Goal: Task Accomplishment & Management: Manage account settings

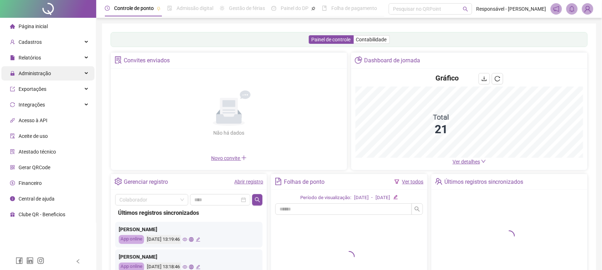
click at [59, 77] on div "Administração" at bounding box center [47, 73] width 93 height 14
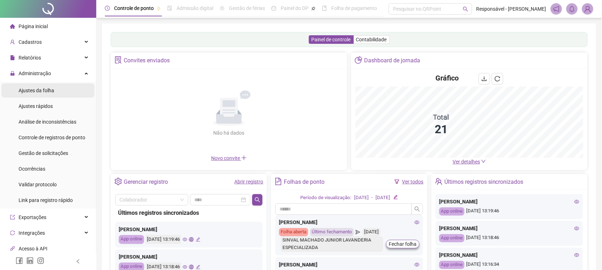
click at [52, 90] on span "Ajustes da folha" at bounding box center [37, 91] width 36 height 6
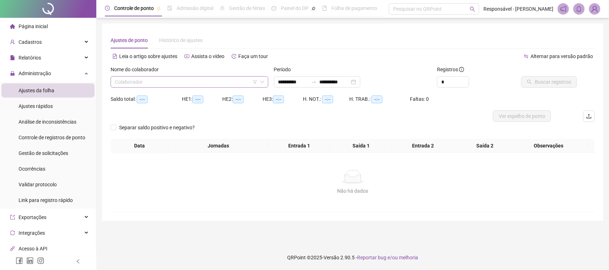
click at [211, 80] on input "search" at bounding box center [186, 82] width 143 height 11
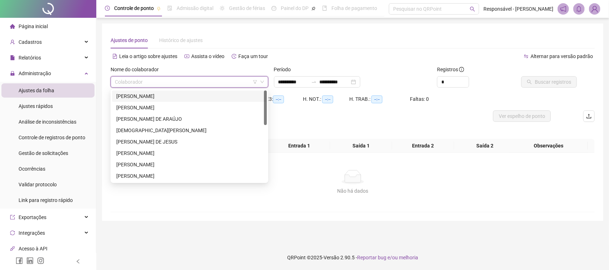
click at [172, 97] on div "[PERSON_NAME]" at bounding box center [189, 96] width 146 height 8
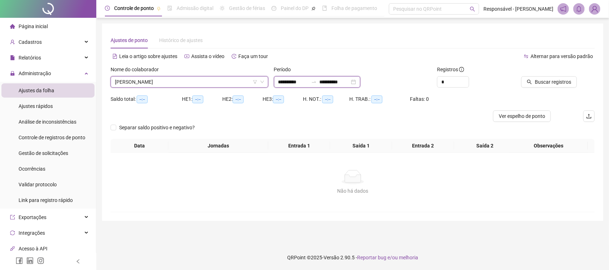
click at [296, 81] on input "**********" at bounding box center [293, 82] width 30 height 8
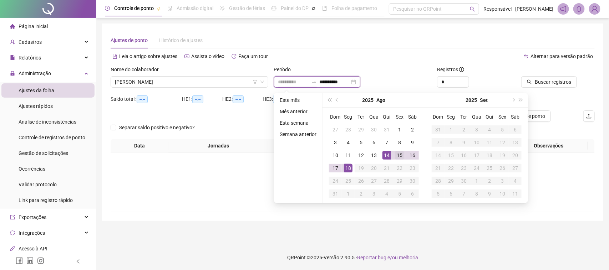
type input "**********"
click at [393, 154] on td "15" at bounding box center [399, 155] width 13 height 13
type input "**********"
click at [348, 166] on div "18" at bounding box center [348, 168] width 9 height 9
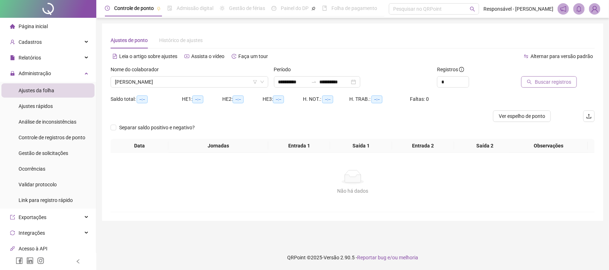
click at [528, 85] on button "Buscar registros" at bounding box center [549, 81] width 56 height 11
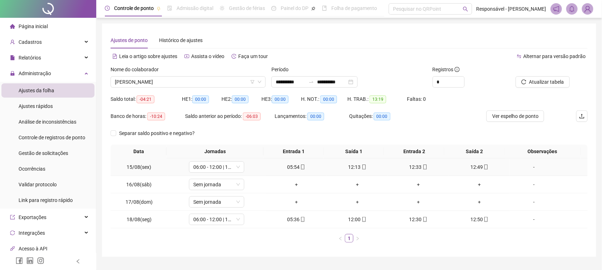
click at [302, 166] on div "05:54" at bounding box center [295, 167] width 55 height 8
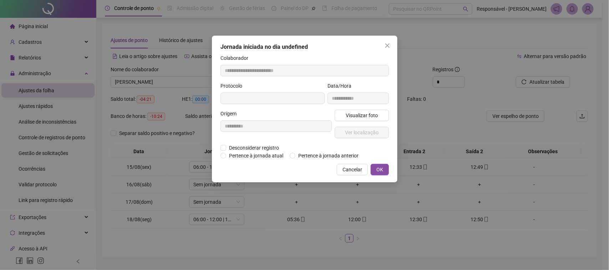
type input "**********"
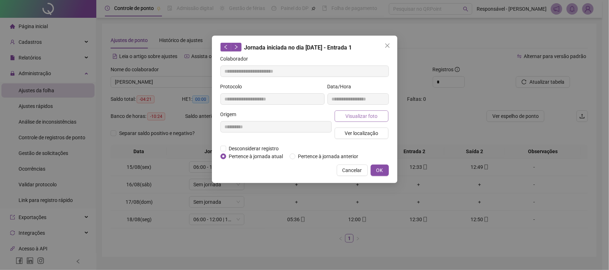
click at [338, 116] on button "Visualizar foto" at bounding box center [361, 116] width 54 height 11
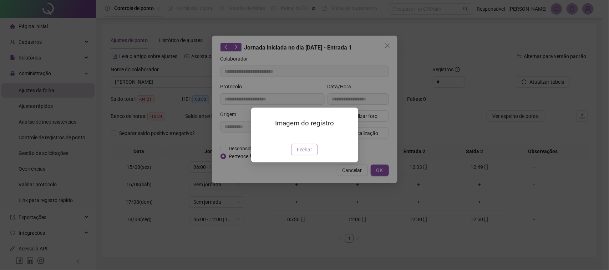
click at [302, 154] on span "Fechar" at bounding box center [304, 150] width 15 height 8
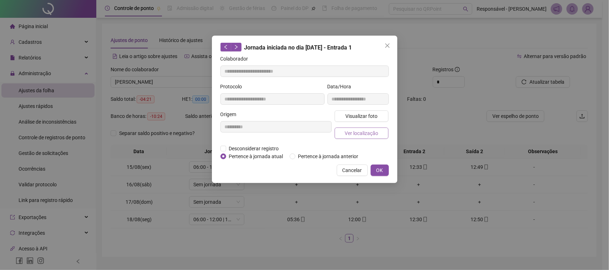
click at [349, 129] on span "Ver localização" at bounding box center [361, 133] width 34 height 8
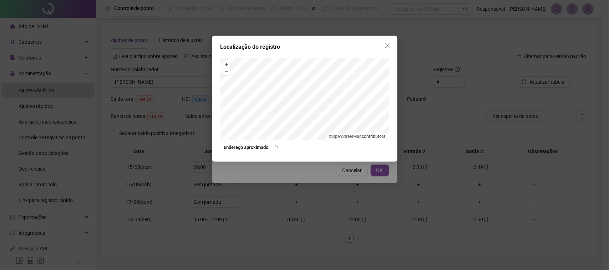
click at [357, 174] on div "Localização do registro + – ⇧ › © OpenStreetMap contributors. Endereço aproxima…" at bounding box center [304, 135] width 609 height 270
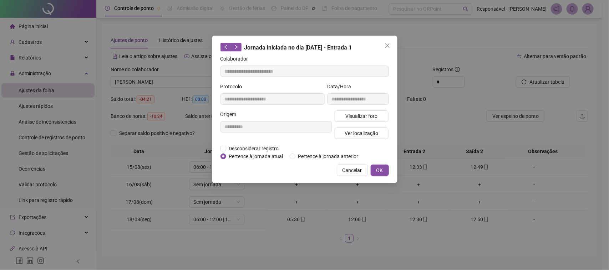
click at [357, 122] on div "Visualizar foto Ver localização" at bounding box center [361, 128] width 57 height 34
click at [358, 129] on span "Ver localização" at bounding box center [361, 133] width 34 height 8
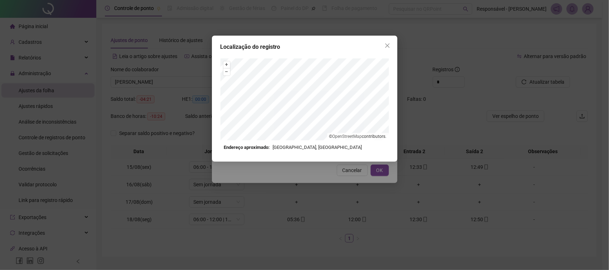
click at [323, 180] on div "Localização do registro + – ⇧ › © OpenStreetMap contributors. Endereço aproxima…" at bounding box center [304, 135] width 609 height 270
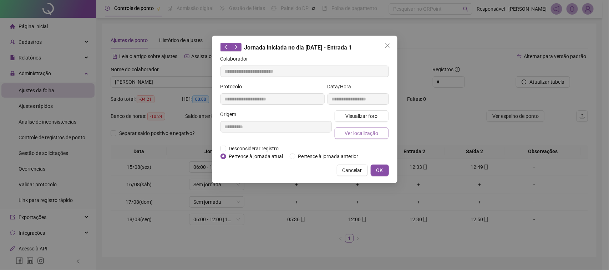
click at [350, 133] on span "Ver localização" at bounding box center [361, 133] width 34 height 8
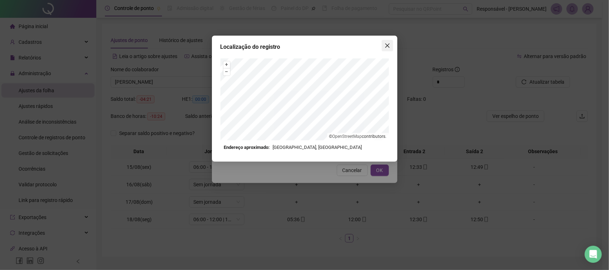
click at [387, 41] on button "Close" at bounding box center [387, 45] width 11 height 11
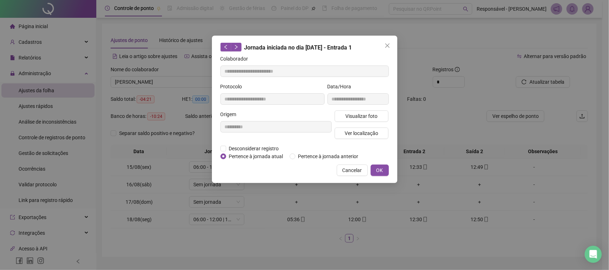
drag, startPoint x: 344, startPoint y: 174, endPoint x: 354, endPoint y: 165, distance: 12.9
click at [345, 173] on span "Cancelar" at bounding box center [352, 171] width 20 height 8
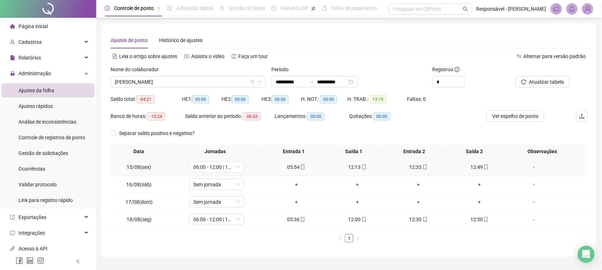
click at [355, 165] on div "12:13" at bounding box center [357, 167] width 55 height 8
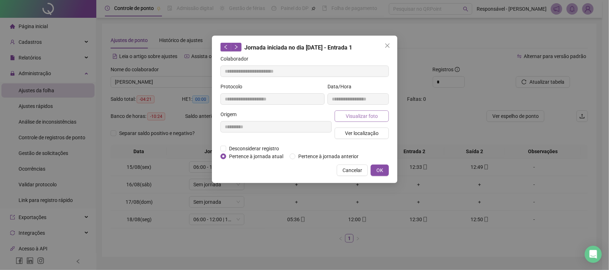
type input "**********"
click at [355, 129] on span "Ver localização" at bounding box center [361, 133] width 34 height 8
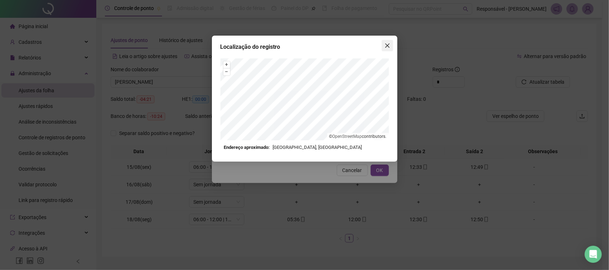
click at [389, 46] on icon "close" at bounding box center [387, 46] width 6 height 6
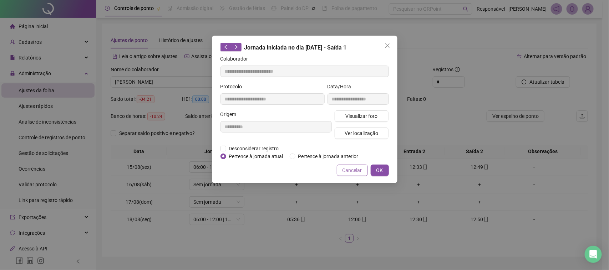
click at [352, 167] on span "Cancelar" at bounding box center [352, 171] width 20 height 8
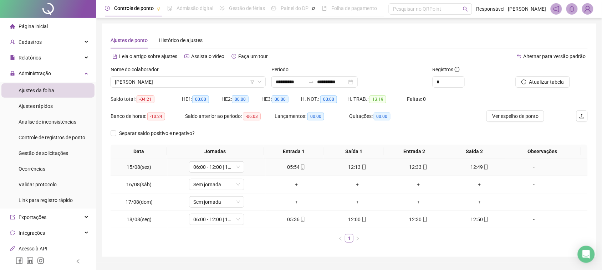
click at [287, 166] on div "05:54" at bounding box center [295, 167] width 55 height 8
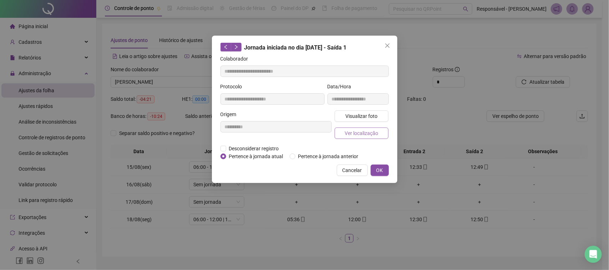
type input "**********"
click at [354, 134] on span "Ver localização" at bounding box center [361, 133] width 34 height 8
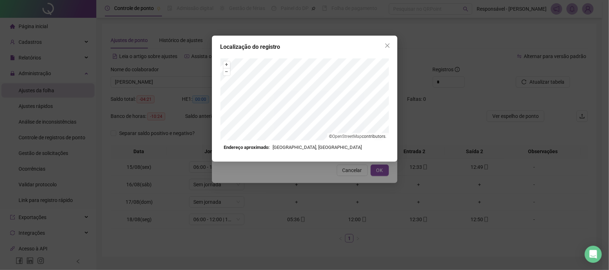
click at [275, 36] on div "Localização do registro + – ⇧ › © OpenStreetMap contributors. Endereço aproxima…" at bounding box center [304, 99] width 185 height 126
click at [387, 48] on icon "close" at bounding box center [387, 46] width 6 height 6
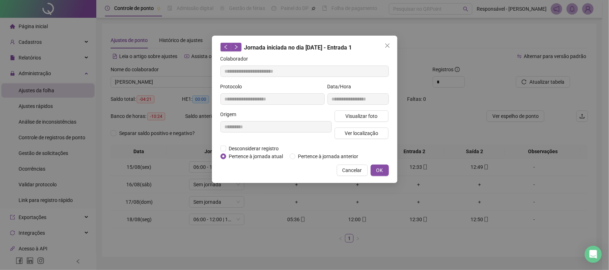
click at [352, 175] on div "Localização do registro Endereço aproximado: [GEOGRAPHIC_DATA], [GEOGRAPHIC_DAT…" at bounding box center [304, 135] width 609 height 270
click at [354, 170] on div "Localização do registro + – ⇧ i Endereço aproximado: [GEOGRAPHIC_DATA], [GEOGRA…" at bounding box center [304, 135] width 609 height 270
click at [363, 169] on button "Cancelar" at bounding box center [352, 170] width 31 height 11
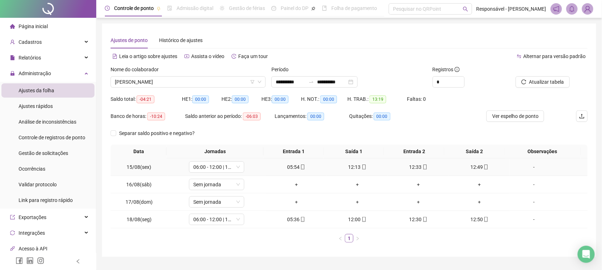
click at [405, 168] on div "12:33" at bounding box center [418, 167] width 55 height 8
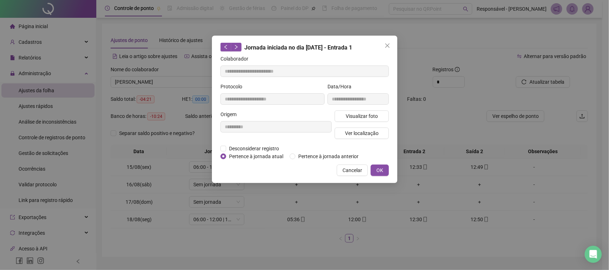
type input "**********"
click at [361, 118] on span "Visualizar foto" at bounding box center [361, 116] width 32 height 8
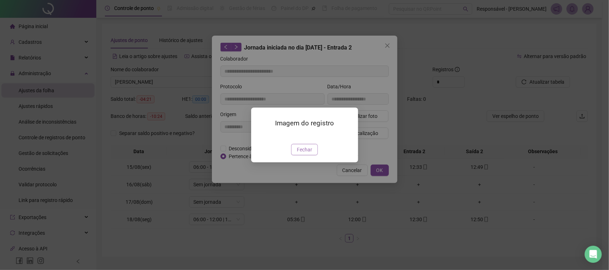
click at [298, 154] on span "Fechar" at bounding box center [304, 150] width 15 height 8
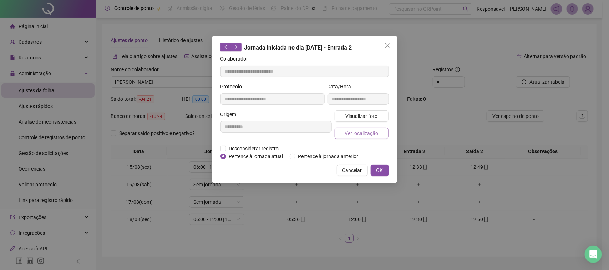
click at [357, 131] on span "Ver localização" at bounding box center [361, 133] width 34 height 8
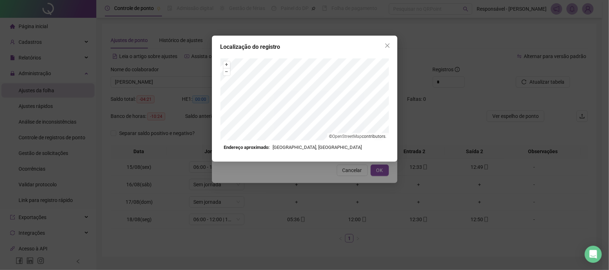
click at [347, 173] on div "Localização do registro + – ⇧ › © OpenStreetMap contributors. Endereço aproxima…" at bounding box center [304, 135] width 609 height 270
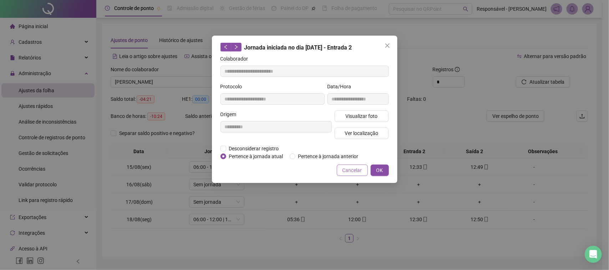
click at [350, 170] on span "Cancelar" at bounding box center [352, 171] width 20 height 8
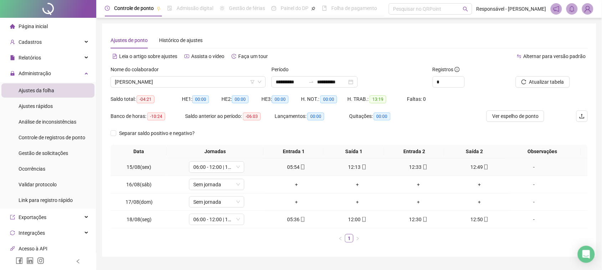
click at [469, 169] on div "12:49" at bounding box center [479, 167] width 55 height 8
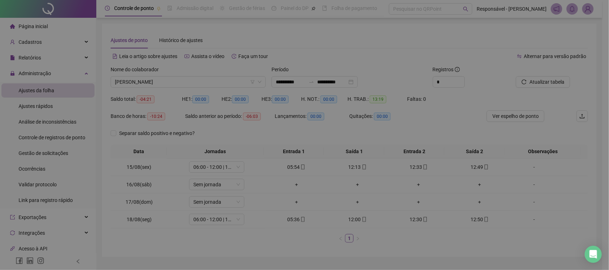
type input "**********"
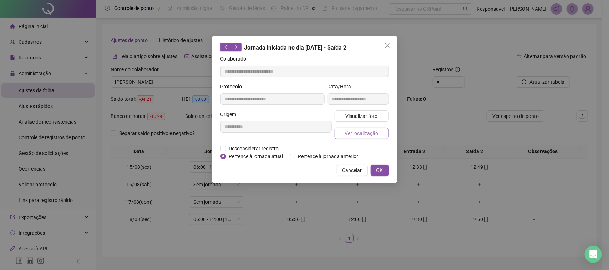
click at [359, 129] on span "Ver localização" at bounding box center [361, 133] width 34 height 8
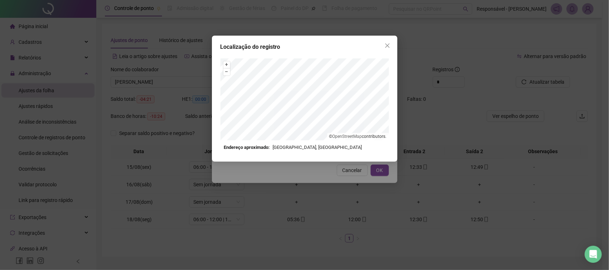
click at [313, 178] on div "Localização do registro + – ⇧ › © OpenStreetMap contributors. Endereço aproxima…" at bounding box center [304, 135] width 609 height 270
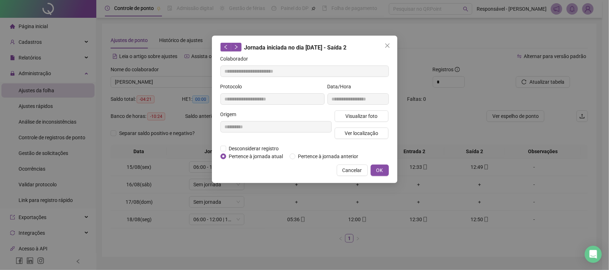
click at [355, 163] on div "**********" at bounding box center [304, 110] width 185 height 148
click at [368, 170] on div "Cancelar OK" at bounding box center [304, 170] width 168 height 11
click at [359, 170] on span "Cancelar" at bounding box center [352, 171] width 20 height 8
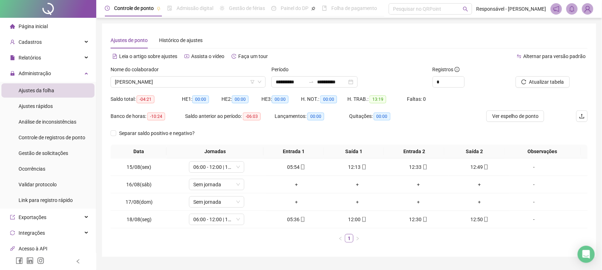
click at [227, 92] on div "Nome do colaborador [PERSON_NAME]" at bounding box center [188, 80] width 161 height 28
click at [229, 88] on div "Nome do colaborador [PERSON_NAME]" at bounding box center [188, 80] width 161 height 28
click at [237, 85] on span "[PERSON_NAME]" at bounding box center [188, 82] width 147 height 11
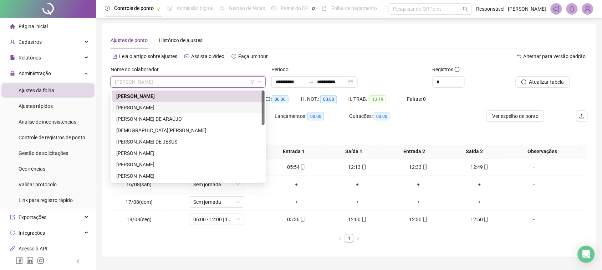
click at [198, 106] on div "[PERSON_NAME]" at bounding box center [188, 108] width 144 height 8
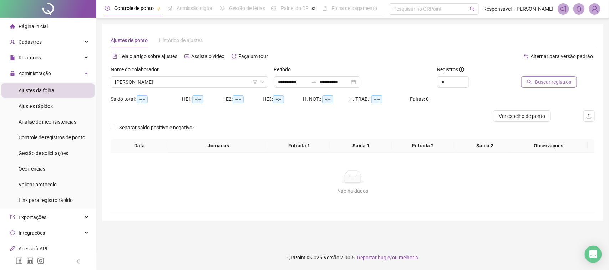
click at [543, 78] on span "Buscar registros" at bounding box center [552, 82] width 36 height 8
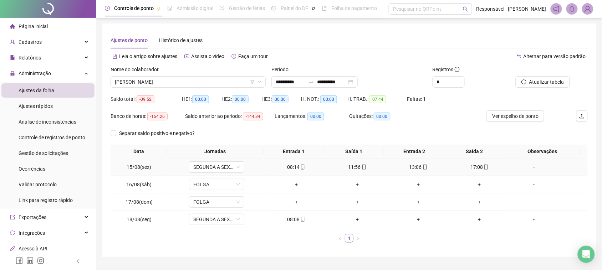
click at [290, 168] on div "08:14" at bounding box center [295, 167] width 55 height 8
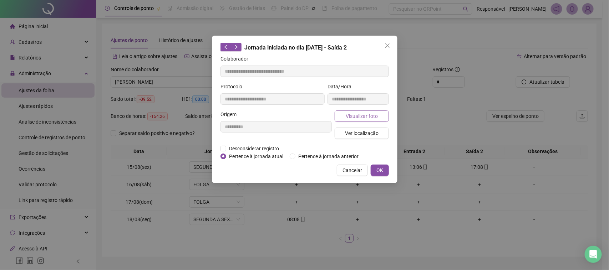
type input "**********"
click at [382, 121] on button "Visualizar foto" at bounding box center [361, 116] width 54 height 11
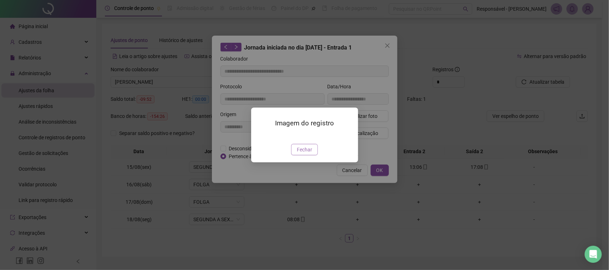
click at [307, 154] on span "Fechar" at bounding box center [304, 150] width 15 height 8
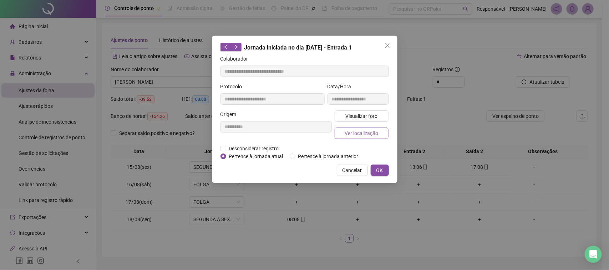
click at [347, 133] on span "Ver localização" at bounding box center [361, 133] width 34 height 8
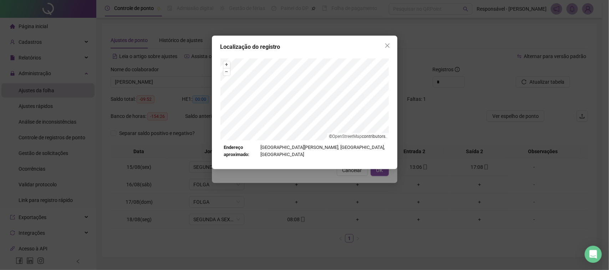
click at [309, 201] on div "Localização do registro + – ⇧ › © OpenStreetMap contributors. Endereço aproxima…" at bounding box center [304, 135] width 609 height 270
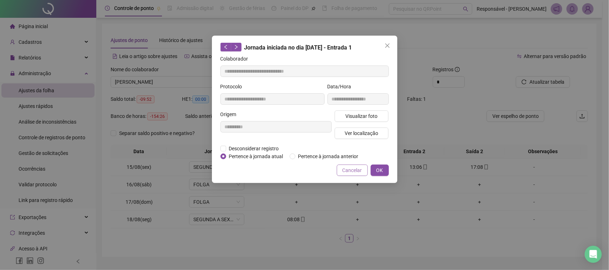
click at [343, 175] on button "Cancelar" at bounding box center [352, 170] width 31 height 11
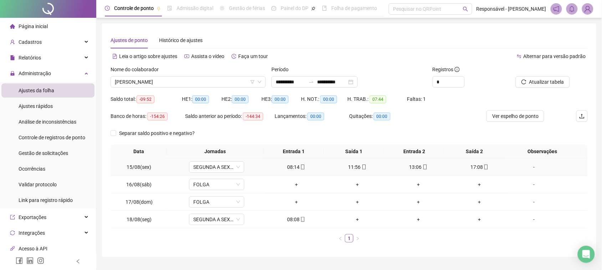
click at [352, 168] on div "11:56" at bounding box center [357, 167] width 55 height 8
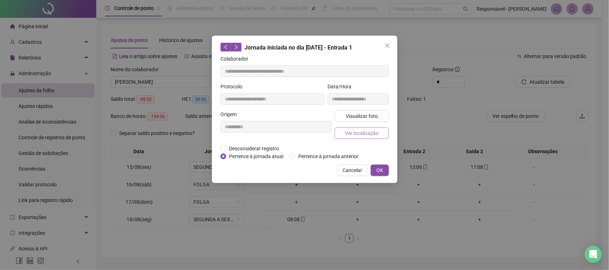
type input "**********"
click at [364, 114] on span "Visualizar foto" at bounding box center [361, 116] width 32 height 8
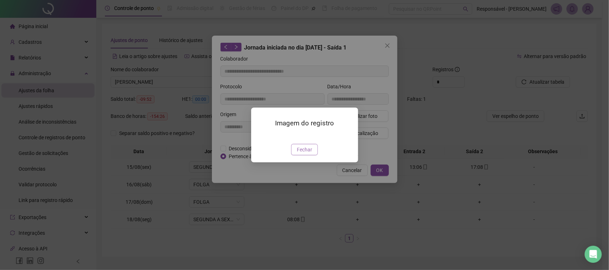
click at [304, 154] on span "Fechar" at bounding box center [304, 150] width 15 height 8
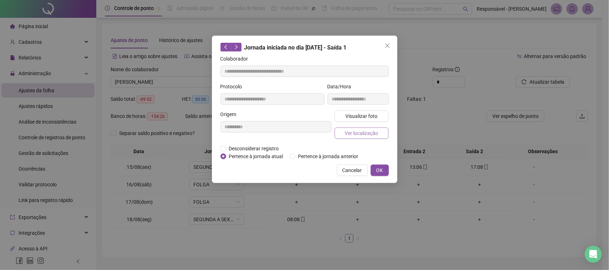
click at [352, 134] on span "Ver localização" at bounding box center [361, 133] width 34 height 8
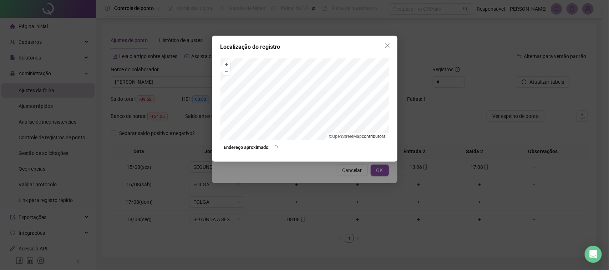
click at [349, 187] on div "Localização do registro + – ⇧ › © OpenStreetMap contributors. Endereço aproxima…" at bounding box center [304, 135] width 609 height 270
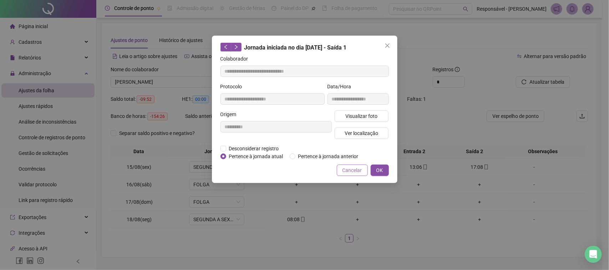
click at [352, 169] on span "Cancelar" at bounding box center [352, 171] width 20 height 8
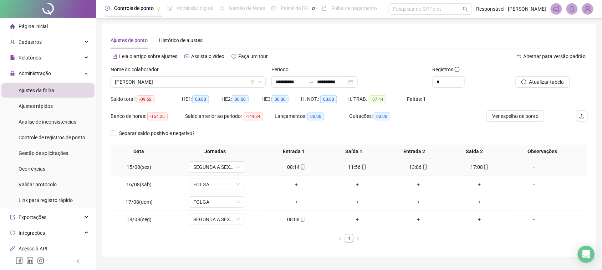
click at [363, 168] on div "11:56" at bounding box center [357, 167] width 55 height 8
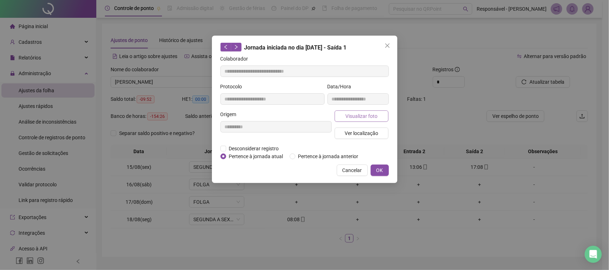
click at [380, 118] on button "Visualizar foto" at bounding box center [361, 116] width 54 height 11
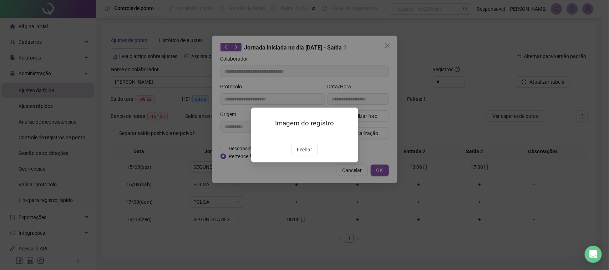
click at [309, 162] on div "Imagem do registro Fechar" at bounding box center [304, 135] width 107 height 55
click at [293, 155] on button "Fechar" at bounding box center [304, 149] width 27 height 11
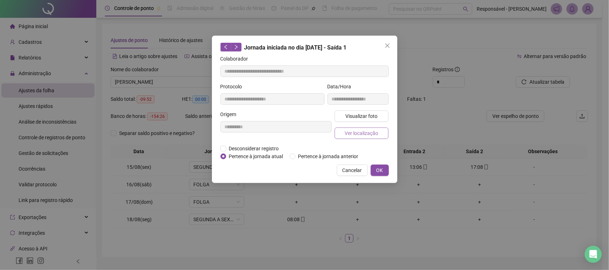
click at [342, 133] on button "Ver localização" at bounding box center [361, 133] width 54 height 11
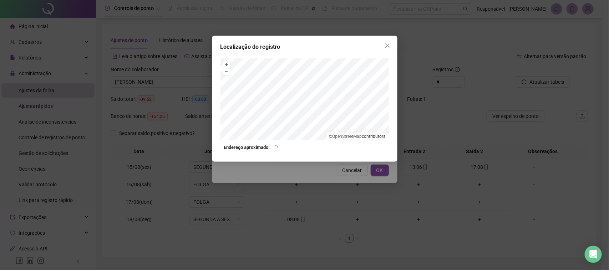
click at [346, 191] on div "Localização do registro + – ⇧ › © OpenStreetMap contributors. Endereço aproxima…" at bounding box center [304, 135] width 609 height 270
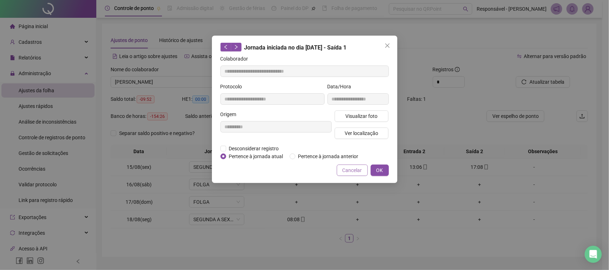
click at [353, 168] on span "Cancelar" at bounding box center [352, 171] width 20 height 8
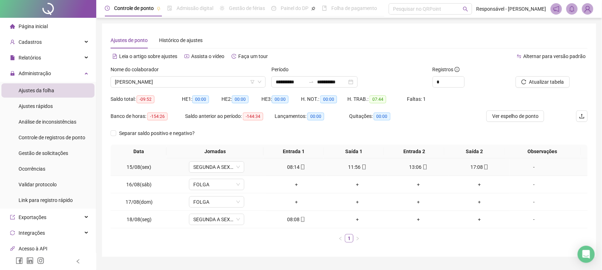
click at [423, 167] on icon "mobile" at bounding box center [425, 167] width 5 height 5
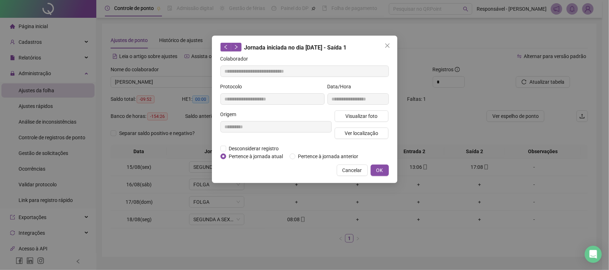
type input "**********"
click at [384, 121] on button "Visualizar foto" at bounding box center [361, 116] width 54 height 11
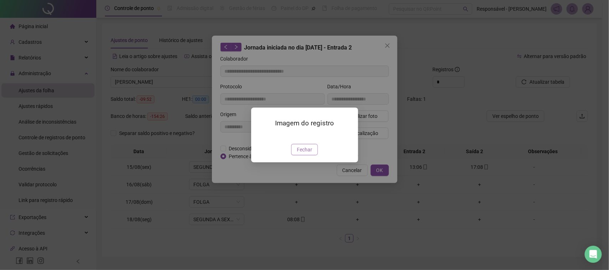
click at [306, 154] on span "Fechar" at bounding box center [304, 150] width 15 height 8
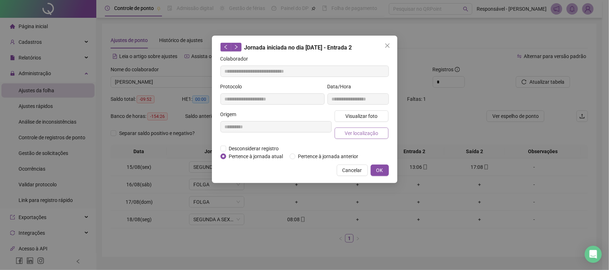
click at [366, 136] on span "Ver localização" at bounding box center [361, 133] width 34 height 8
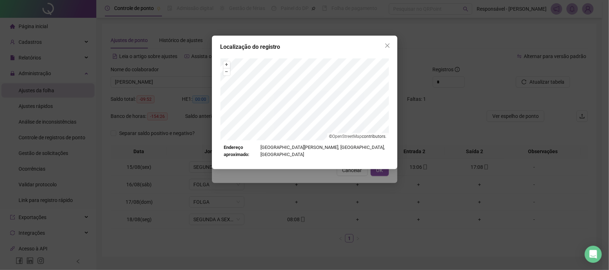
click at [342, 188] on div "Localização do registro + – ⇧ › © OpenStreetMap contributors. Endereço aproxima…" at bounding box center [304, 135] width 609 height 270
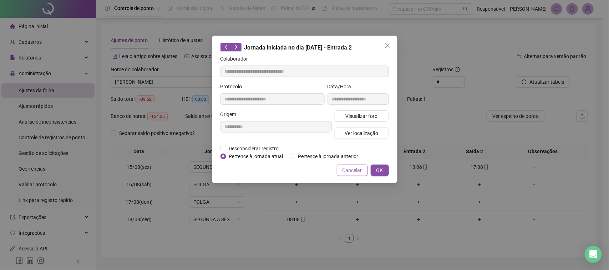
click at [347, 173] on span "Cancelar" at bounding box center [352, 171] width 20 height 8
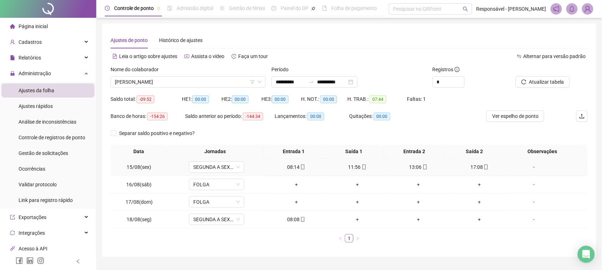
click at [473, 166] on div "17:08" at bounding box center [479, 167] width 55 height 8
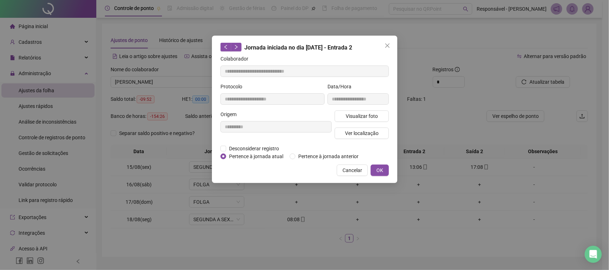
type input "**********"
click at [368, 117] on span "Visualizar foto" at bounding box center [361, 116] width 32 height 8
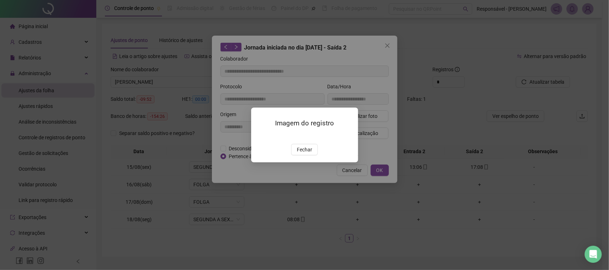
drag, startPoint x: 307, startPoint y: 189, endPoint x: 312, endPoint y: 186, distance: 6.2
click at [307, 154] on span "Fechar" at bounding box center [304, 150] width 15 height 8
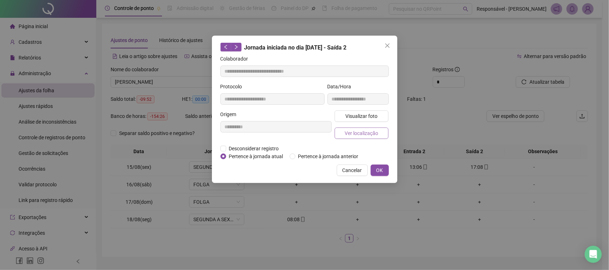
click at [360, 135] on span "Ver localização" at bounding box center [361, 133] width 34 height 8
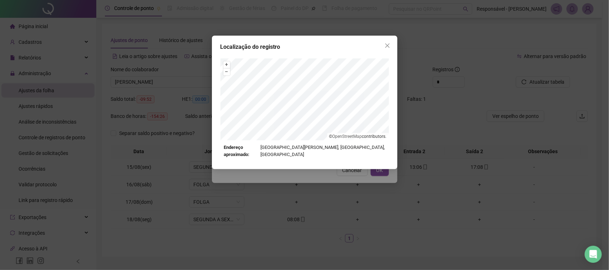
click at [307, 182] on div "Localização do registro + – ⇧ › © OpenStreetMap contributors. Endereço aproxima…" at bounding box center [304, 135] width 609 height 270
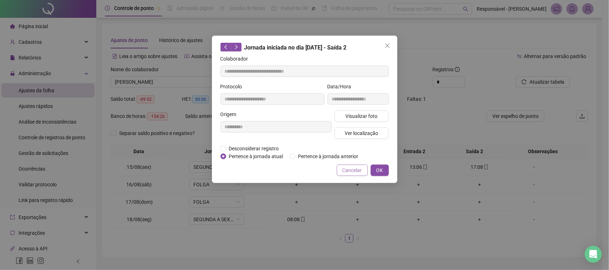
click at [347, 168] on span "Cancelar" at bounding box center [352, 171] width 20 height 8
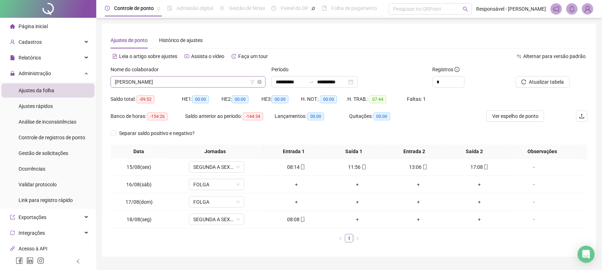
click at [234, 87] on span "[PERSON_NAME]" at bounding box center [188, 82] width 147 height 11
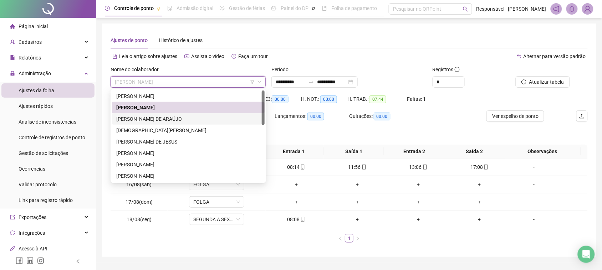
click at [190, 119] on div "[PERSON_NAME] DE ARAÚJO" at bounding box center [188, 119] width 144 height 8
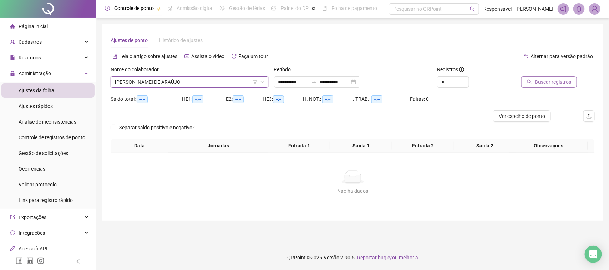
click at [543, 87] on button "Buscar registros" at bounding box center [549, 81] width 56 height 11
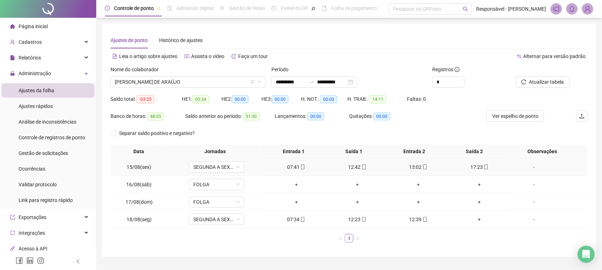
click at [292, 165] on div "07:41" at bounding box center [295, 167] width 55 height 8
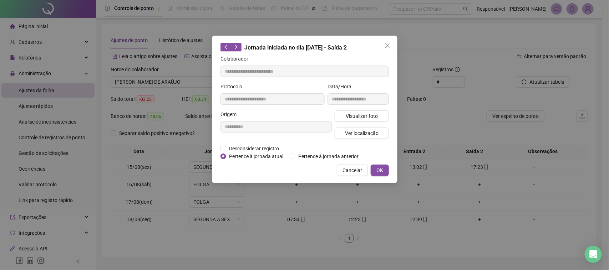
type input "**********"
click at [350, 113] on span "Visualizar foto" at bounding box center [361, 116] width 32 height 8
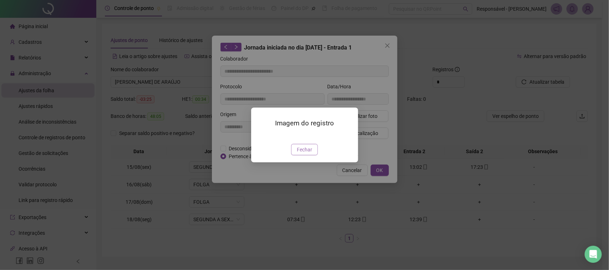
click at [306, 155] on button "Fechar" at bounding box center [304, 149] width 27 height 11
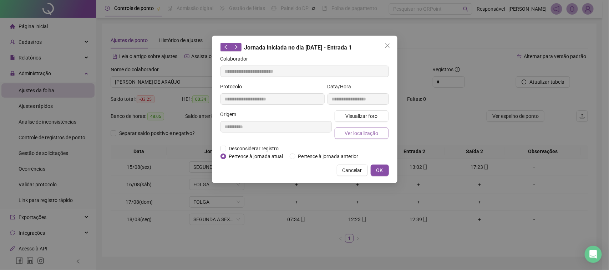
click at [363, 138] on button "Ver localização" at bounding box center [361, 133] width 54 height 11
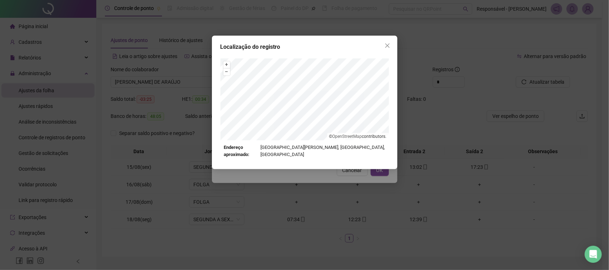
click at [368, 183] on div "Localização do registro + – ⇧ › © OpenStreetMap contributors. Endereço aproxima…" at bounding box center [304, 135] width 609 height 270
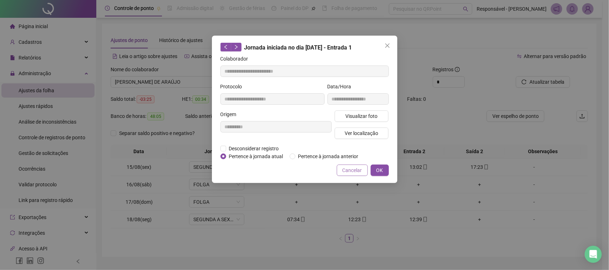
click at [357, 173] on span "Cancelar" at bounding box center [352, 171] width 20 height 8
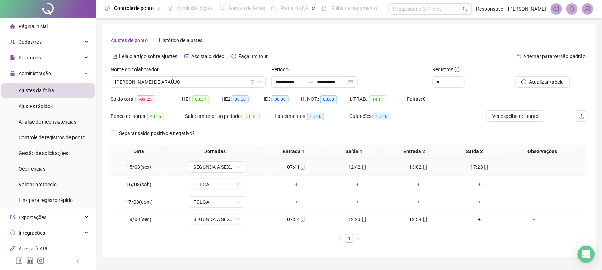
click at [363, 166] on div "12:42" at bounding box center [357, 167] width 55 height 8
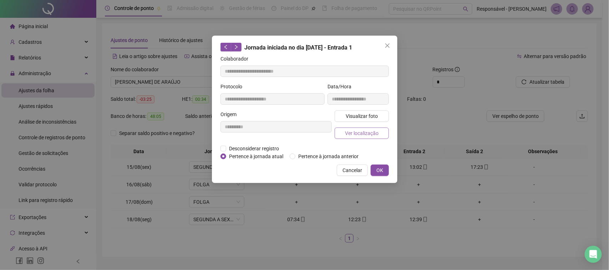
type input "**********"
click at [368, 117] on span "Visualizar foto" at bounding box center [361, 116] width 32 height 8
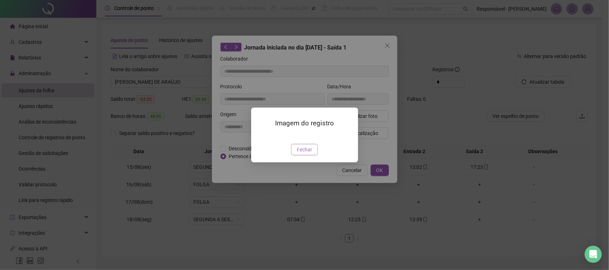
click at [311, 154] on span "Fechar" at bounding box center [304, 150] width 15 height 8
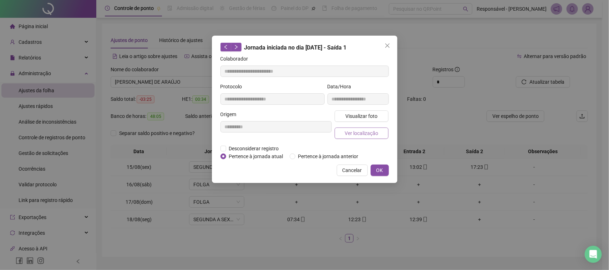
click at [351, 128] on button "Ver localização" at bounding box center [361, 133] width 54 height 11
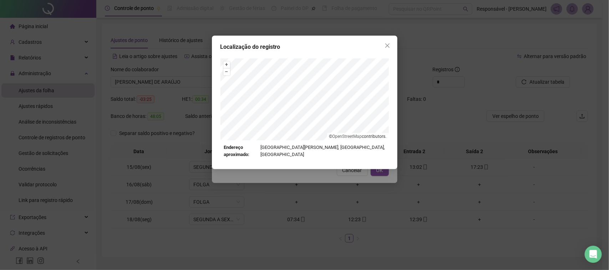
click at [348, 182] on div "Localização do registro + – ⇧ › © OpenStreetMap contributors. Endereço aproxima…" at bounding box center [304, 135] width 609 height 270
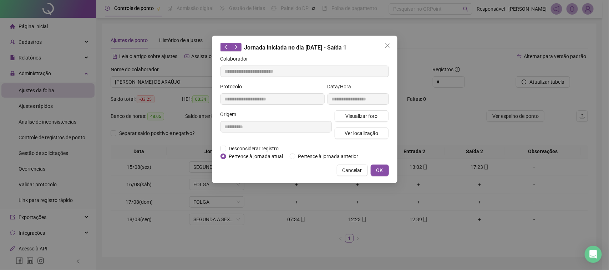
drag, startPoint x: 350, startPoint y: 170, endPoint x: 402, endPoint y: 175, distance: 52.6
click at [351, 170] on span "Cancelar" at bounding box center [352, 171] width 20 height 8
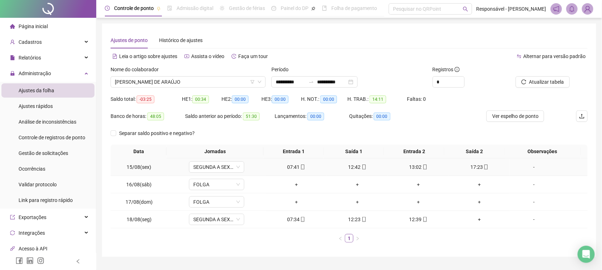
click at [409, 170] on div "13:02" at bounding box center [418, 167] width 55 height 8
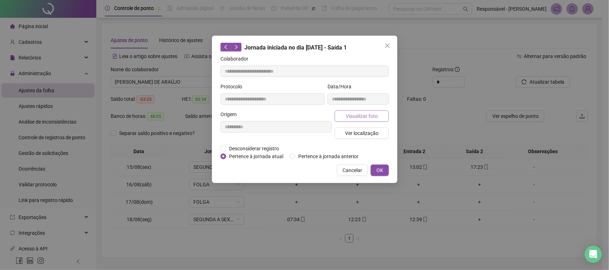
type input "**********"
click at [373, 120] on button "Visualizar foto" at bounding box center [361, 116] width 54 height 11
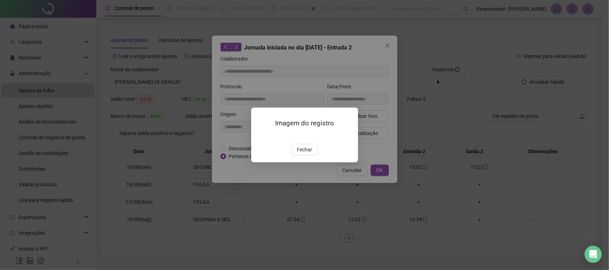
click at [301, 154] on span "Fechar" at bounding box center [304, 150] width 15 height 8
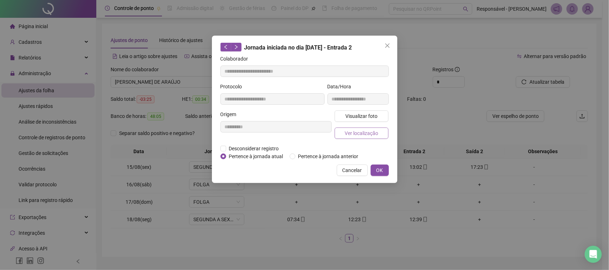
click at [359, 135] on span "Ver localização" at bounding box center [361, 133] width 34 height 8
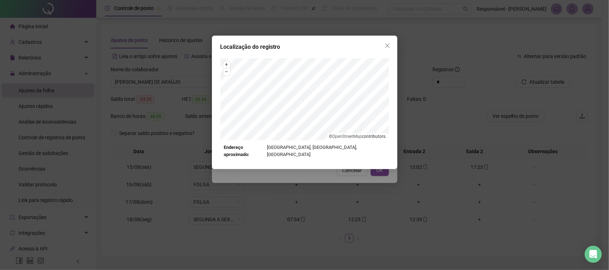
click at [350, 169] on div "Localização do registro + – ⇧ › © OpenStreetMap contributors. Endereço aproxima…" at bounding box center [304, 135] width 609 height 270
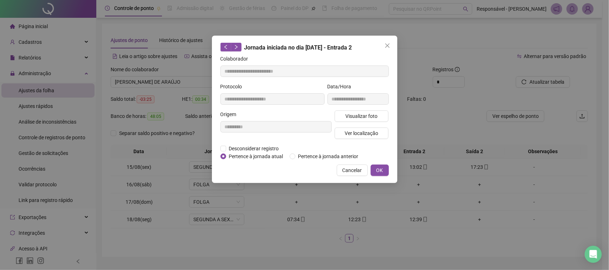
click at [360, 139] on div "Visualizar foto Ver localização" at bounding box center [361, 128] width 57 height 34
click at [364, 136] on span "Ver localização" at bounding box center [361, 133] width 34 height 8
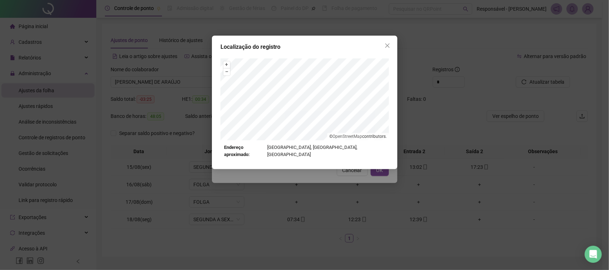
click at [343, 184] on div "Localização do registro + – ⇧ › © OpenStreetMap contributors. Endereço aproxima…" at bounding box center [304, 135] width 609 height 270
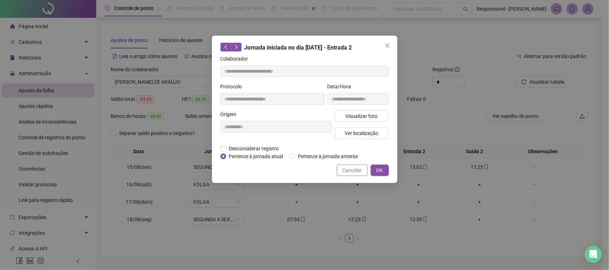
click at [352, 174] on span "Cancelar" at bounding box center [352, 171] width 20 height 8
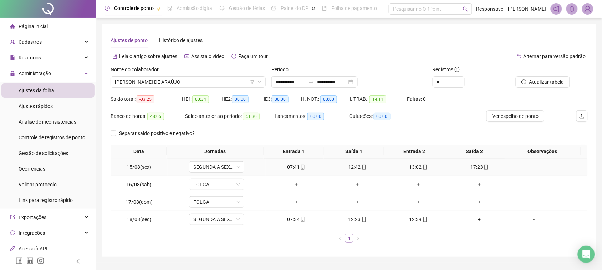
click at [407, 174] on td "13:02" at bounding box center [418, 167] width 61 height 17
click at [409, 172] on td "13:02" at bounding box center [418, 167] width 61 height 17
click at [410, 166] on div "13:02" at bounding box center [418, 167] width 55 height 8
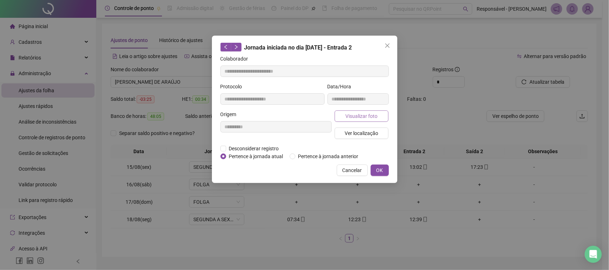
click at [355, 119] on span "Visualizar foto" at bounding box center [361, 116] width 32 height 8
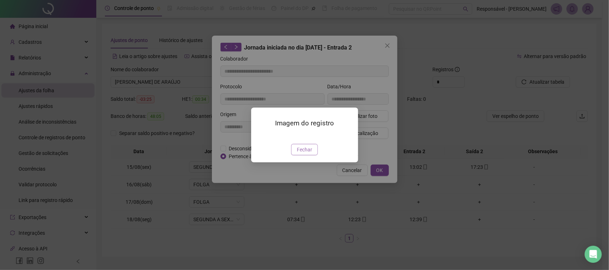
drag, startPoint x: 309, startPoint y: 189, endPoint x: 318, endPoint y: 178, distance: 14.5
click at [309, 154] on span "Fechar" at bounding box center [304, 150] width 15 height 8
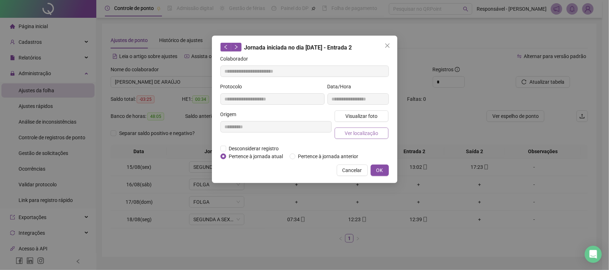
click at [365, 138] on button "Ver localização" at bounding box center [361, 133] width 54 height 11
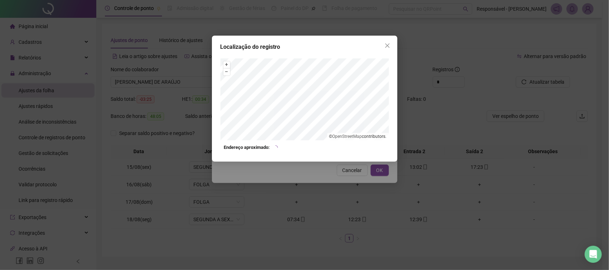
click at [316, 169] on div "Localização do registro + – ⇧ › © OpenStreetMap contributors. Endereço aproxima…" at bounding box center [304, 135] width 609 height 270
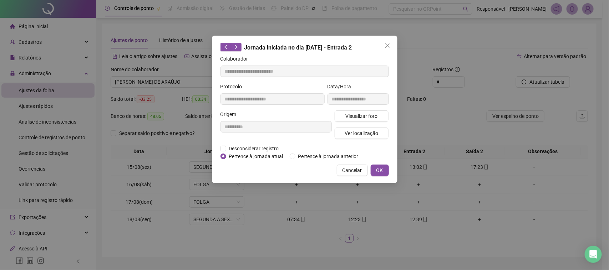
drag, startPoint x: 360, startPoint y: 168, endPoint x: 395, endPoint y: 165, distance: 35.0
click at [362, 168] on button "Cancelar" at bounding box center [352, 170] width 31 height 11
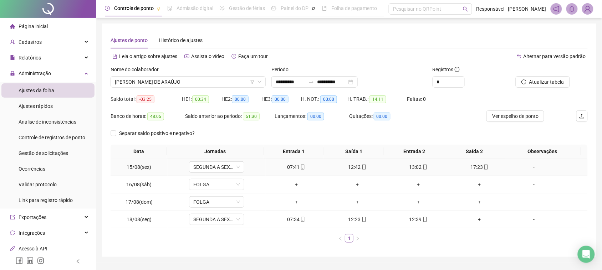
click at [467, 170] on div "17:23" at bounding box center [479, 167] width 55 height 8
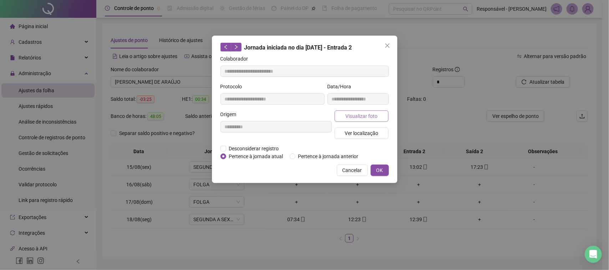
click at [344, 111] on button "Visualizar foto" at bounding box center [361, 116] width 54 height 11
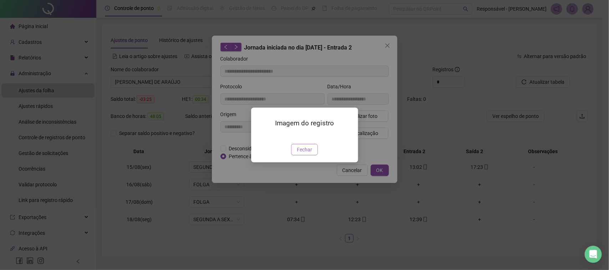
type input "**********"
click at [311, 155] on button "Fechar" at bounding box center [304, 149] width 27 height 11
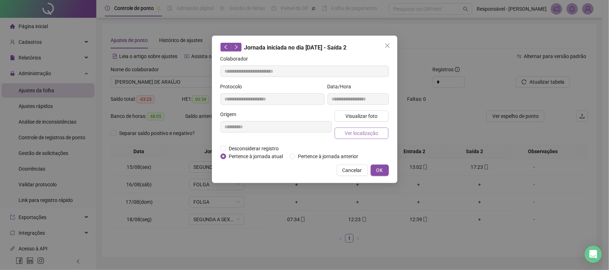
click at [374, 137] on button "Ver localização" at bounding box center [361, 133] width 54 height 11
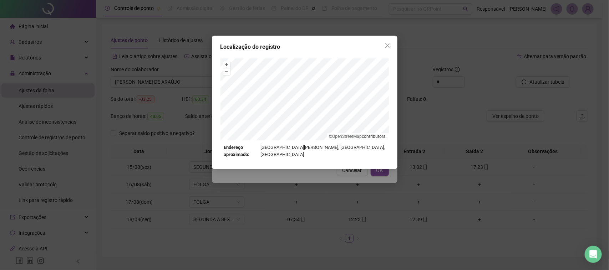
click at [359, 174] on div "Localização do registro + – ⇧ › © OpenStreetMap contributors. Endereço aproxima…" at bounding box center [304, 135] width 609 height 270
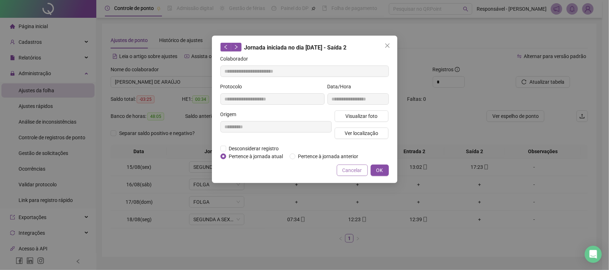
click at [355, 174] on button "Cancelar" at bounding box center [352, 170] width 31 height 11
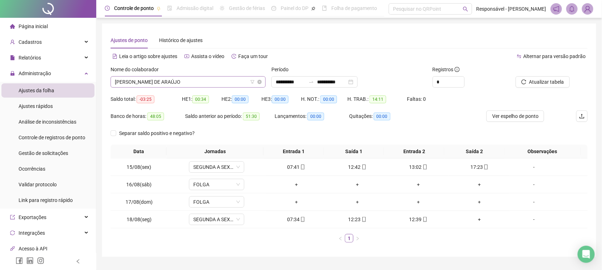
click at [220, 83] on span "[PERSON_NAME] DE ARAÚJO" at bounding box center [188, 82] width 147 height 11
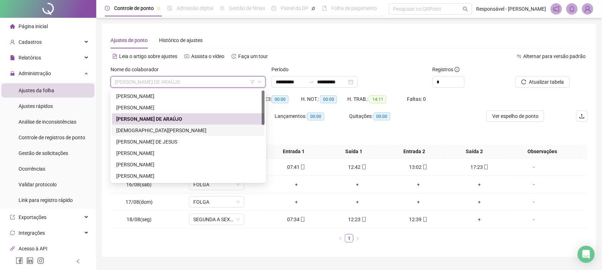
click at [140, 131] on div "[DEMOGRAPHIC_DATA][PERSON_NAME]" at bounding box center [188, 131] width 144 height 8
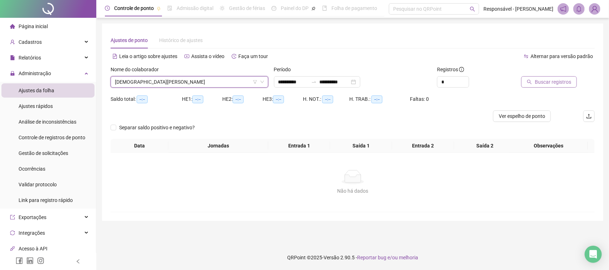
click at [553, 84] on span "Buscar registros" at bounding box center [552, 82] width 36 height 8
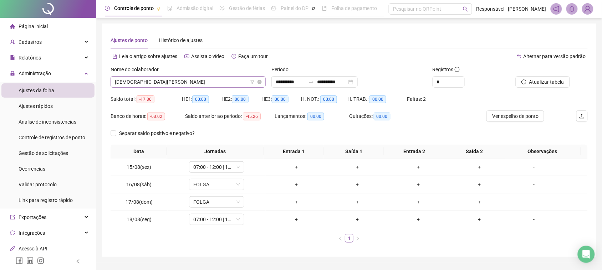
click at [203, 81] on span "[DEMOGRAPHIC_DATA][PERSON_NAME]" at bounding box center [188, 82] width 147 height 11
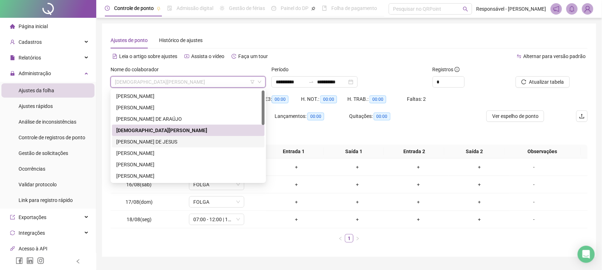
click at [166, 144] on div "[PERSON_NAME] DE JESUS" at bounding box center [188, 142] width 144 height 8
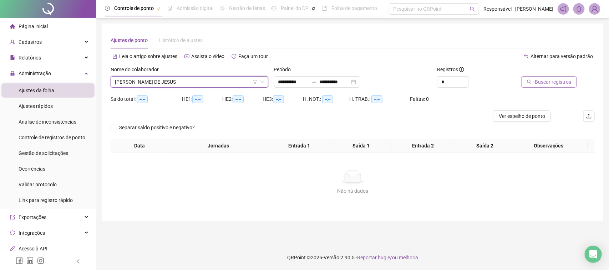
click at [527, 86] on button "Buscar registros" at bounding box center [549, 81] width 56 height 11
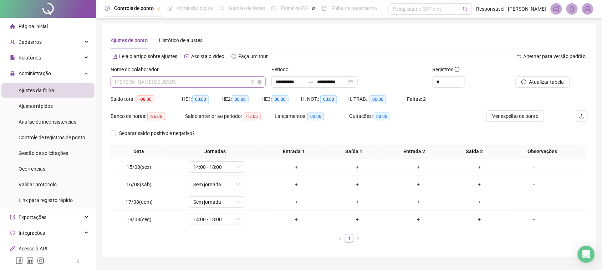
click at [211, 77] on span "[PERSON_NAME] DE JESUS" at bounding box center [188, 82] width 147 height 11
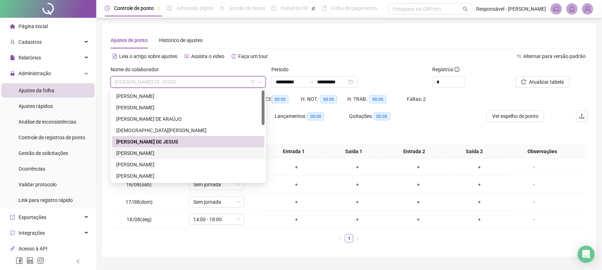
click at [197, 152] on div "[PERSON_NAME]" at bounding box center [188, 153] width 144 height 8
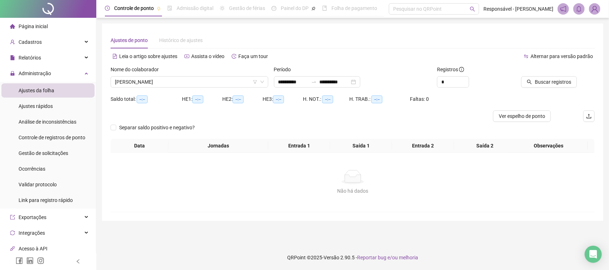
click at [546, 76] on div at bounding box center [547, 71] width 58 height 11
click at [544, 81] on span "Buscar registros" at bounding box center [552, 82] width 36 height 8
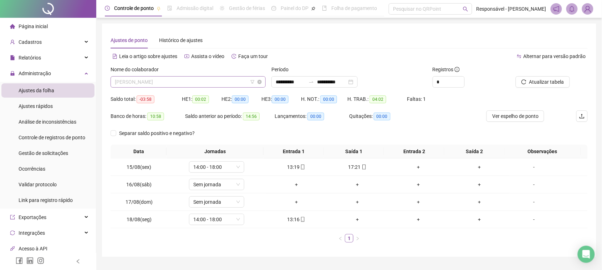
click at [197, 81] on span "[PERSON_NAME]" at bounding box center [188, 82] width 147 height 11
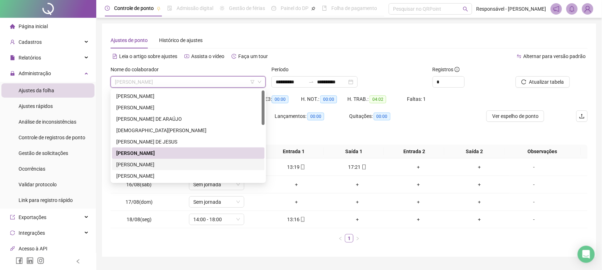
click at [164, 166] on div "[PERSON_NAME]" at bounding box center [188, 165] width 144 height 8
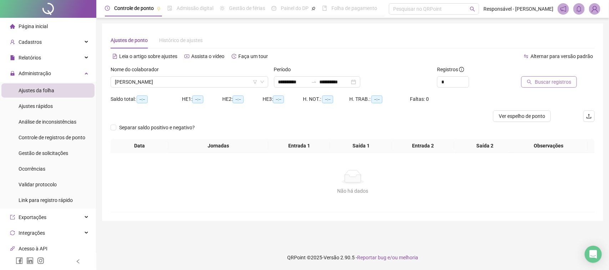
click at [531, 81] on icon "search" at bounding box center [529, 82] width 5 height 5
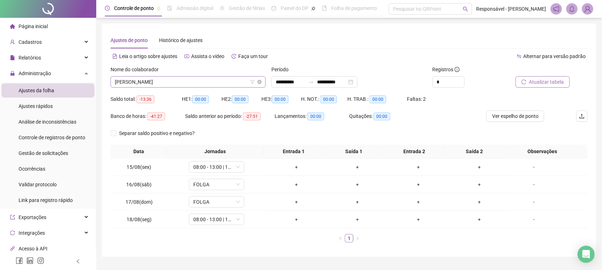
click at [192, 82] on span "[PERSON_NAME]" at bounding box center [188, 82] width 147 height 11
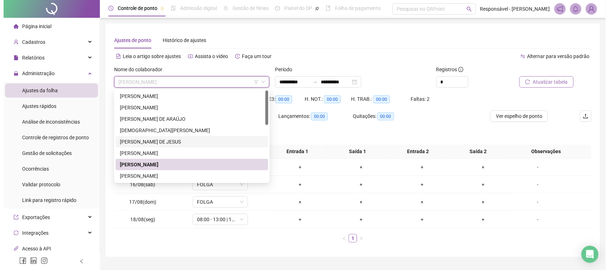
scroll to position [45, 0]
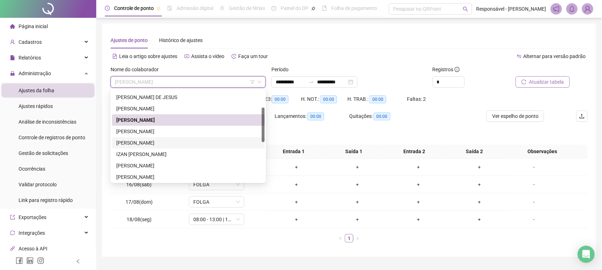
click at [159, 139] on div "[PERSON_NAME]" at bounding box center [188, 143] width 144 height 8
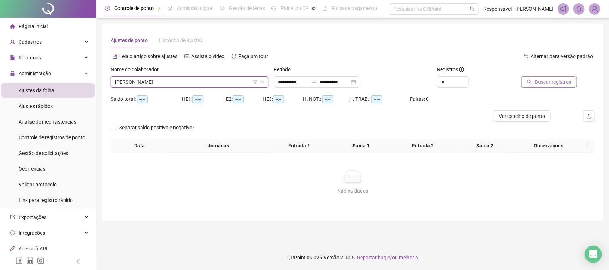
click at [552, 90] on div "Buscar registros" at bounding box center [557, 80] width 82 height 28
click at [553, 81] on span "Buscar registros" at bounding box center [552, 82] width 36 height 8
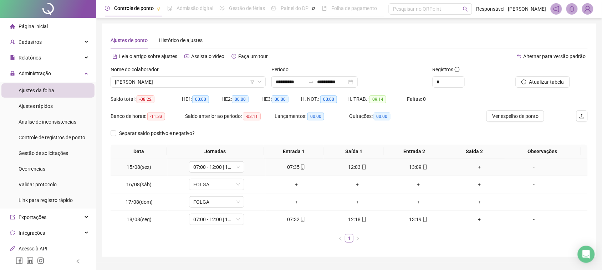
click at [286, 164] on div "07:35" at bounding box center [295, 167] width 55 height 8
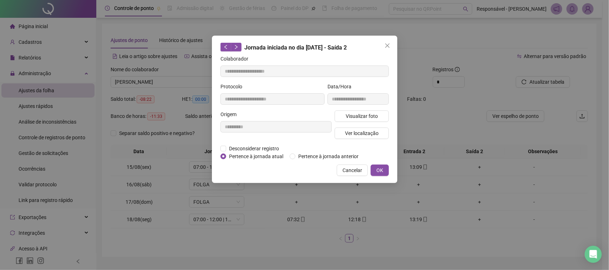
type input "**********"
click at [337, 111] on button "Visualizar foto" at bounding box center [361, 116] width 54 height 11
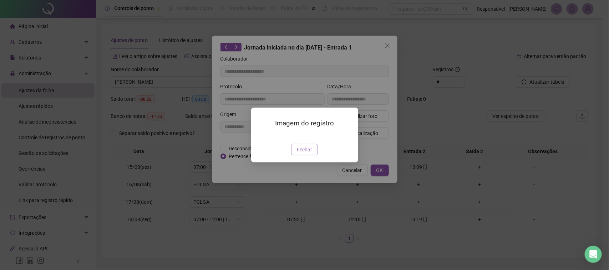
click at [309, 154] on span "Fechar" at bounding box center [304, 150] width 15 height 8
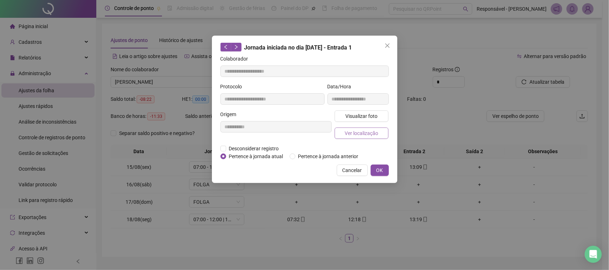
click at [344, 134] on button "Ver localização" at bounding box center [361, 133] width 54 height 11
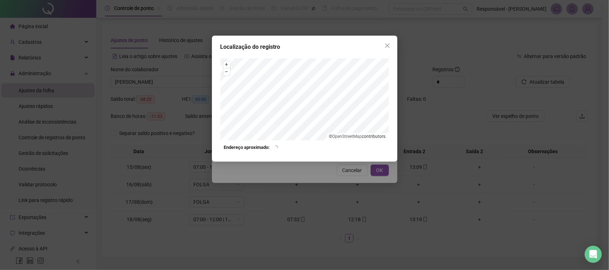
click at [344, 172] on div "Localização do registro + – ⇧ › © OpenStreetMap contributors. Endereço aproxima…" at bounding box center [304, 135] width 609 height 270
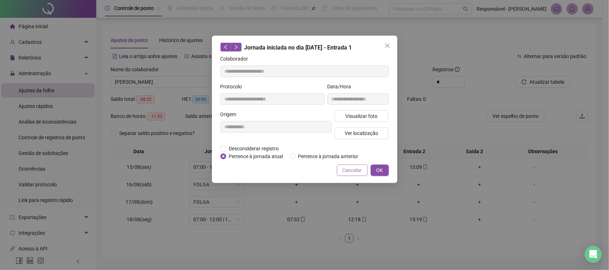
click at [351, 167] on span "Cancelar" at bounding box center [352, 171] width 20 height 8
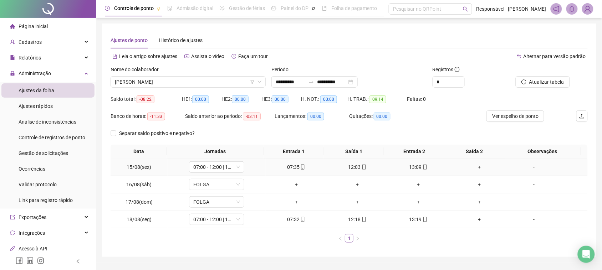
click at [359, 163] on div "12:03" at bounding box center [357, 167] width 55 height 8
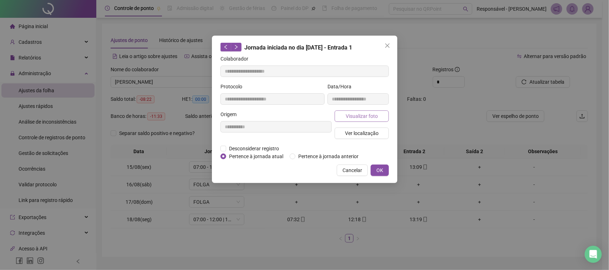
type input "**********"
click at [362, 119] on span "Visualizar foto" at bounding box center [361, 116] width 32 height 8
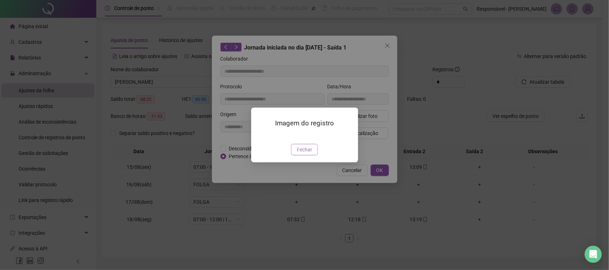
click at [313, 155] on button "Fechar" at bounding box center [304, 149] width 27 height 11
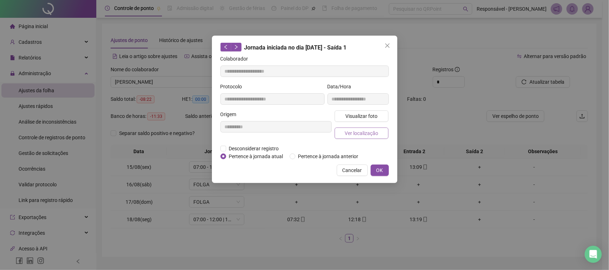
click at [361, 132] on span "Ver localização" at bounding box center [361, 133] width 34 height 8
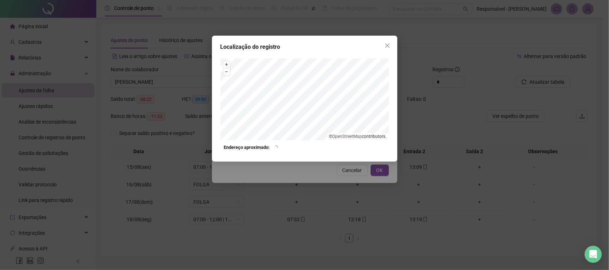
click at [353, 163] on div "Localização do registro + – ⇧ › © OpenStreetMap contributors. Endereço aproxima…" at bounding box center [304, 135] width 609 height 270
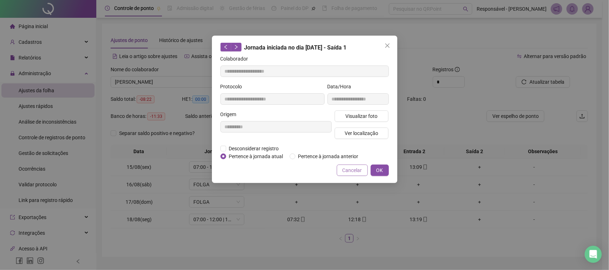
click at [352, 172] on span "Cancelar" at bounding box center [352, 171] width 20 height 8
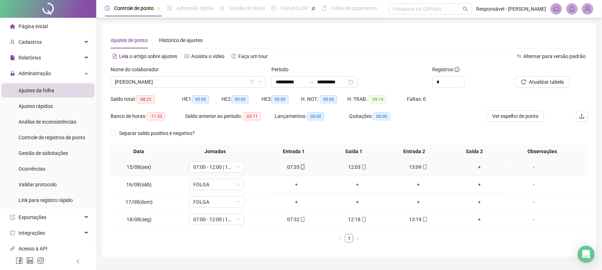
click at [408, 172] on td "13:09" at bounding box center [418, 167] width 61 height 17
click at [411, 168] on div "13:09" at bounding box center [418, 167] width 55 height 8
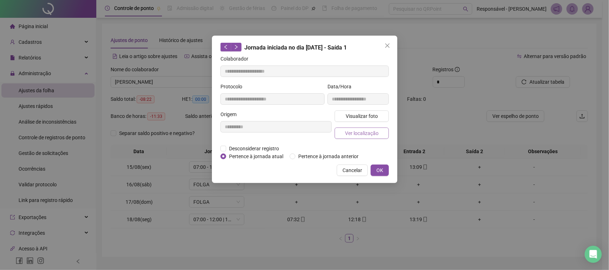
type input "**********"
click at [345, 135] on span "Ver localização" at bounding box center [361, 133] width 34 height 8
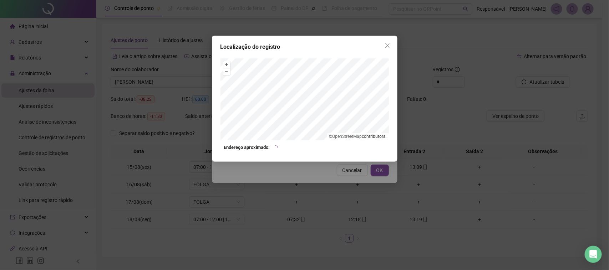
drag, startPoint x: 315, startPoint y: 170, endPoint x: 319, endPoint y: 161, distance: 10.0
click at [316, 168] on div "Localização do registro + – ⇧ › © OpenStreetMap contributors. Endereço aproxima…" at bounding box center [304, 135] width 609 height 270
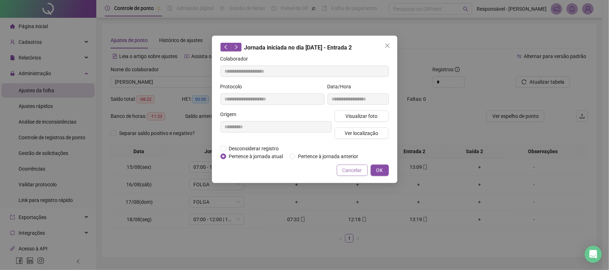
click at [347, 172] on span "Cancelar" at bounding box center [352, 171] width 20 height 8
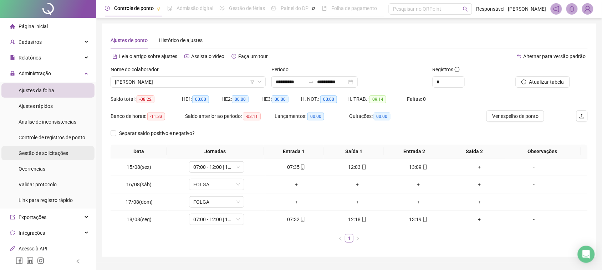
click at [57, 150] on span "Gestão de solicitações" at bounding box center [44, 153] width 50 height 6
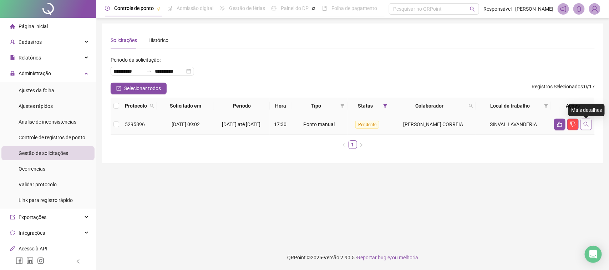
click at [588, 127] on icon "search" at bounding box center [586, 125] width 6 height 6
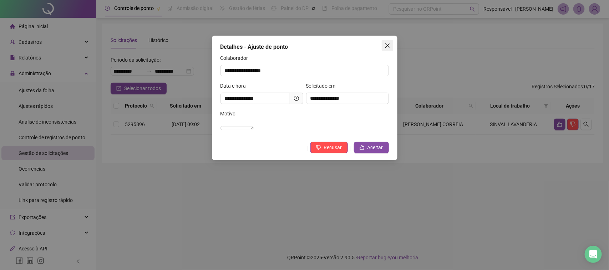
click at [387, 44] on icon "close" at bounding box center [387, 46] width 6 height 6
click at [392, 45] on div "**********" at bounding box center [304, 135] width 609 height 270
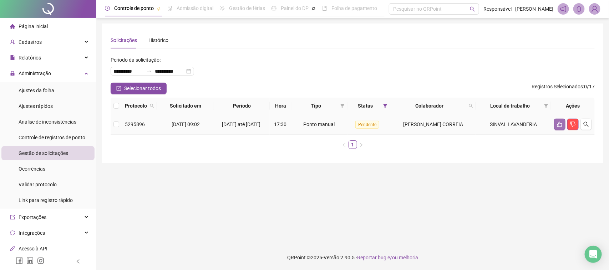
click at [565, 127] on button "button" at bounding box center [559, 124] width 11 height 11
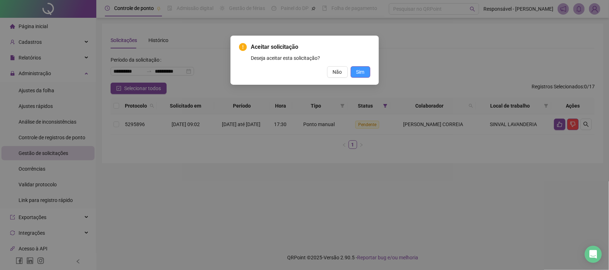
click at [361, 71] on span "Sim" at bounding box center [360, 72] width 8 height 8
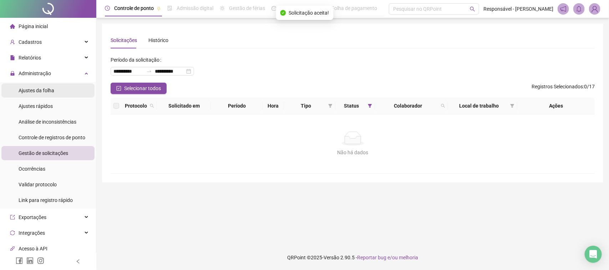
click at [62, 91] on li "Ajustes da folha" at bounding box center [47, 90] width 93 height 14
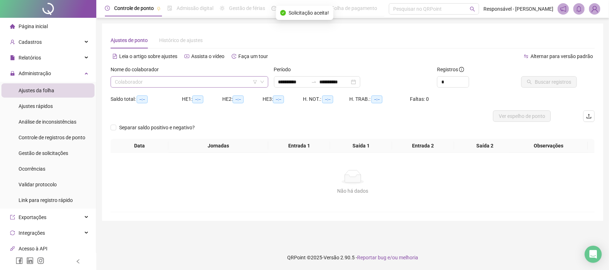
click at [143, 86] on input "search" at bounding box center [186, 82] width 143 height 11
click at [203, 82] on input "search" at bounding box center [186, 82] width 143 height 11
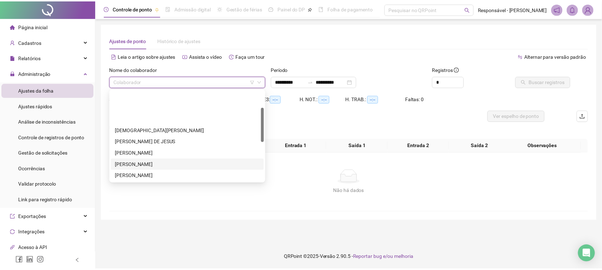
scroll to position [89, 0]
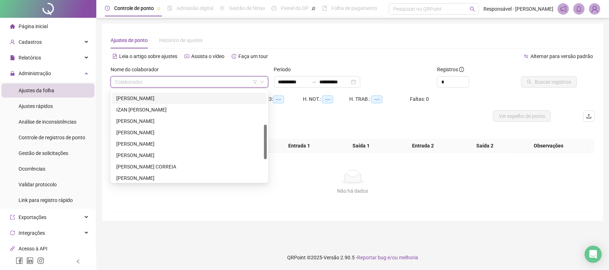
click at [146, 100] on div "[PERSON_NAME]" at bounding box center [189, 98] width 146 height 8
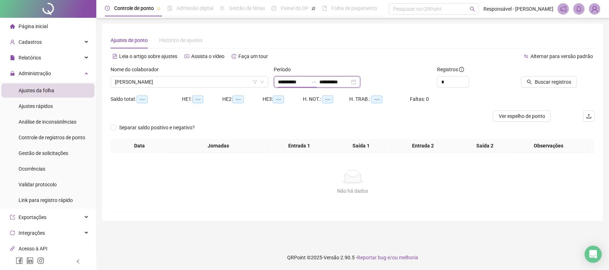
click at [283, 84] on input "**********" at bounding box center [293, 82] width 30 height 8
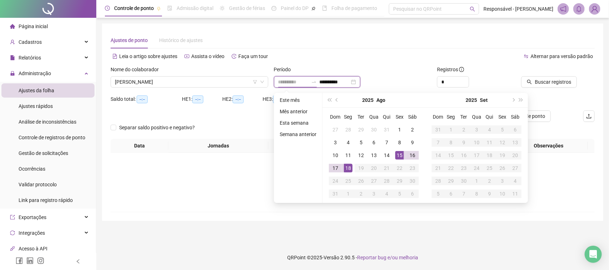
type input "**********"
click at [400, 156] on div "15" at bounding box center [399, 155] width 9 height 9
type input "**********"
click at [350, 169] on div "18" at bounding box center [348, 168] width 9 height 9
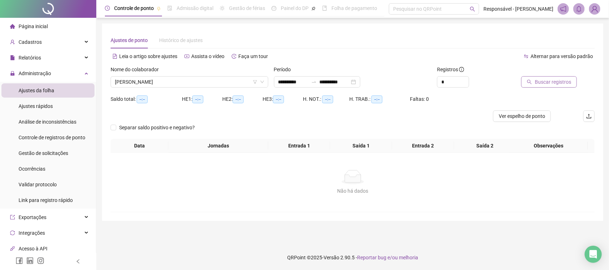
click at [548, 83] on span "Buscar registros" at bounding box center [552, 82] width 36 height 8
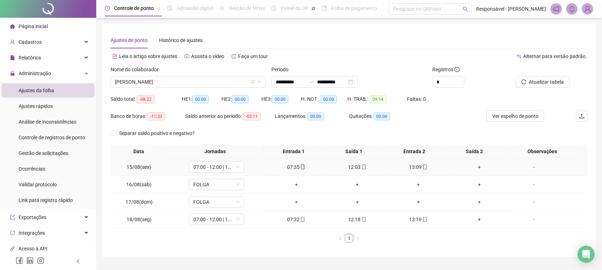
click at [472, 167] on div "+" at bounding box center [479, 167] width 55 height 8
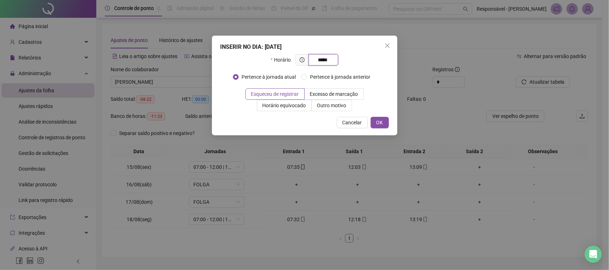
type input "*****"
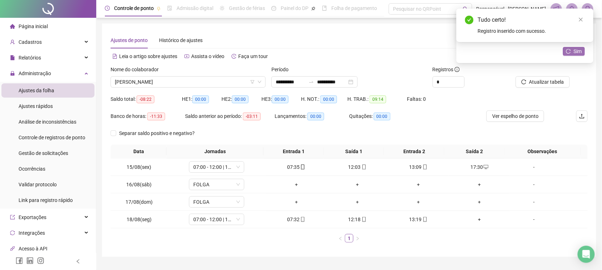
click at [571, 51] on icon "reload" at bounding box center [568, 51] width 5 height 5
click at [167, 84] on span "[PERSON_NAME]" at bounding box center [188, 82] width 147 height 11
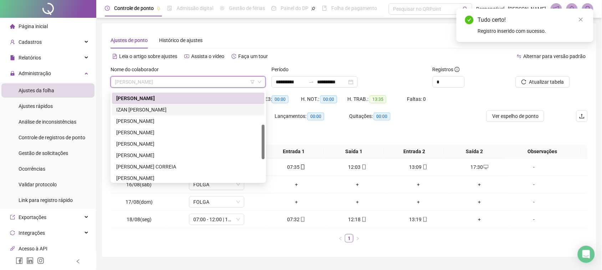
click at [173, 107] on div "IZAN [PERSON_NAME]" at bounding box center [188, 110] width 144 height 8
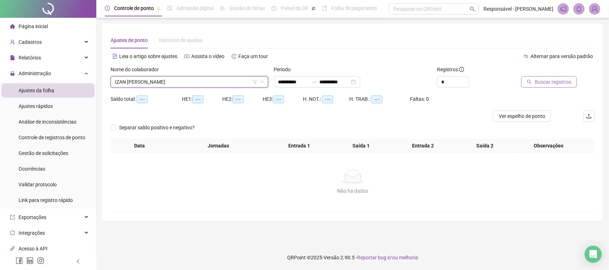
click at [553, 86] on button "Buscar registros" at bounding box center [549, 81] width 56 height 11
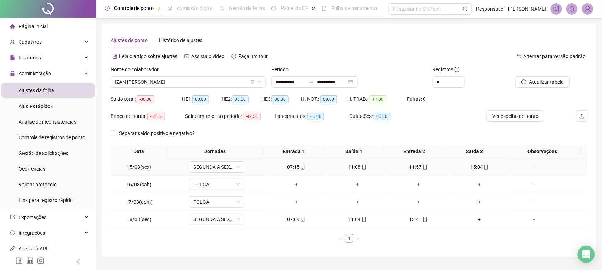
click at [288, 163] on div "07:15" at bounding box center [295, 167] width 55 height 8
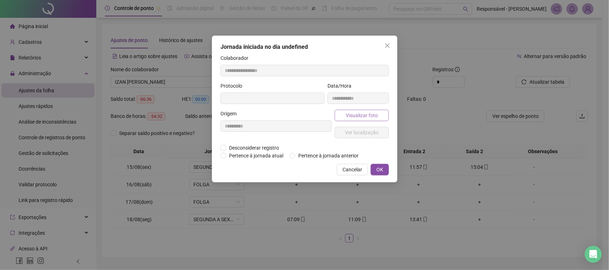
type input "**********"
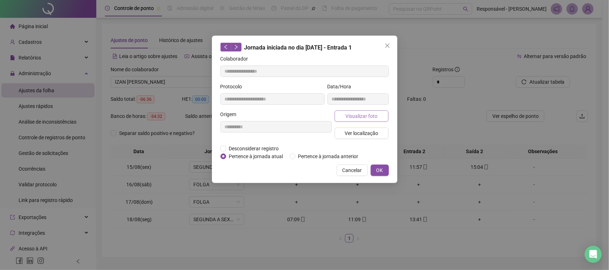
click at [369, 113] on span "Visualizar foto" at bounding box center [361, 116] width 32 height 8
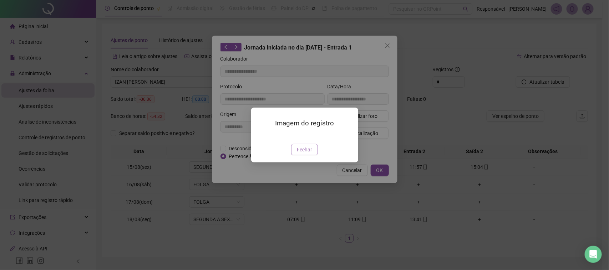
click at [307, 154] on span "Fechar" at bounding box center [304, 150] width 15 height 8
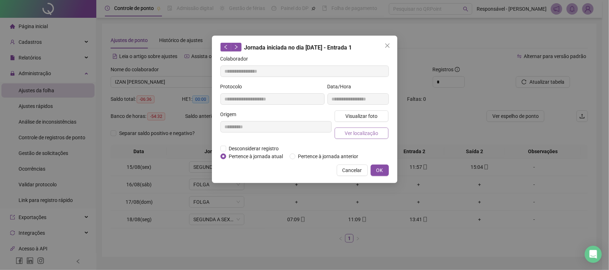
click at [359, 135] on span "Ver localização" at bounding box center [361, 133] width 34 height 8
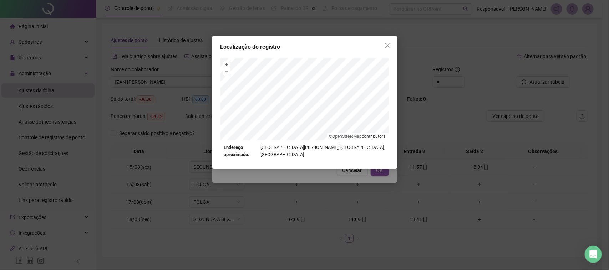
click at [295, 197] on div "Localização do registro + – ⇧ › © OpenStreetMap contributors. Endereço aproxima…" at bounding box center [304, 135] width 609 height 270
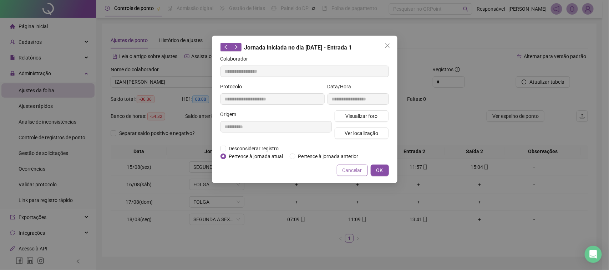
click at [357, 171] on span "Cancelar" at bounding box center [352, 171] width 20 height 8
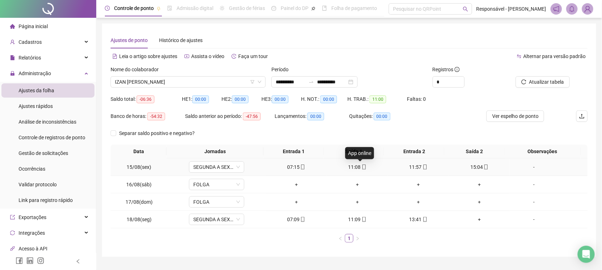
click at [362, 169] on icon "mobile" at bounding box center [364, 167] width 5 height 5
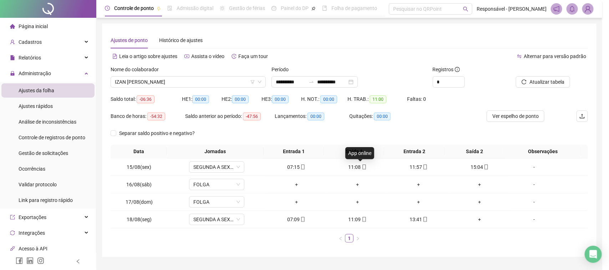
type input "**********"
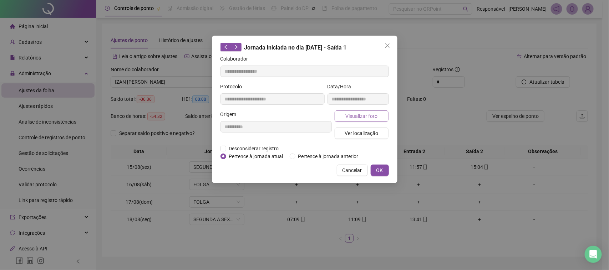
click at [368, 117] on span "Visualizar foto" at bounding box center [361, 116] width 32 height 8
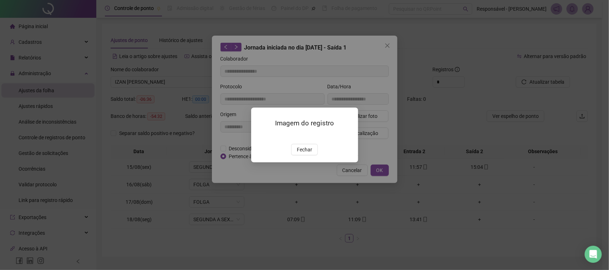
click at [302, 162] on div "Imagem do registro Fechar" at bounding box center [304, 135] width 107 height 55
click at [300, 154] on span "Fechar" at bounding box center [304, 150] width 15 height 8
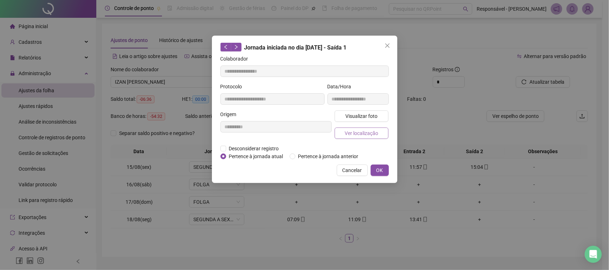
click at [352, 137] on span "Ver localização" at bounding box center [361, 133] width 34 height 8
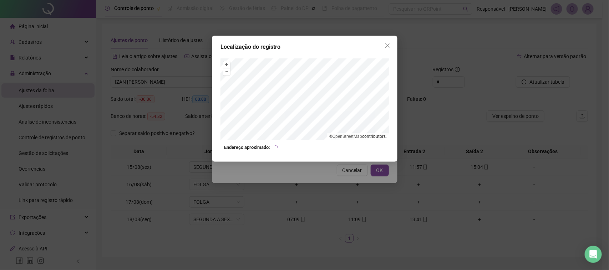
drag, startPoint x: 332, startPoint y: 211, endPoint x: 343, endPoint y: 183, distance: 29.8
click at [332, 210] on div "Localização do registro + – ⇧ › © OpenStreetMap contributors. Endereço aproxima…" at bounding box center [304, 135] width 609 height 270
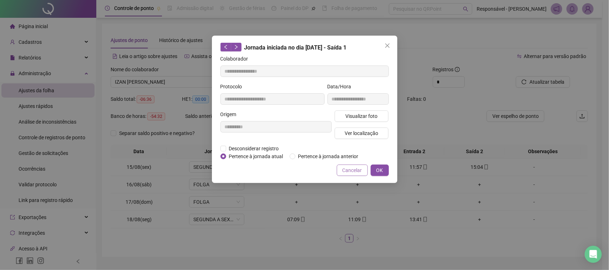
click at [352, 173] on span "Cancelar" at bounding box center [352, 171] width 20 height 8
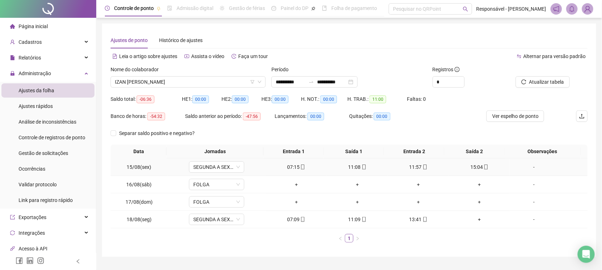
click at [412, 168] on div "11:57" at bounding box center [418, 167] width 55 height 8
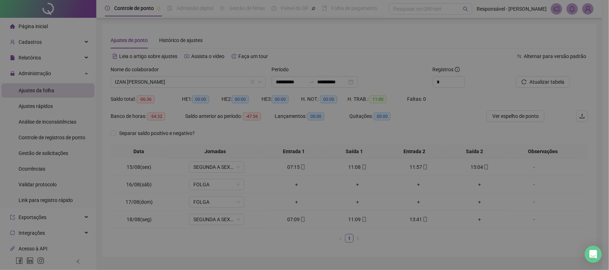
type input "**********"
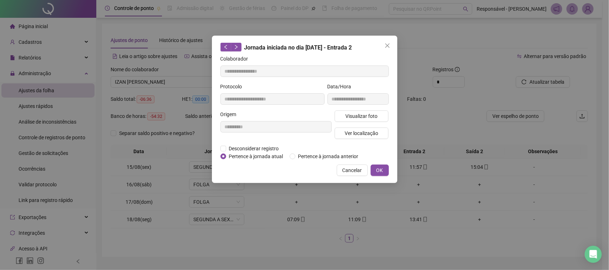
click at [361, 124] on div "Visualizar foto Ver localização" at bounding box center [361, 128] width 57 height 34
click at [363, 123] on div "Visualizar foto Ver localização" at bounding box center [361, 128] width 57 height 34
click at [366, 121] on button "Visualizar foto" at bounding box center [361, 116] width 54 height 11
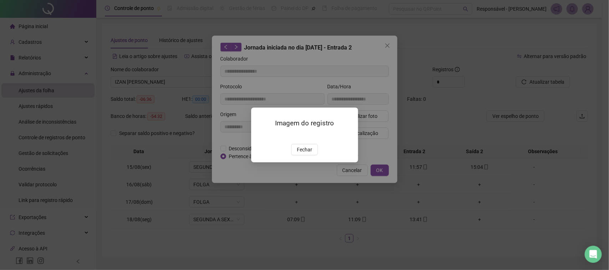
drag, startPoint x: 298, startPoint y: 196, endPoint x: 314, endPoint y: 177, distance: 24.6
click at [299, 155] on button "Fechar" at bounding box center [304, 149] width 27 height 11
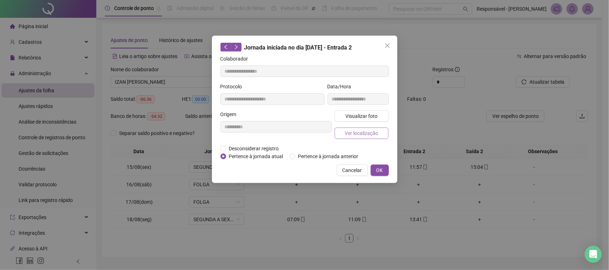
click at [364, 136] on span "Ver localização" at bounding box center [361, 133] width 34 height 8
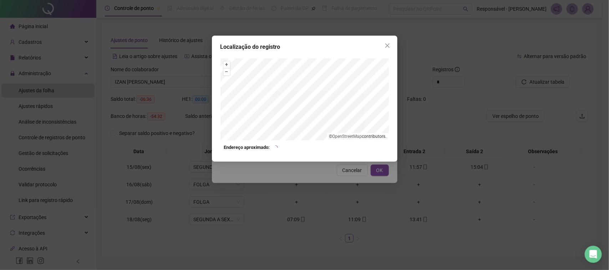
click at [311, 172] on div "Localização do registro + – ⇧ › © OpenStreetMap contributors. Endereço aproxima…" at bounding box center [304, 135] width 609 height 270
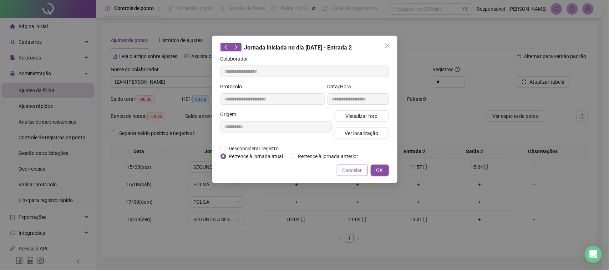
click at [359, 175] on button "Cancelar" at bounding box center [352, 170] width 31 height 11
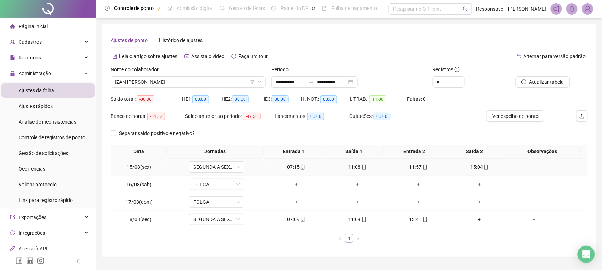
click at [483, 168] on span "mobile" at bounding box center [486, 167] width 6 height 5
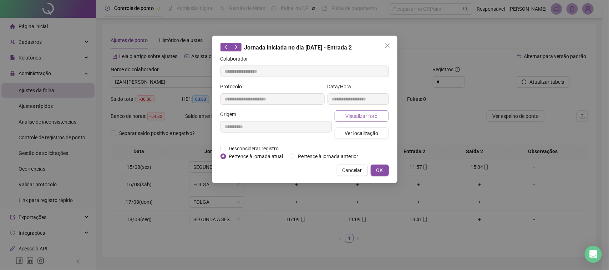
type input "**********"
click at [353, 107] on div "**********" at bounding box center [358, 97] width 64 height 28
click at [356, 117] on span "Visualizar foto" at bounding box center [361, 116] width 32 height 8
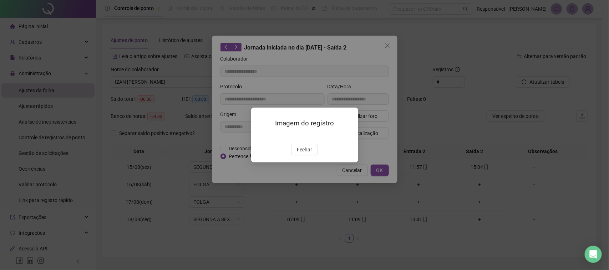
drag, startPoint x: 309, startPoint y: 187, endPoint x: 310, endPoint y: 179, distance: 8.2
click at [309, 154] on span "Fechar" at bounding box center [304, 150] width 15 height 8
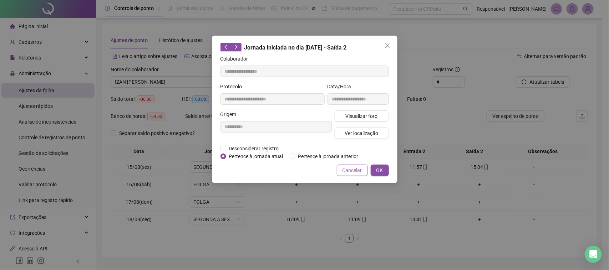
click at [358, 170] on span "Cancelar" at bounding box center [352, 171] width 20 height 8
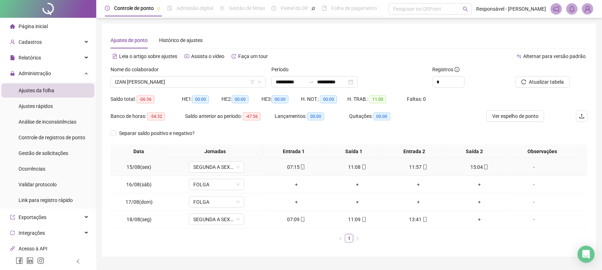
click at [423, 167] on div "11:57" at bounding box center [418, 167] width 55 height 8
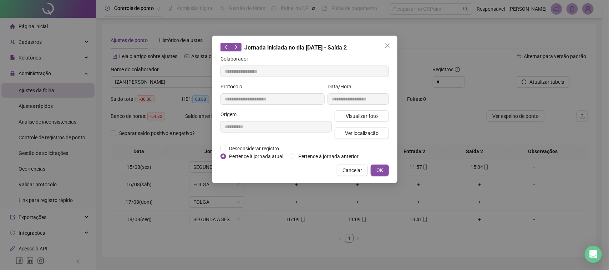
type input "**********"
click at [362, 109] on div "**********" at bounding box center [358, 97] width 64 height 28
click at [361, 115] on span "Visualizar foto" at bounding box center [361, 116] width 32 height 8
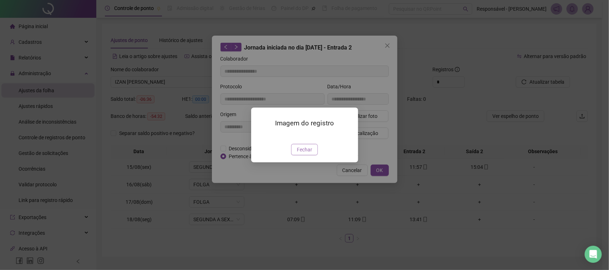
click at [308, 154] on span "Fechar" at bounding box center [304, 150] width 15 height 8
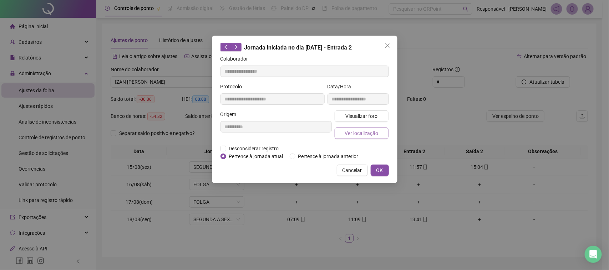
click at [355, 129] on span "Ver localização" at bounding box center [361, 133] width 34 height 8
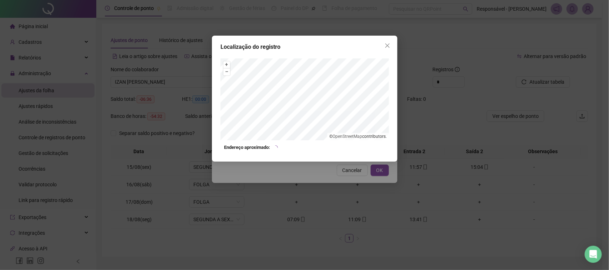
click at [339, 178] on div "Localização do registro + – ⇧ › © OpenStreetMap contributors. Endereço aproxima…" at bounding box center [304, 135] width 609 height 270
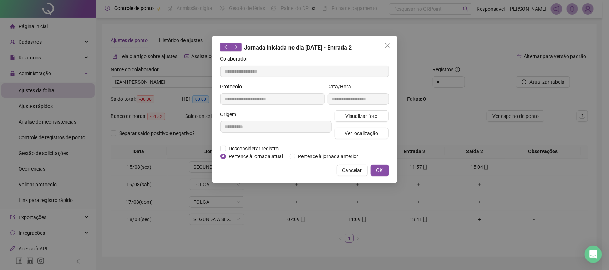
click at [350, 168] on span "Cancelar" at bounding box center [352, 171] width 20 height 8
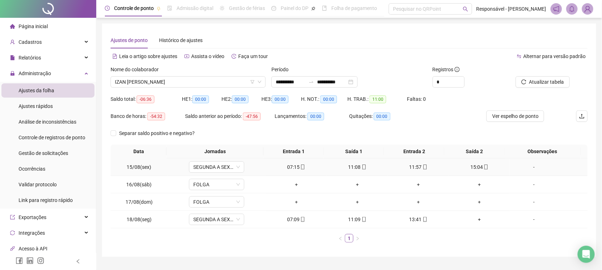
drag, startPoint x: 478, startPoint y: 165, endPoint x: 450, endPoint y: 162, distance: 28.0
click at [483, 166] on span "mobile" at bounding box center [486, 167] width 6 height 5
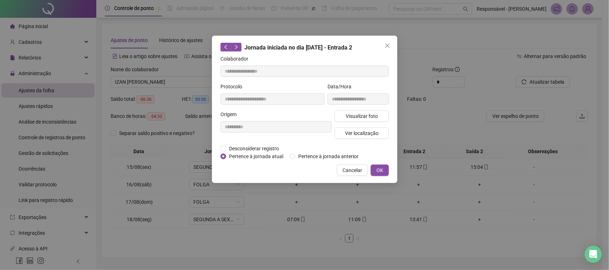
type input "**********"
click at [378, 115] on button "Visualizar foto" at bounding box center [361, 116] width 54 height 11
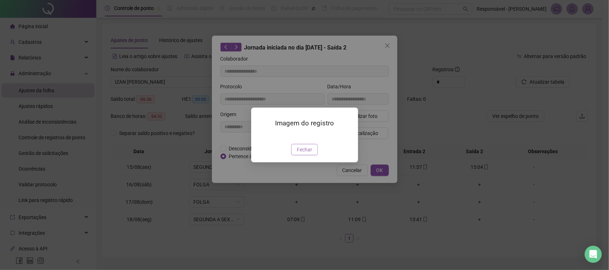
click at [310, 154] on span "Fechar" at bounding box center [304, 150] width 15 height 8
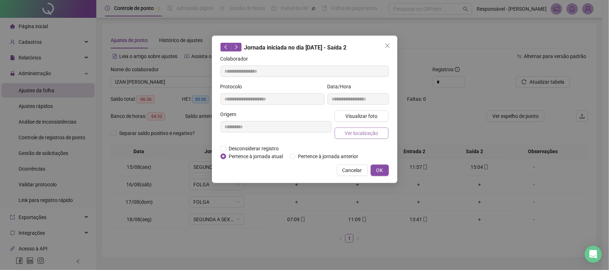
click at [370, 137] on button "Ver localização" at bounding box center [361, 133] width 54 height 11
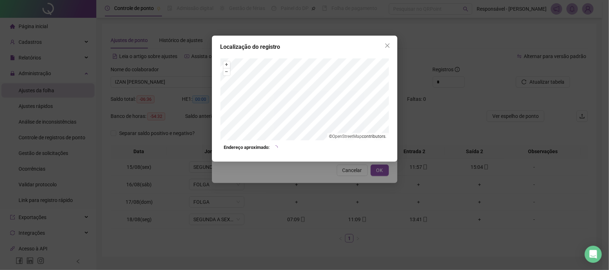
click at [312, 170] on div "Localização do registro + – ⇧ › © OpenStreetMap contributors. Endereço aproxima…" at bounding box center [304, 135] width 609 height 270
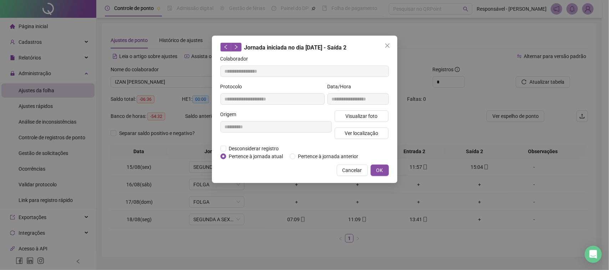
click at [341, 163] on div "**********" at bounding box center [304, 110] width 185 height 148
click at [347, 172] on span "Cancelar" at bounding box center [352, 171] width 20 height 8
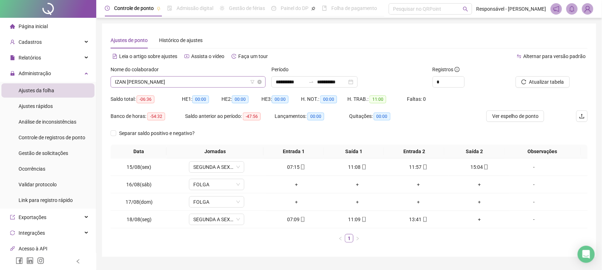
click at [197, 86] on span "IZAN [PERSON_NAME]" at bounding box center [188, 82] width 147 height 11
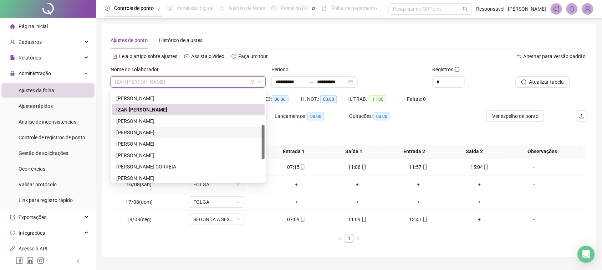
click at [185, 127] on div "[PERSON_NAME]" at bounding box center [188, 132] width 153 height 11
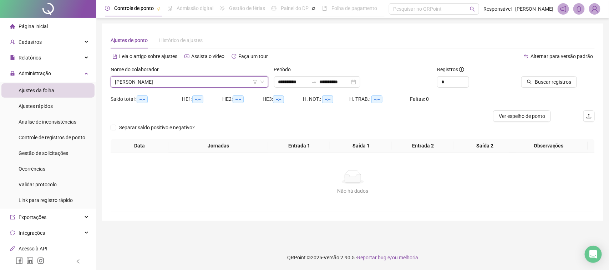
click at [208, 91] on div "Nome do colaborador [PERSON_NAME]" at bounding box center [189, 80] width 163 height 28
click at [210, 85] on span "[PERSON_NAME]" at bounding box center [189, 82] width 149 height 11
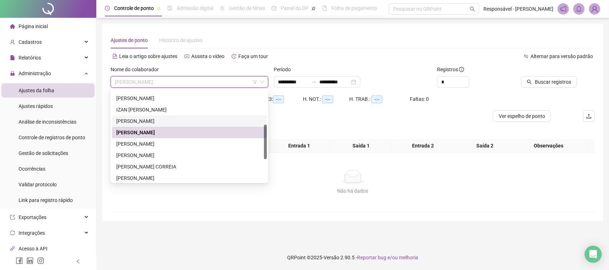
click at [172, 120] on div "[PERSON_NAME]" at bounding box center [189, 121] width 146 height 8
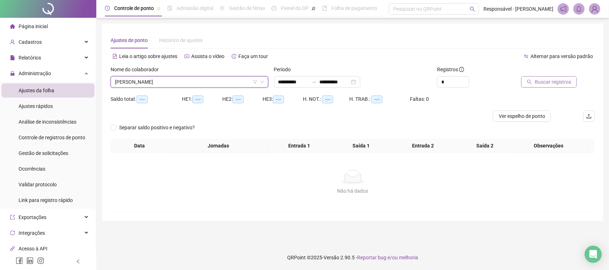
click at [544, 84] on span "Buscar registros" at bounding box center [552, 82] width 36 height 8
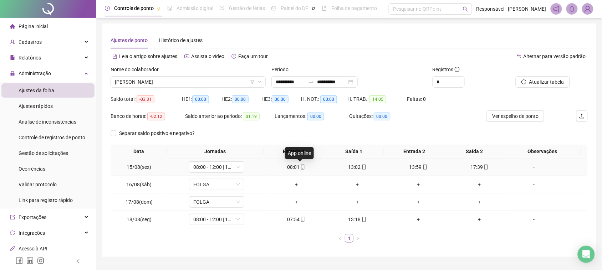
click at [300, 169] on icon "mobile" at bounding box center [302, 167] width 5 height 5
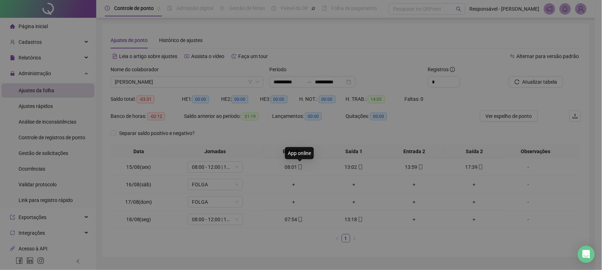
type input "**********"
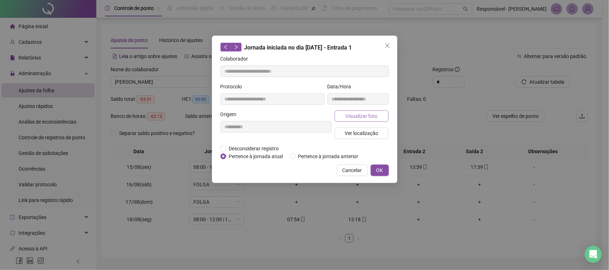
click at [362, 112] on span "Visualizar foto" at bounding box center [361, 116] width 32 height 8
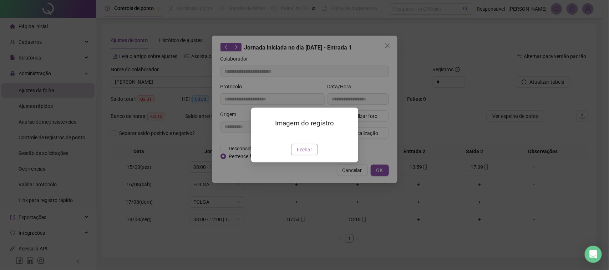
click at [314, 155] on button "Fechar" at bounding box center [304, 149] width 27 height 11
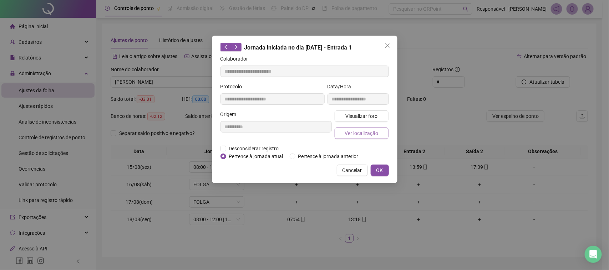
click at [356, 129] on span "Ver localização" at bounding box center [361, 133] width 34 height 8
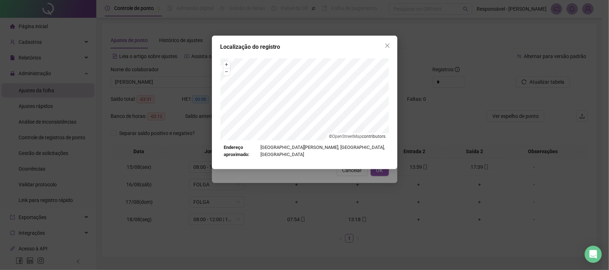
click at [344, 172] on div "Localização do registro + – ⇧ › © OpenStreetMap contributors. Endereço aproxima…" at bounding box center [304, 135] width 609 height 270
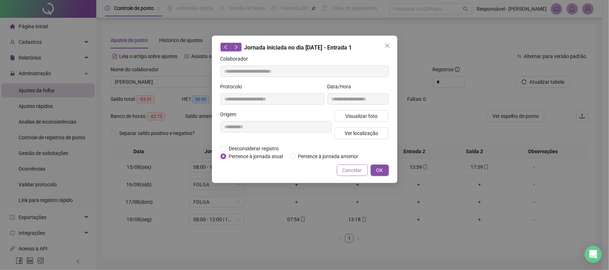
click at [351, 169] on span "Cancelar" at bounding box center [352, 171] width 20 height 8
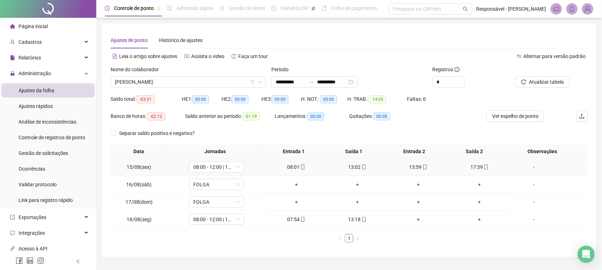
click at [356, 168] on div "13:02" at bounding box center [357, 167] width 55 height 8
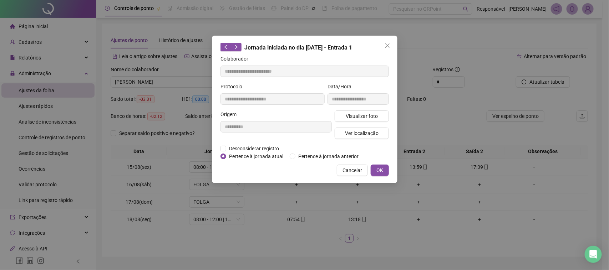
type input "**********"
click at [360, 118] on span "Visualizar foto" at bounding box center [361, 116] width 32 height 8
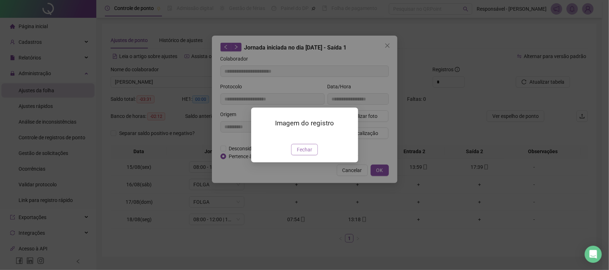
click at [307, 155] on button "Fechar" at bounding box center [304, 149] width 27 height 11
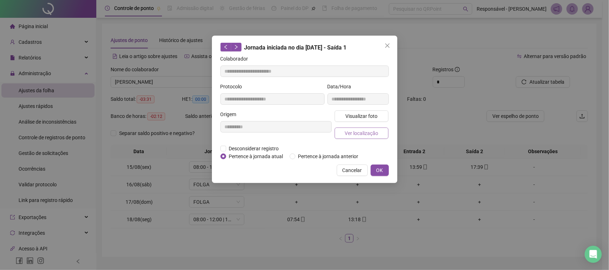
click at [367, 131] on span "Ver localização" at bounding box center [361, 133] width 34 height 8
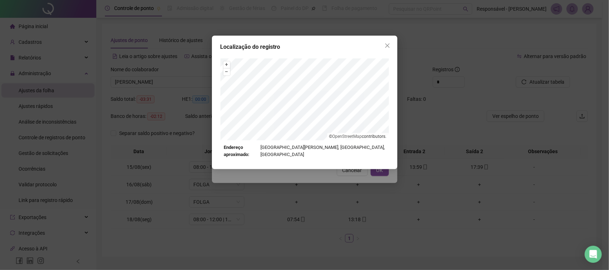
drag, startPoint x: 299, startPoint y: 206, endPoint x: 304, endPoint y: 193, distance: 14.4
click at [300, 206] on div "Localização do registro + – ⇧ › © OpenStreetMap contributors. Endereço aproxima…" at bounding box center [304, 135] width 609 height 270
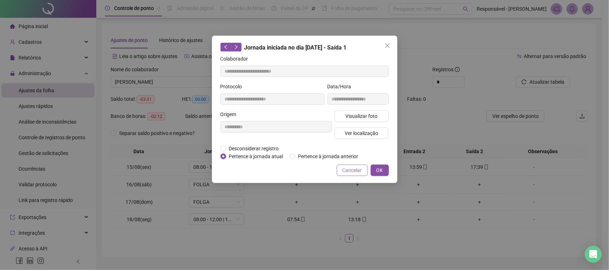
click at [350, 172] on span "Cancelar" at bounding box center [352, 171] width 20 height 8
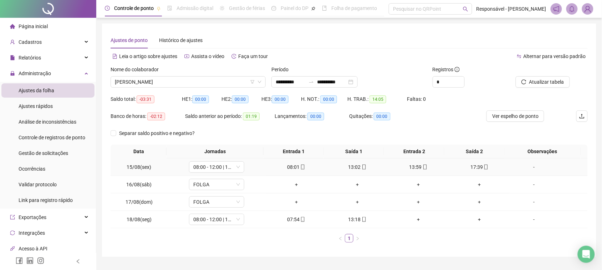
click at [409, 165] on div "13:59" at bounding box center [418, 167] width 55 height 8
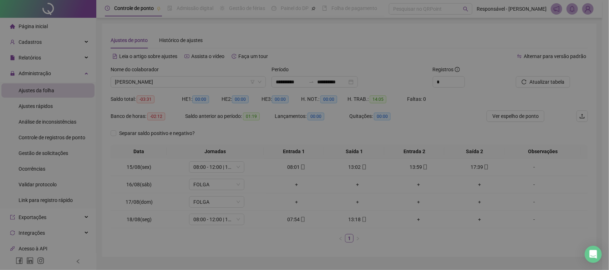
type input "**********"
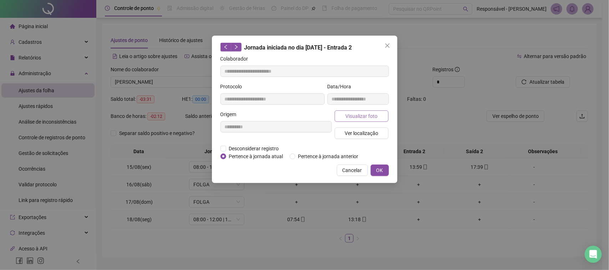
click at [360, 113] on span "Visualizar foto" at bounding box center [361, 116] width 32 height 8
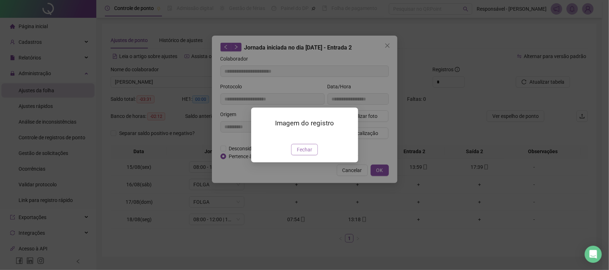
click at [313, 155] on button "Fechar" at bounding box center [304, 149] width 27 height 11
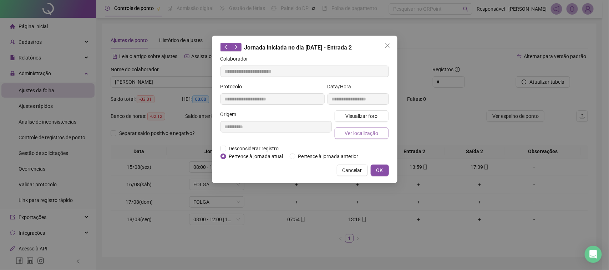
click at [358, 132] on span "Ver localização" at bounding box center [361, 133] width 34 height 8
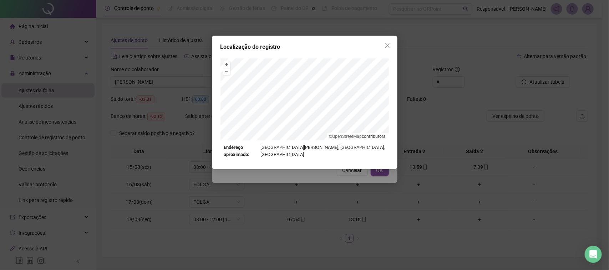
click at [349, 183] on div "Localização do registro + – ⇧ › © OpenStreetMap contributors. Endereço aproxima…" at bounding box center [304, 135] width 609 height 270
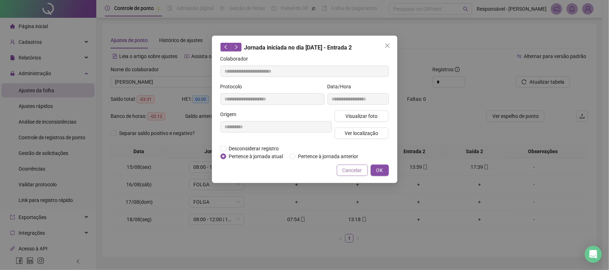
click at [352, 172] on span "Cancelar" at bounding box center [352, 171] width 20 height 8
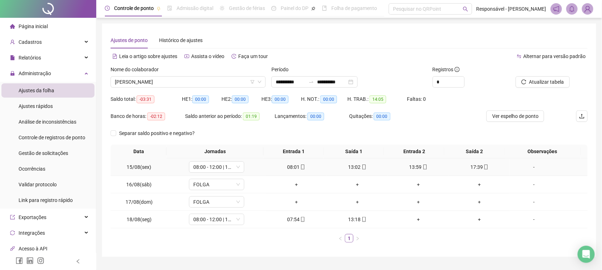
click at [474, 165] on div "17:39" at bounding box center [479, 167] width 55 height 8
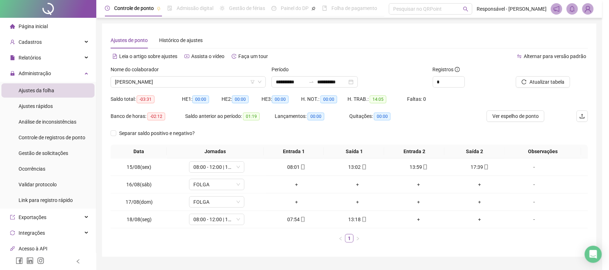
type input "**********"
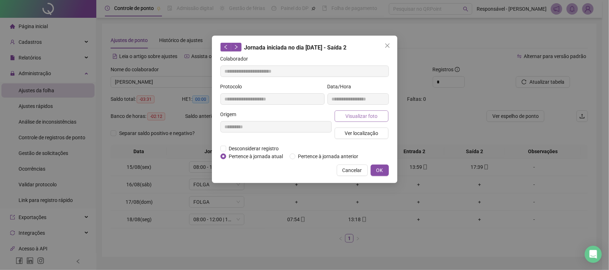
click at [375, 114] on span "Visualizar foto" at bounding box center [361, 116] width 32 height 8
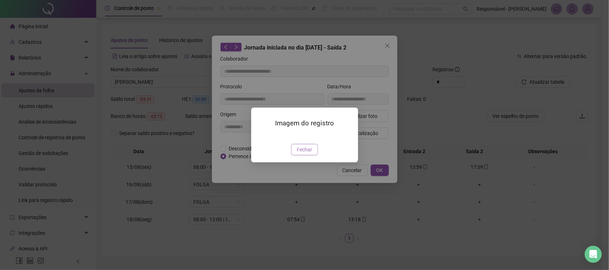
click at [311, 154] on span "Fechar" at bounding box center [304, 150] width 15 height 8
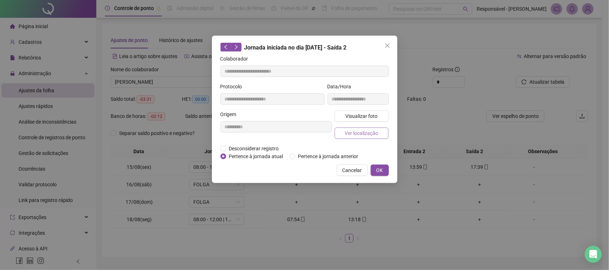
click at [357, 128] on button "Ver localização" at bounding box center [361, 133] width 54 height 11
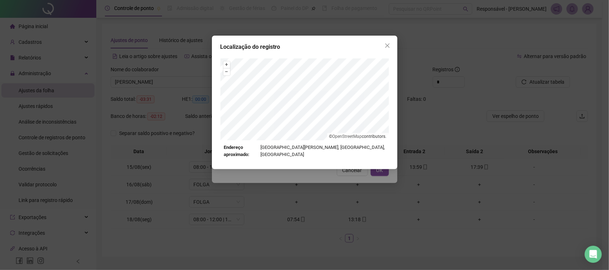
click at [341, 175] on div "Localização do registro + – ⇧ › © OpenStreetMap contributors. Endereço aproxima…" at bounding box center [304, 135] width 609 height 270
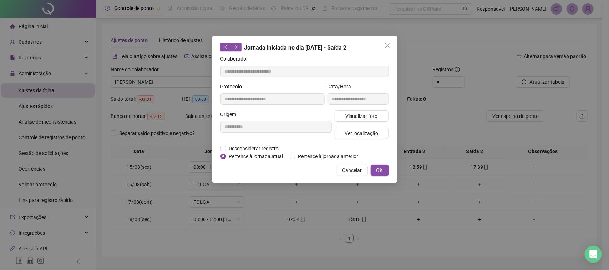
click at [349, 172] on span "Cancelar" at bounding box center [352, 171] width 20 height 8
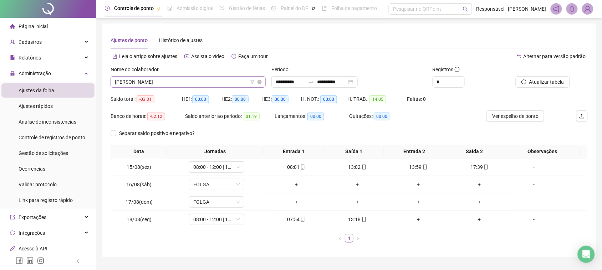
click at [208, 84] on span "[PERSON_NAME]" at bounding box center [188, 82] width 147 height 11
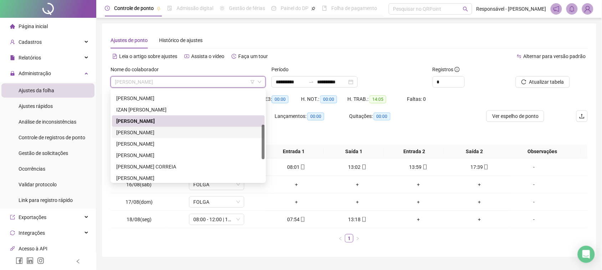
click at [180, 134] on div "[PERSON_NAME]" at bounding box center [188, 133] width 144 height 8
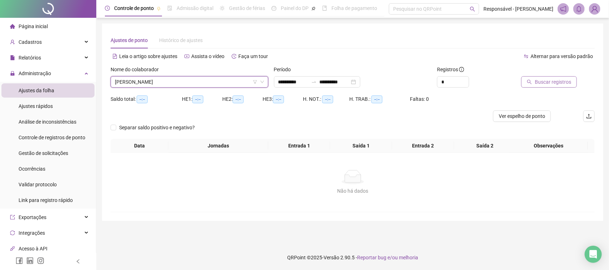
click at [537, 84] on span "Buscar registros" at bounding box center [552, 82] width 36 height 8
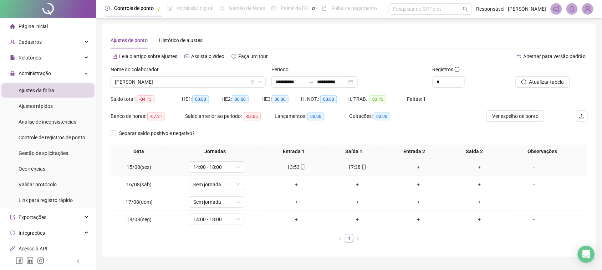
click at [289, 164] on div "13:53" at bounding box center [295, 167] width 55 height 8
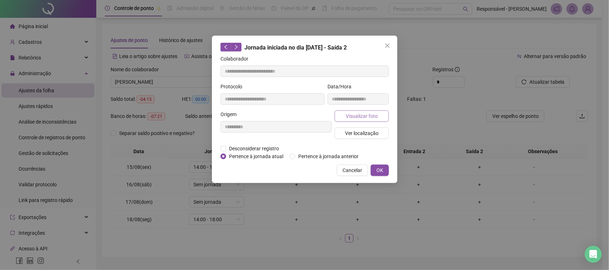
type input "**********"
click at [345, 115] on button "Visualizar foto" at bounding box center [361, 116] width 54 height 11
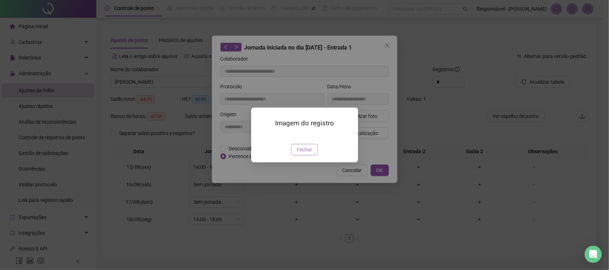
drag, startPoint x: 306, startPoint y: 190, endPoint x: 315, endPoint y: 150, distance: 40.9
click at [306, 154] on span "Fechar" at bounding box center [304, 150] width 15 height 8
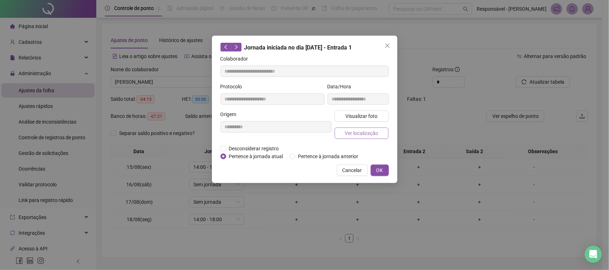
click at [344, 129] on button "Ver localização" at bounding box center [361, 133] width 54 height 11
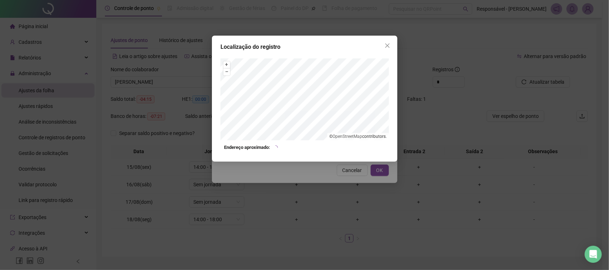
click at [332, 188] on div "Localização do registro + – ⇧ › © OpenStreetMap contributors. Endereço aproxima…" at bounding box center [304, 135] width 609 height 270
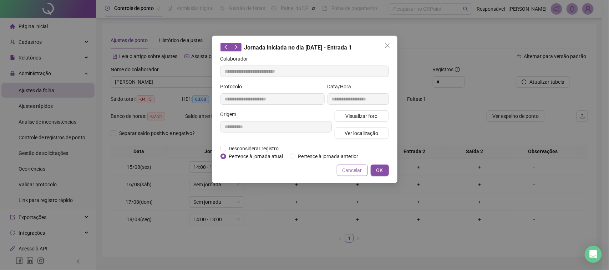
click at [353, 174] on button "Cancelar" at bounding box center [352, 170] width 31 height 11
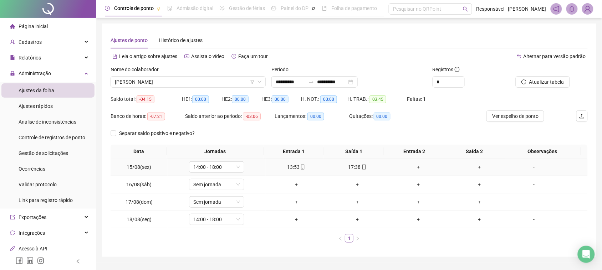
click at [350, 167] on div "17:38" at bounding box center [357, 167] width 55 height 8
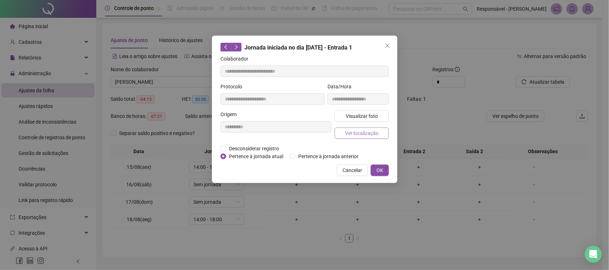
type input "**********"
click at [360, 112] on span "Visualizar foto" at bounding box center [361, 116] width 32 height 8
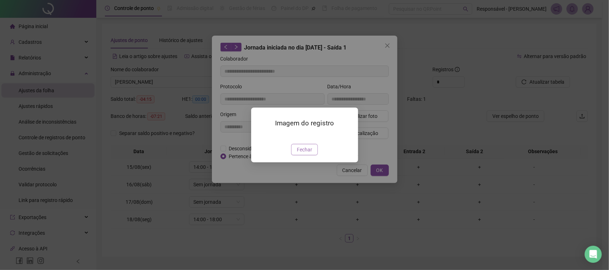
click at [308, 154] on span "Fechar" at bounding box center [304, 150] width 15 height 8
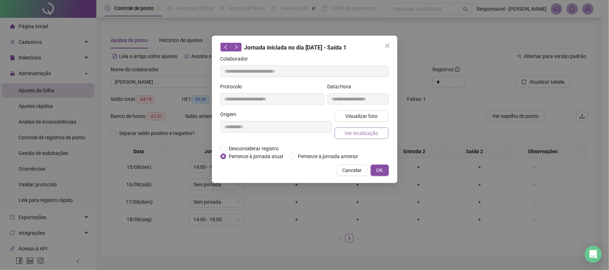
click at [360, 131] on span "Ver localização" at bounding box center [361, 133] width 34 height 8
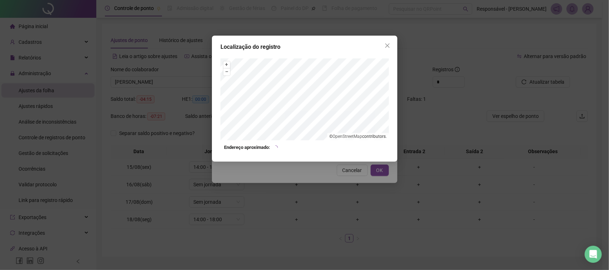
click at [355, 188] on div "Localização do registro + – ⇧ › © OpenStreetMap contributors. Endereço aproxima…" at bounding box center [304, 135] width 609 height 270
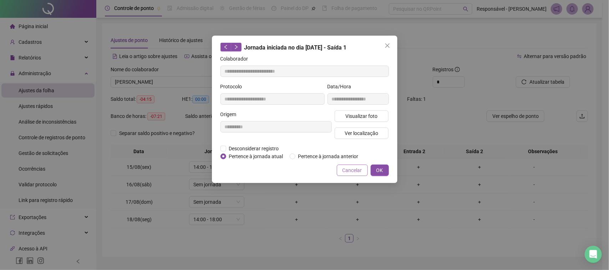
click at [357, 173] on span "Cancelar" at bounding box center [352, 171] width 20 height 8
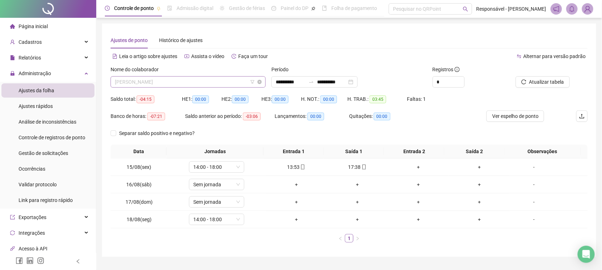
click at [156, 82] on span "[PERSON_NAME]" at bounding box center [188, 82] width 147 height 11
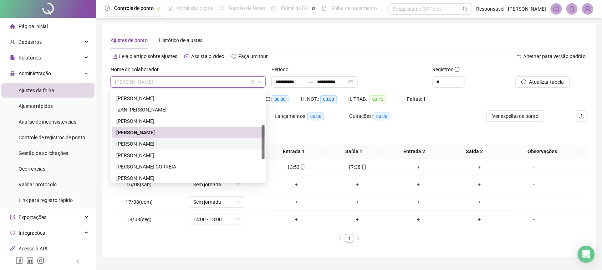
click at [142, 147] on div "[PERSON_NAME]" at bounding box center [188, 144] width 144 height 8
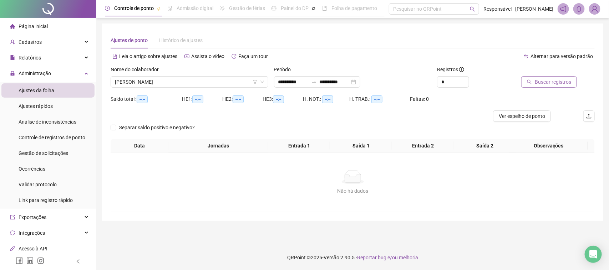
click at [533, 81] on button "Buscar registros" at bounding box center [549, 81] width 56 height 11
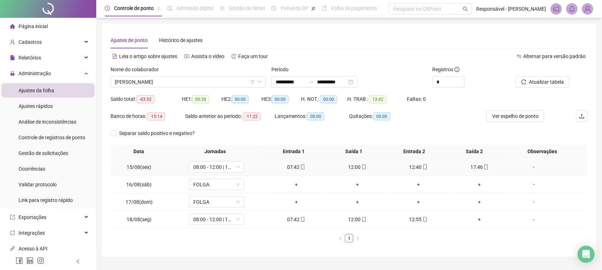
click at [291, 173] on td "07:42" at bounding box center [296, 167] width 61 height 17
click at [291, 170] on div "07:42" at bounding box center [295, 167] width 55 height 8
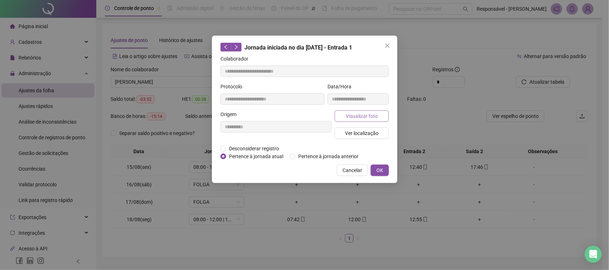
type input "**********"
click at [358, 114] on span "Visualizar foto" at bounding box center [361, 116] width 32 height 8
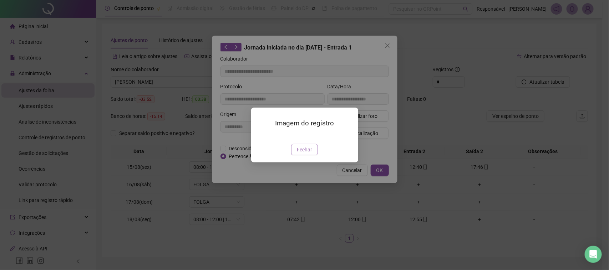
click at [316, 155] on button "Fechar" at bounding box center [304, 149] width 27 height 11
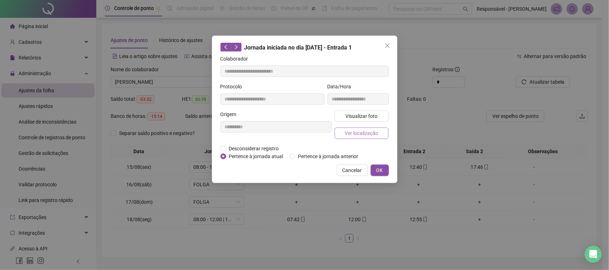
click at [354, 129] on span "Ver localização" at bounding box center [361, 133] width 34 height 8
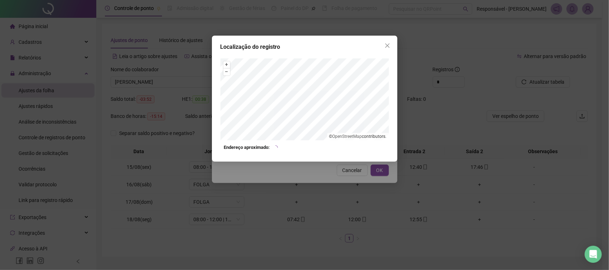
click at [338, 163] on div "Localização do registro + – ⇧ › © OpenStreetMap contributors. Endereço aproxima…" at bounding box center [304, 135] width 609 height 270
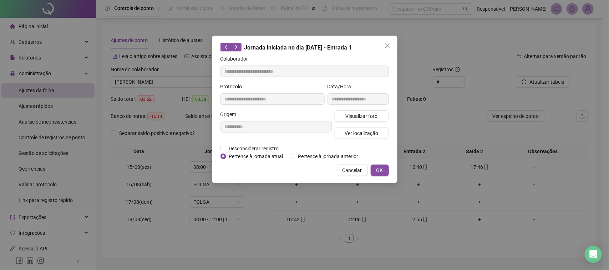
click at [346, 169] on span "Cancelar" at bounding box center [352, 171] width 20 height 8
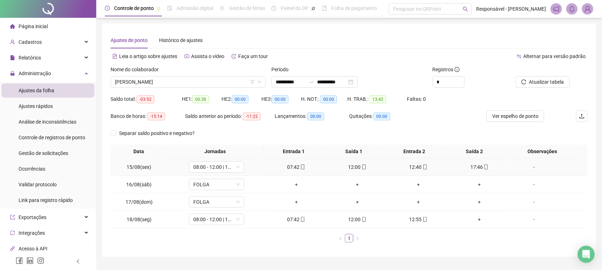
click at [353, 170] on div "12:00" at bounding box center [357, 167] width 55 height 8
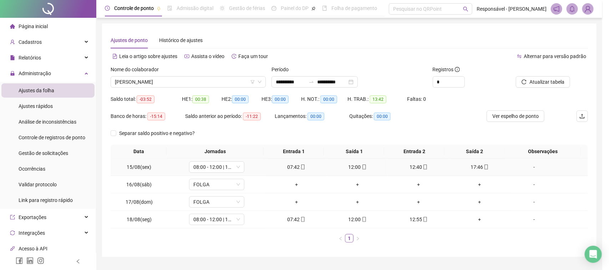
type input "**********"
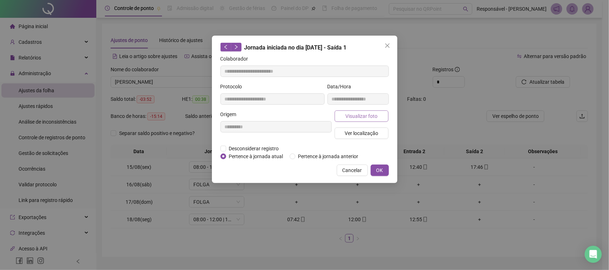
click at [354, 114] on span "Visualizar foto" at bounding box center [361, 116] width 32 height 8
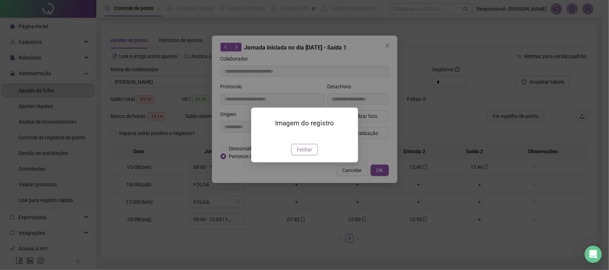
click at [298, 154] on span "Fechar" at bounding box center [304, 150] width 15 height 8
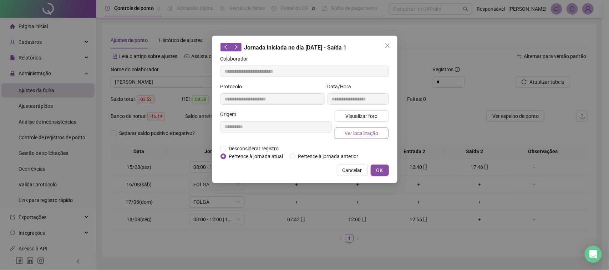
click at [367, 134] on span "Ver localização" at bounding box center [361, 133] width 34 height 8
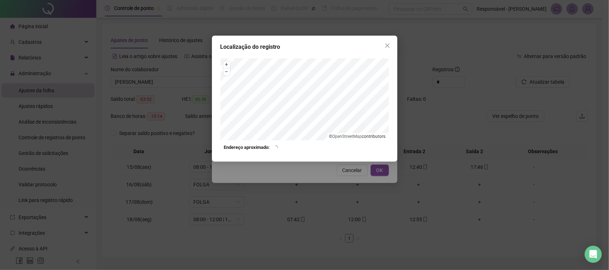
click at [348, 174] on div "Localização do registro + – ⇧ › © OpenStreetMap contributors. Endereço aproxima…" at bounding box center [304, 135] width 609 height 270
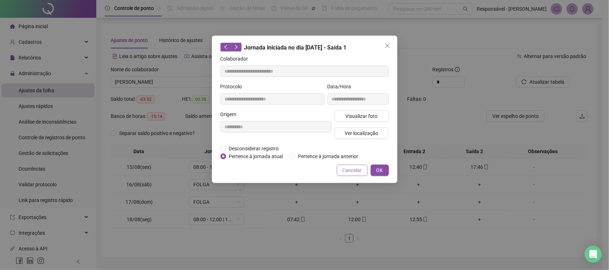
click at [350, 170] on span "Cancelar" at bounding box center [352, 171] width 20 height 8
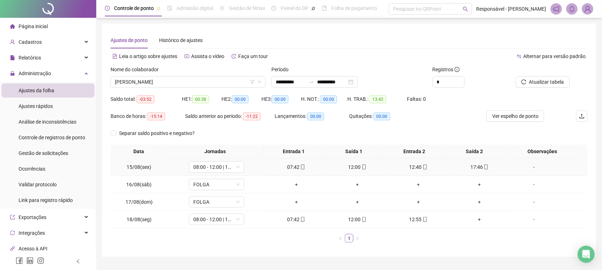
click at [413, 168] on div "12:40" at bounding box center [418, 167] width 55 height 8
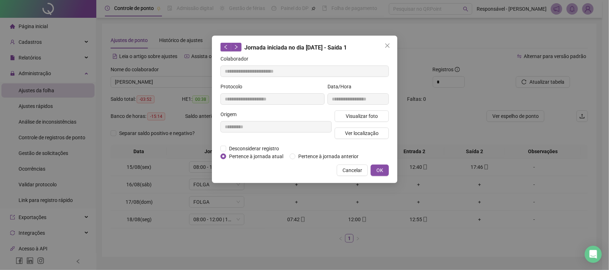
type input "**********"
click at [348, 113] on span "Visualizar foto" at bounding box center [361, 116] width 32 height 8
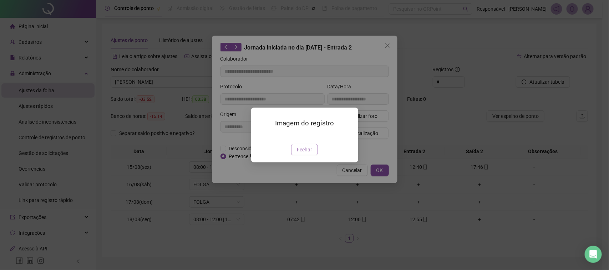
click at [306, 154] on span "Fechar" at bounding box center [304, 150] width 15 height 8
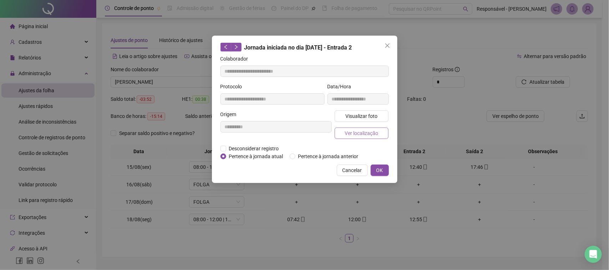
click at [353, 135] on span "Ver localização" at bounding box center [361, 133] width 34 height 8
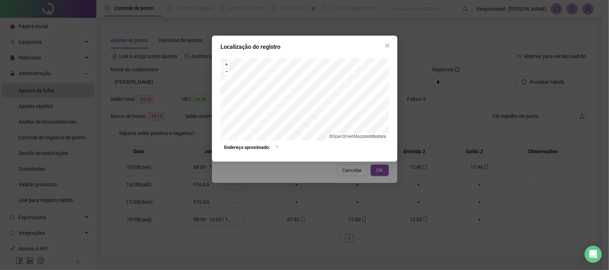
click at [343, 181] on div "Localização do registro + – ⇧ › © OpenStreetMap contributors. Endereço aproxima…" at bounding box center [304, 135] width 609 height 270
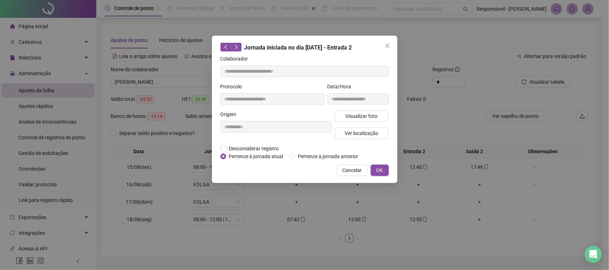
click at [350, 172] on span "Cancelar" at bounding box center [352, 171] width 20 height 8
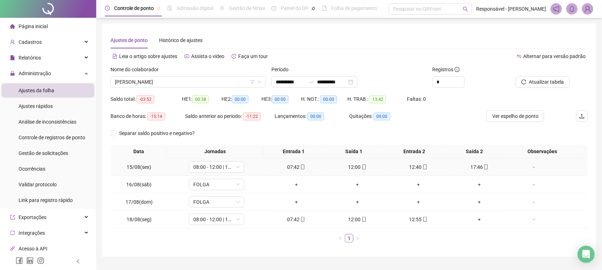
click at [466, 165] on div "17:46" at bounding box center [479, 167] width 55 height 8
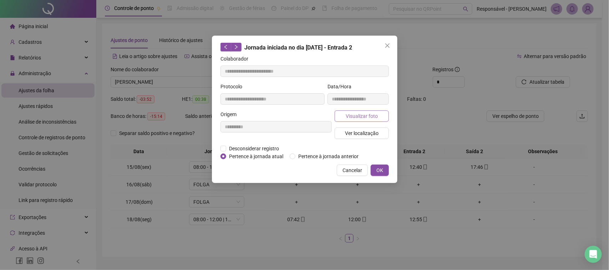
type input "**********"
click at [372, 119] on span "Visualizar foto" at bounding box center [361, 116] width 32 height 8
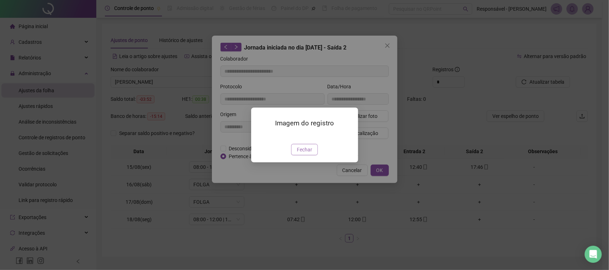
click at [308, 154] on span "Fechar" at bounding box center [304, 150] width 15 height 8
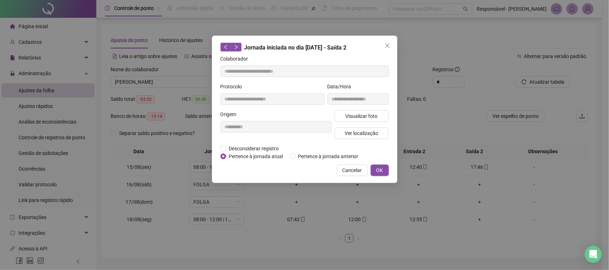
click at [358, 131] on span "Ver localização" at bounding box center [361, 133] width 34 height 8
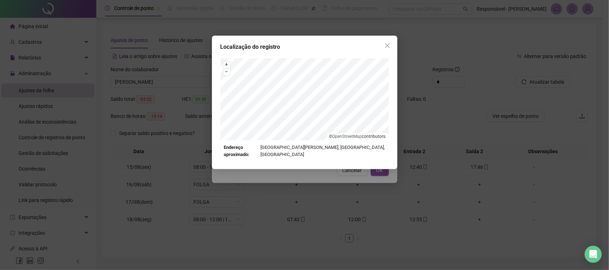
click at [352, 181] on div "Localização do registro + – ⇧ › © OpenStreetMap contributors. Endereço aproxima…" at bounding box center [304, 135] width 609 height 270
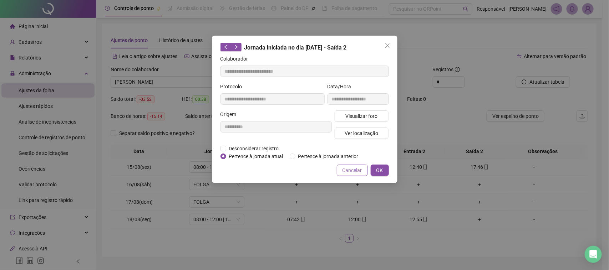
click at [353, 174] on button "Cancelar" at bounding box center [352, 170] width 31 height 11
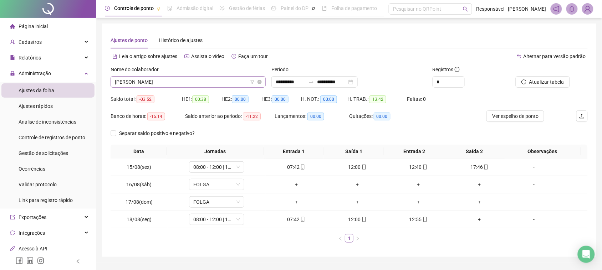
click at [232, 87] on span "[PERSON_NAME]" at bounding box center [188, 82] width 147 height 11
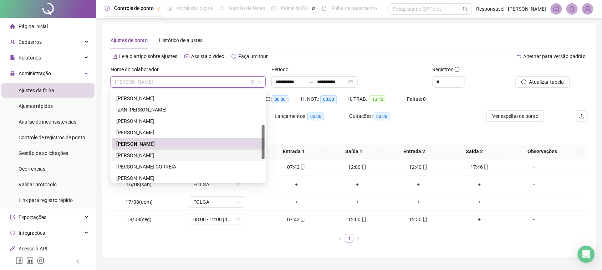
click at [180, 157] on div "[PERSON_NAME]" at bounding box center [188, 156] width 144 height 8
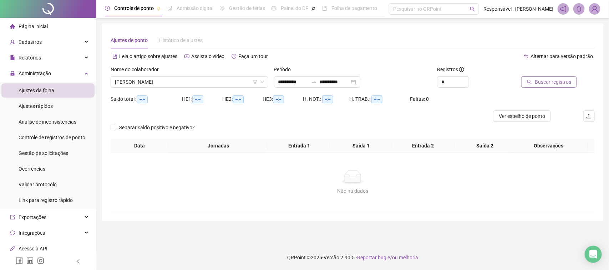
click at [526, 85] on button "Buscar registros" at bounding box center [549, 81] width 56 height 11
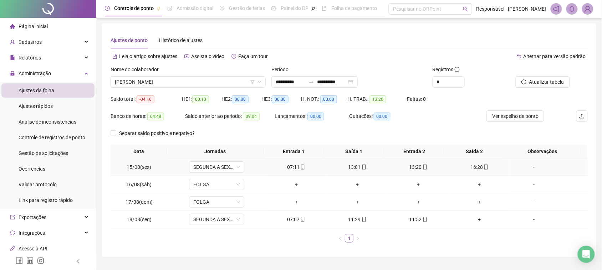
click at [301, 166] on icon "mobile" at bounding box center [302, 167] width 5 height 5
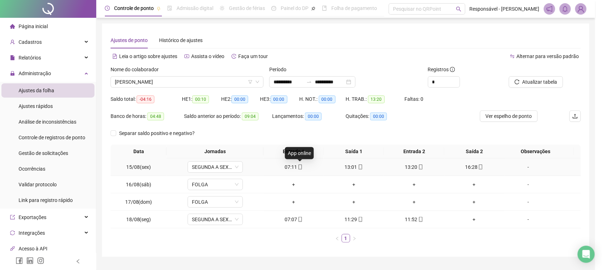
type input "**********"
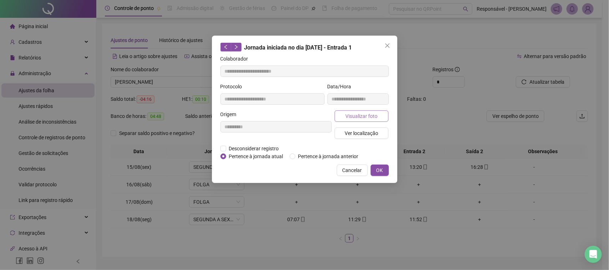
click at [382, 111] on button "Visualizar foto" at bounding box center [361, 116] width 54 height 11
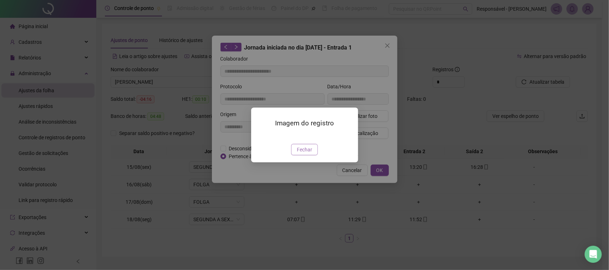
click at [314, 155] on button "Fechar" at bounding box center [304, 149] width 27 height 11
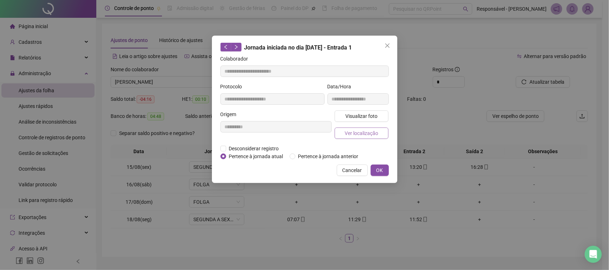
click at [383, 133] on button "Ver localização" at bounding box center [361, 133] width 54 height 11
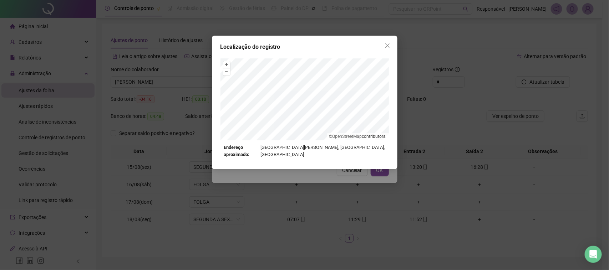
click at [307, 188] on div "Localização do registro + – ⇧ › © OpenStreetMap contributors. Endereço aproxima…" at bounding box center [304, 135] width 609 height 270
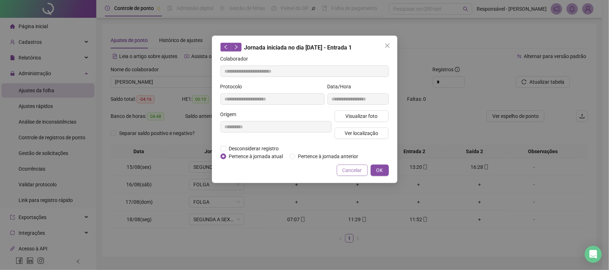
click at [349, 165] on button "Cancelar" at bounding box center [352, 170] width 31 height 11
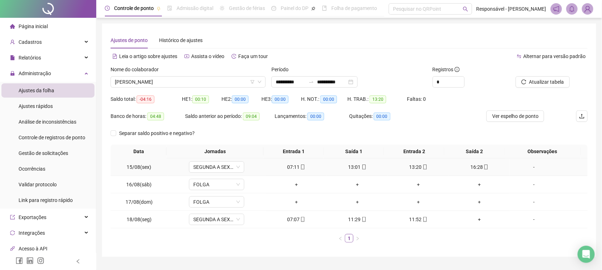
click at [355, 169] on div "13:01" at bounding box center [357, 167] width 55 height 8
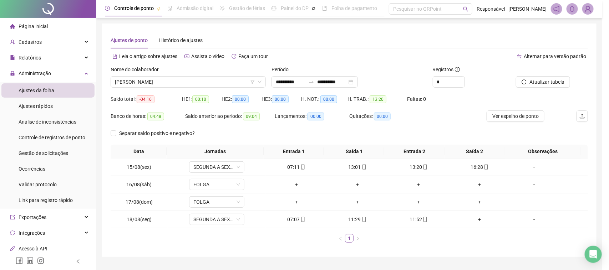
type input "**********"
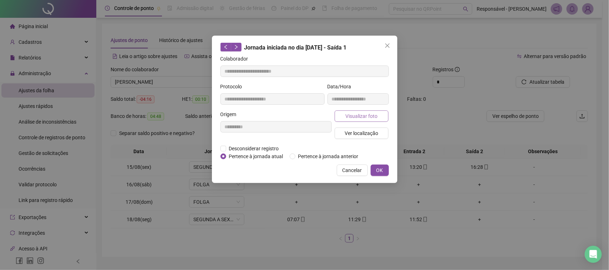
click at [357, 115] on span "Visualizar foto" at bounding box center [361, 116] width 32 height 8
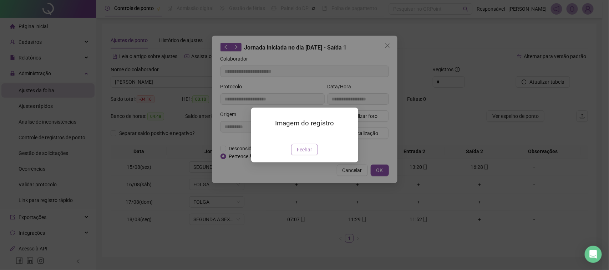
click at [307, 155] on button "Fechar" at bounding box center [304, 149] width 27 height 11
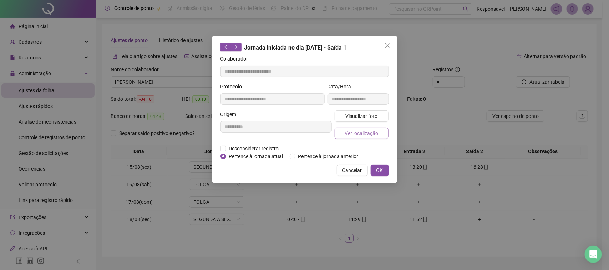
click at [379, 136] on button "Ver localização" at bounding box center [361, 133] width 54 height 11
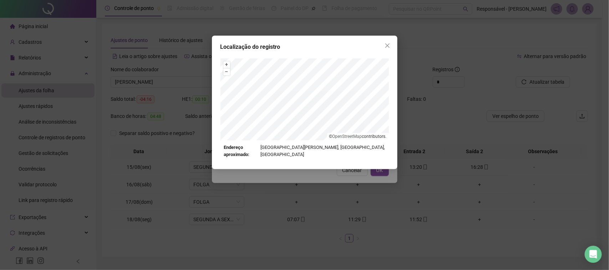
click at [341, 182] on div "Localização do registro + – ⇧ › © OpenStreetMap contributors. Endereço aproxima…" at bounding box center [304, 135] width 609 height 270
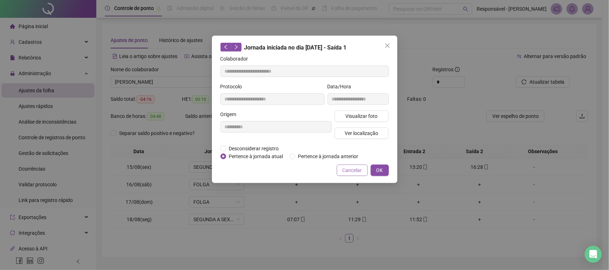
click at [353, 170] on span "Cancelar" at bounding box center [352, 171] width 20 height 8
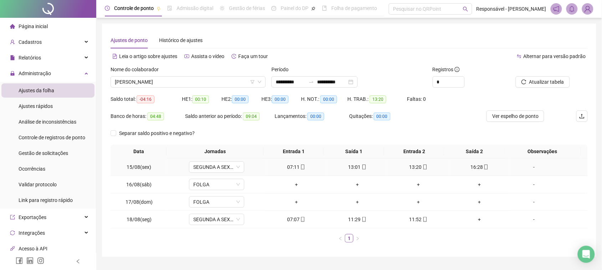
click at [409, 167] on div "13:20" at bounding box center [418, 167] width 55 height 8
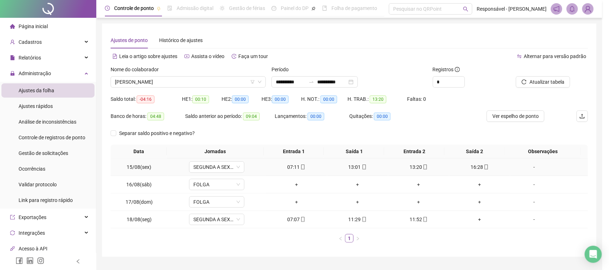
type input "**********"
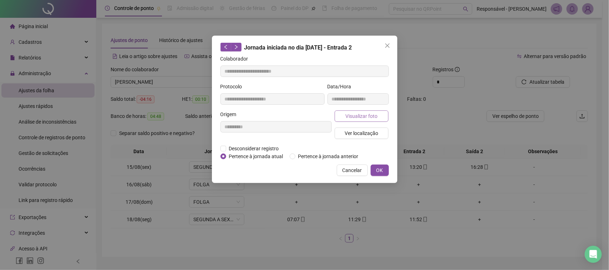
click at [365, 118] on span "Visualizar foto" at bounding box center [361, 116] width 32 height 8
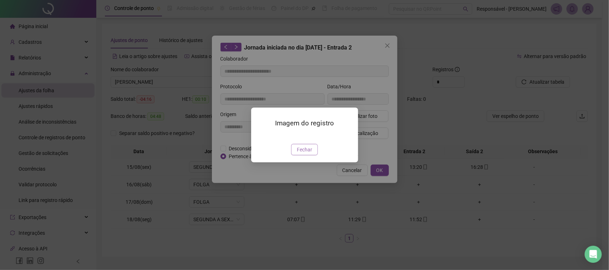
click at [314, 155] on button "Fechar" at bounding box center [304, 149] width 27 height 11
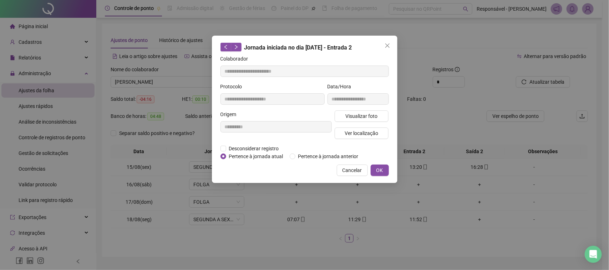
click at [355, 139] on div "Visualizar foto Ver localização" at bounding box center [361, 128] width 57 height 34
click at [356, 135] on span "Ver localização" at bounding box center [361, 133] width 34 height 8
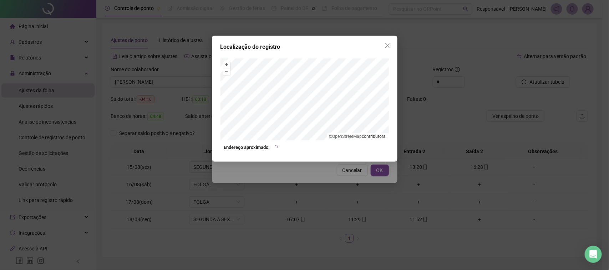
click at [348, 181] on div "Localização do registro + – ⇧ › © OpenStreetMap contributors. Endereço aproxima…" at bounding box center [304, 135] width 609 height 270
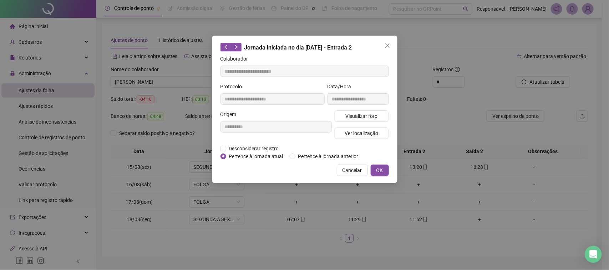
click at [354, 173] on span "Cancelar" at bounding box center [352, 171] width 20 height 8
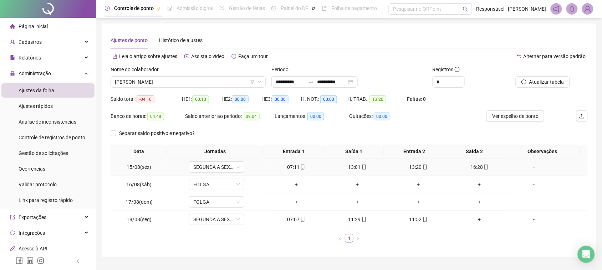
click at [484, 167] on div "16:28" at bounding box center [479, 167] width 55 height 8
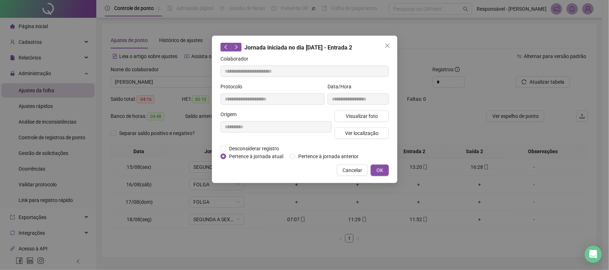
type input "**********"
click at [352, 119] on span "Visualizar foto" at bounding box center [361, 116] width 32 height 8
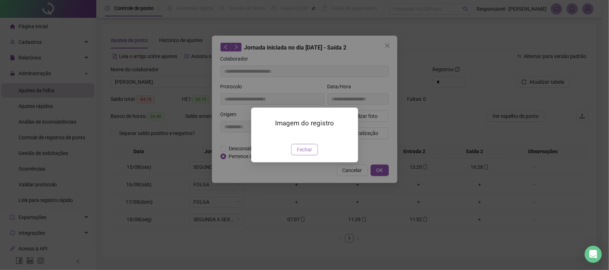
click at [306, 154] on span "Fechar" at bounding box center [304, 150] width 15 height 8
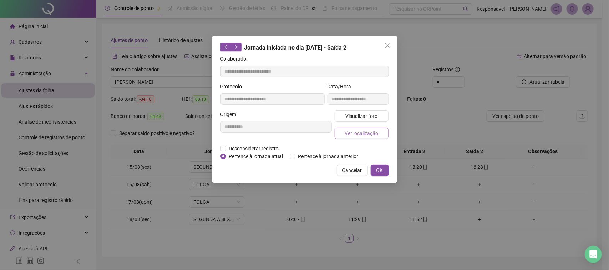
click at [344, 133] on button "Ver localização" at bounding box center [361, 133] width 54 height 11
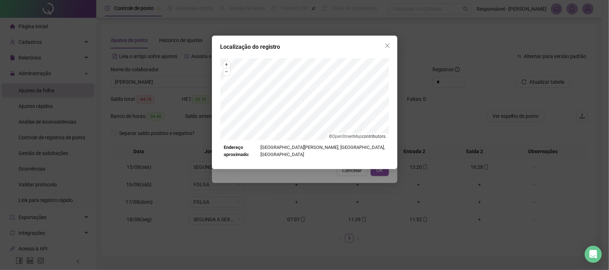
click at [348, 170] on div "Localização do registro + – ⇧ › © OpenStreetMap contributors. Endereço aproxima…" at bounding box center [304, 135] width 609 height 270
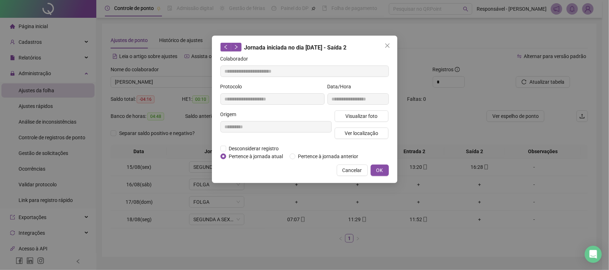
click at [352, 168] on span "Cancelar" at bounding box center [352, 171] width 20 height 8
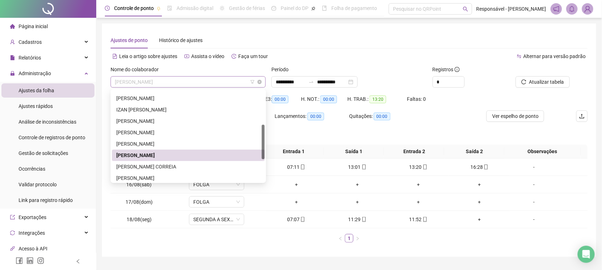
click at [197, 79] on span "[PERSON_NAME]" at bounding box center [188, 82] width 147 height 11
click at [152, 161] on div "[PERSON_NAME] CORREIA" at bounding box center [188, 166] width 153 height 11
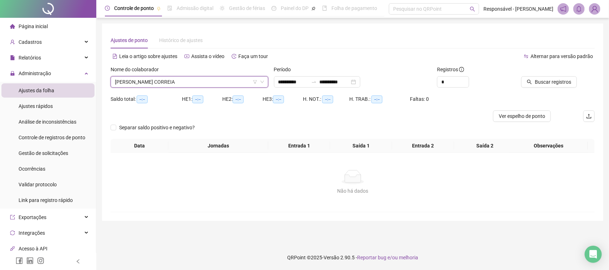
click at [516, 85] on div "Buscar registros" at bounding box center [557, 80] width 82 height 28
click at [531, 81] on icon "search" at bounding box center [529, 82] width 5 height 5
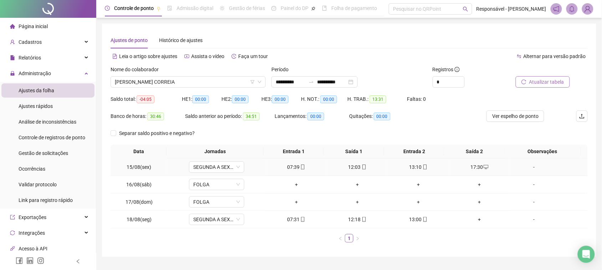
click at [295, 171] on div "07:39" at bounding box center [295, 167] width 55 height 8
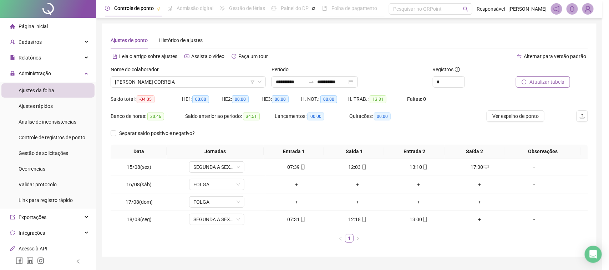
type input "**********"
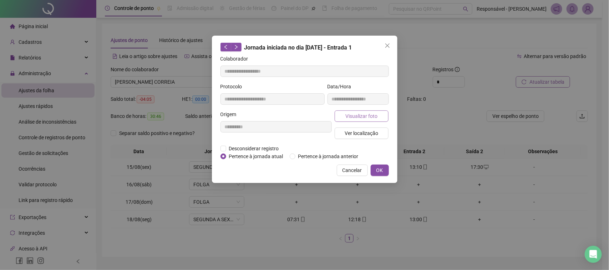
click at [361, 117] on span "Visualizar foto" at bounding box center [361, 116] width 32 height 8
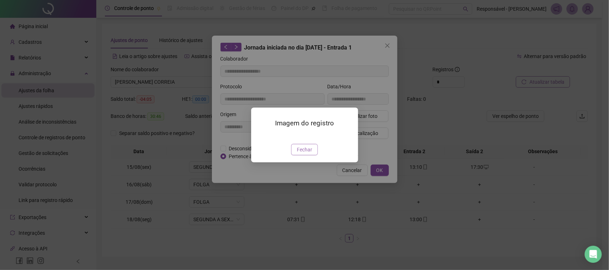
click at [305, 154] on span "Fechar" at bounding box center [304, 150] width 15 height 8
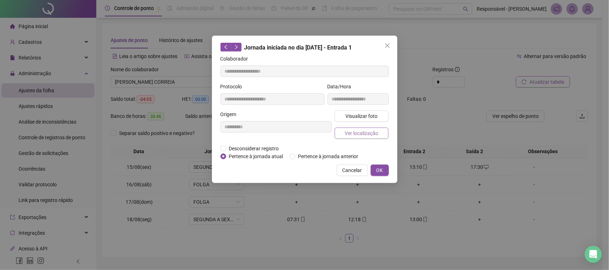
click at [367, 129] on span "Ver localização" at bounding box center [361, 133] width 34 height 8
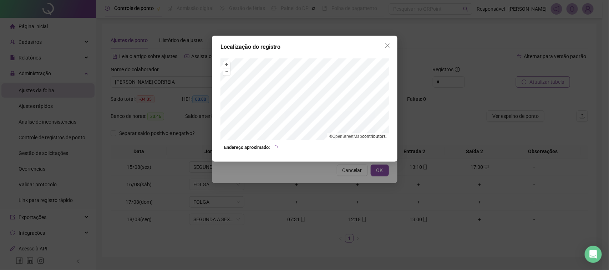
click at [334, 188] on div "Localização do registro + – ⇧ › © OpenStreetMap contributors. Endereço aproxima…" at bounding box center [304, 135] width 609 height 270
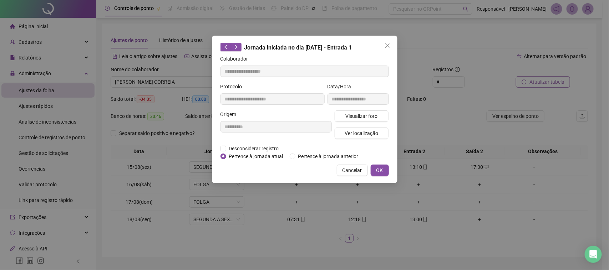
click at [346, 173] on span "Cancelar" at bounding box center [352, 171] width 20 height 8
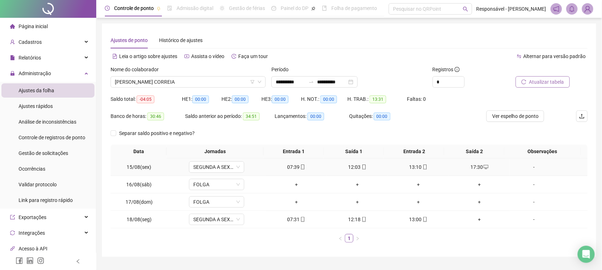
click at [353, 170] on div "12:03" at bounding box center [357, 167] width 55 height 8
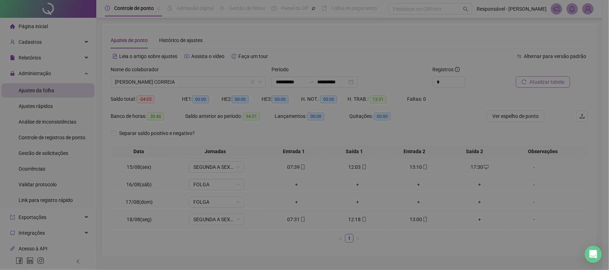
type input "**********"
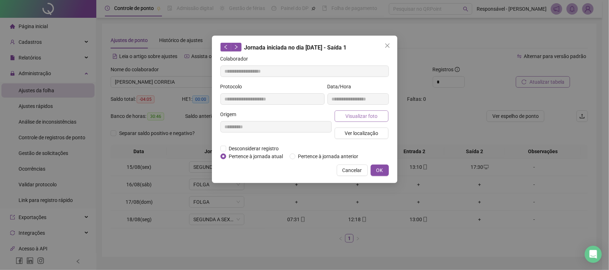
click at [359, 118] on span "Visualizar foto" at bounding box center [361, 116] width 32 height 8
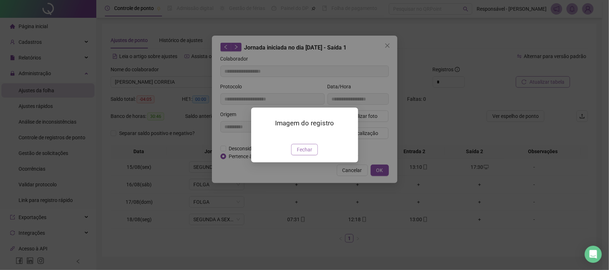
click at [303, 154] on span "Fechar" at bounding box center [304, 150] width 15 height 8
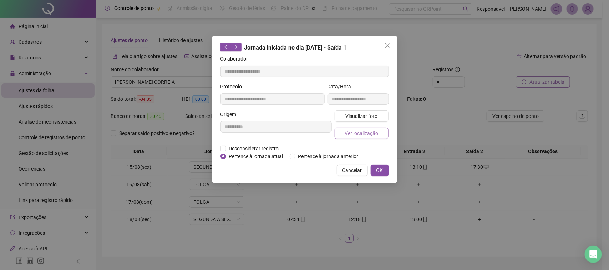
click at [366, 136] on span "Ver localização" at bounding box center [361, 133] width 34 height 8
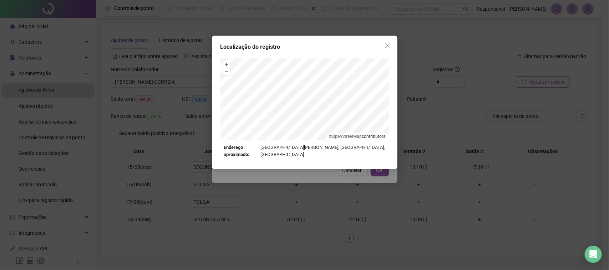
click at [331, 172] on div "Localização do registro + – ⇧ › © OpenStreetMap contributors. Endereço aproxima…" at bounding box center [304, 135] width 609 height 270
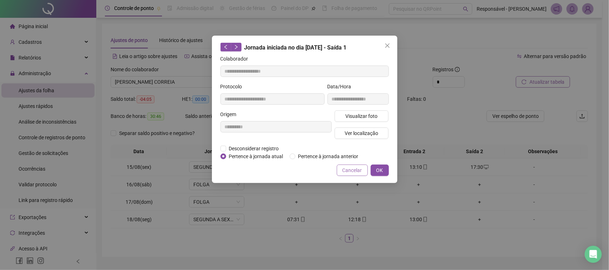
click at [351, 168] on span "Cancelar" at bounding box center [352, 171] width 20 height 8
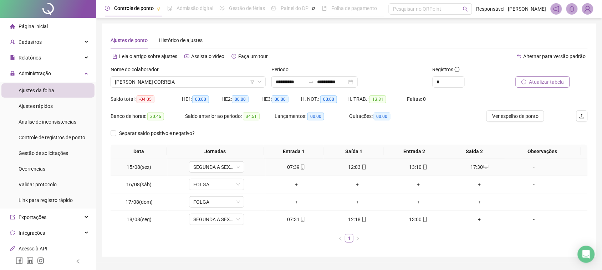
click at [414, 169] on div "13:10" at bounding box center [418, 167] width 55 height 8
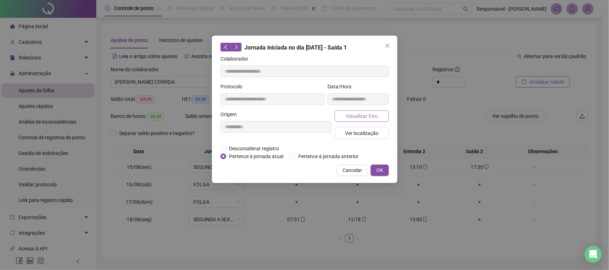
type input "**********"
click at [380, 116] on button "Visualizar foto" at bounding box center [361, 116] width 54 height 11
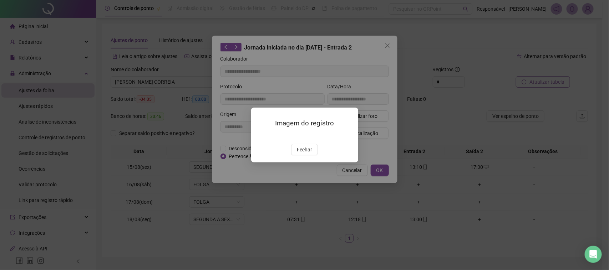
drag, startPoint x: 307, startPoint y: 189, endPoint x: 319, endPoint y: 170, distance: 22.9
click at [307, 154] on span "Fechar" at bounding box center [304, 150] width 15 height 8
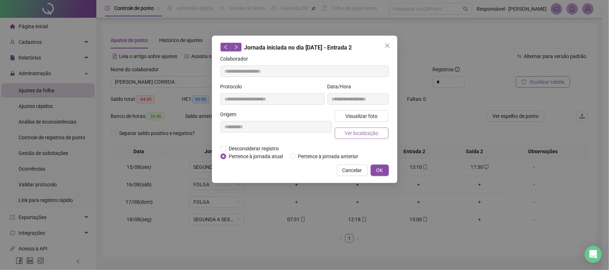
click at [377, 136] on span "Ver localização" at bounding box center [361, 133] width 34 height 8
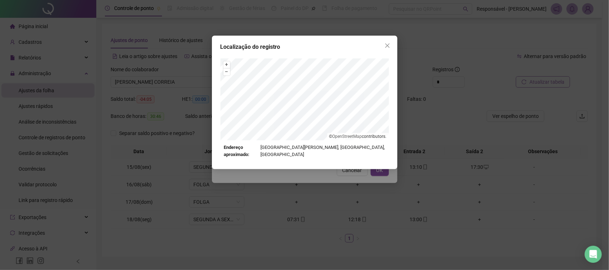
click at [339, 185] on div "Localização do registro + – ⇧ › © OpenStreetMap contributors. Endereço aproxima…" at bounding box center [304, 135] width 609 height 270
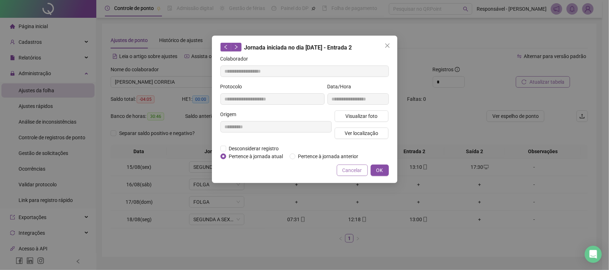
click at [356, 168] on span "Cancelar" at bounding box center [352, 171] width 20 height 8
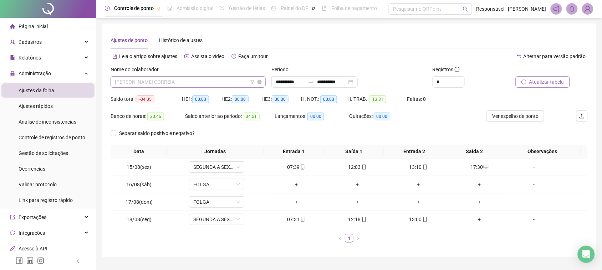
click at [220, 87] on span "[PERSON_NAME] CORREIA" at bounding box center [188, 82] width 147 height 11
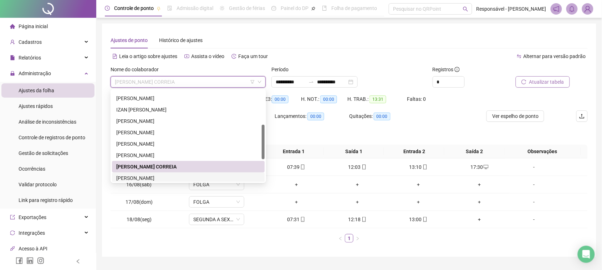
click at [180, 176] on div "[PERSON_NAME]" at bounding box center [188, 178] width 144 height 8
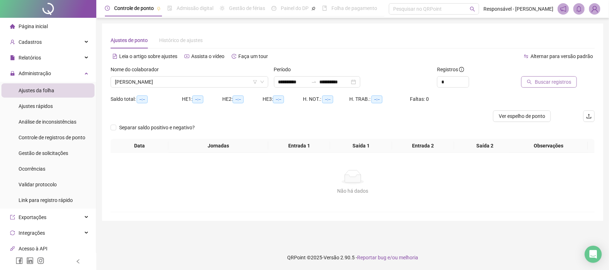
click at [546, 78] on span "Buscar registros" at bounding box center [552, 82] width 36 height 8
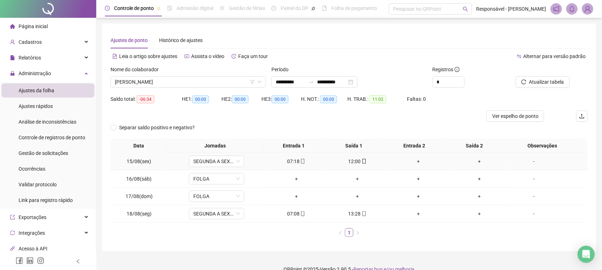
click at [293, 163] on div "07:18" at bounding box center [295, 162] width 55 height 8
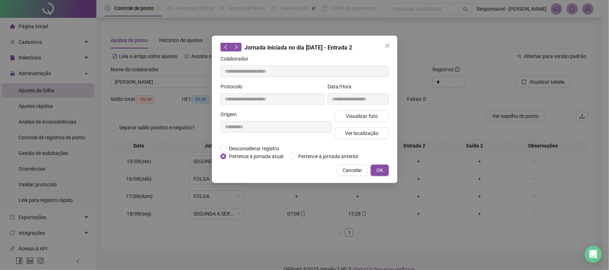
type input "**********"
click at [354, 113] on button "Visualizar foto" at bounding box center [361, 116] width 54 height 11
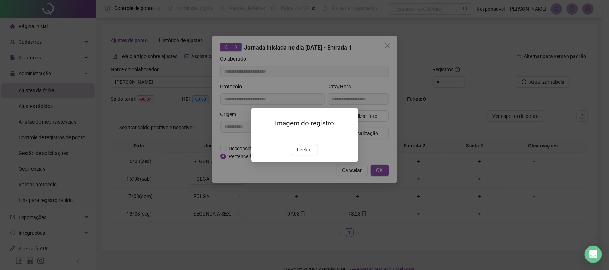
drag, startPoint x: 311, startPoint y: 193, endPoint x: 329, endPoint y: 152, distance: 45.2
click at [310, 154] on span "Fechar" at bounding box center [304, 150] width 15 height 8
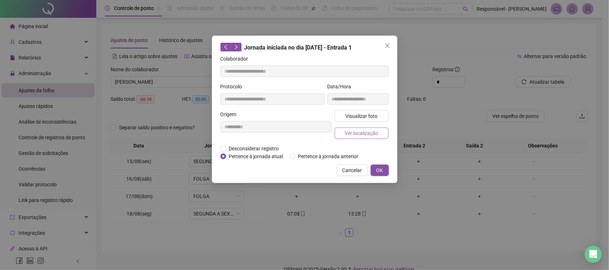
click at [361, 128] on button "Ver localização" at bounding box center [361, 133] width 54 height 11
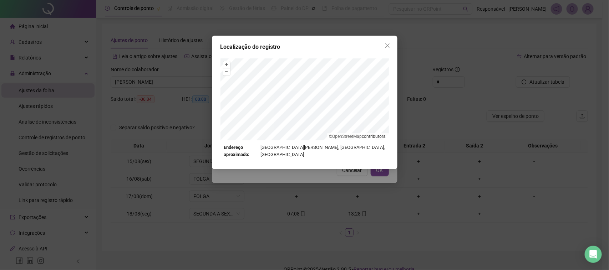
click at [334, 174] on div "Localização do registro + – ⇧ › © OpenStreetMap contributors. Endereço aproxima…" at bounding box center [304, 135] width 609 height 270
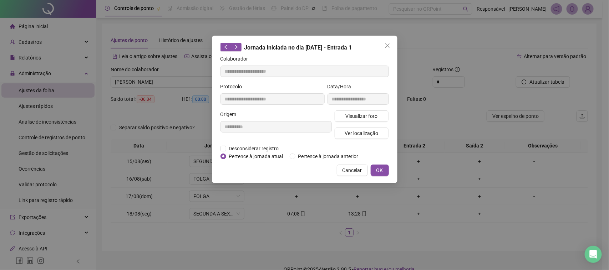
click at [344, 172] on span "Cancelar" at bounding box center [352, 171] width 20 height 8
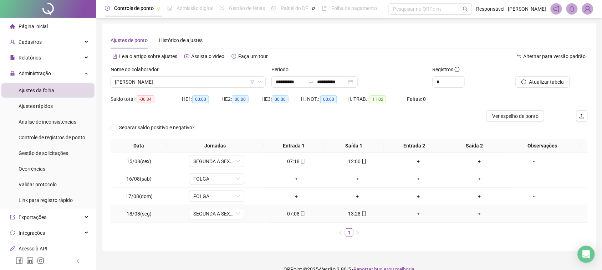
click at [355, 211] on div "13:28" at bounding box center [357, 214] width 55 height 8
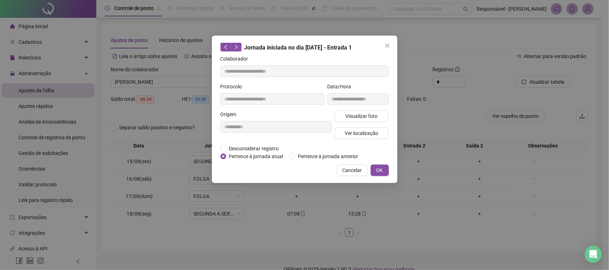
type input "**********"
click at [375, 122] on div "Visualizar foto Ver localização" at bounding box center [361, 128] width 57 height 34
click at [377, 119] on span "Visualizar foto" at bounding box center [361, 116] width 32 height 8
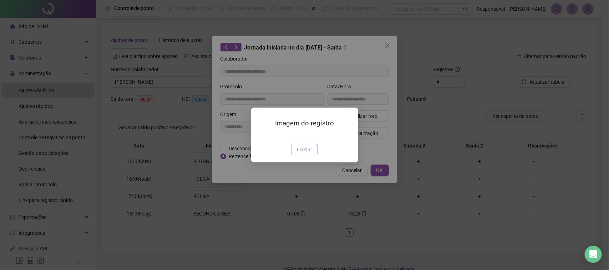
click at [310, 154] on span "Fechar" at bounding box center [304, 150] width 15 height 8
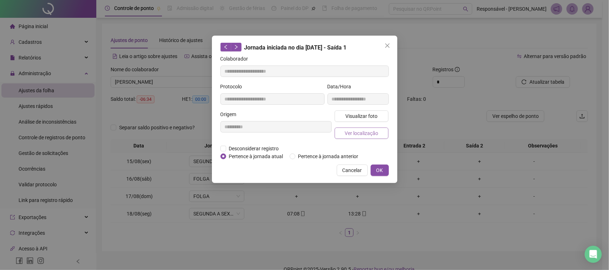
click at [364, 134] on span "Ver localização" at bounding box center [361, 133] width 34 height 8
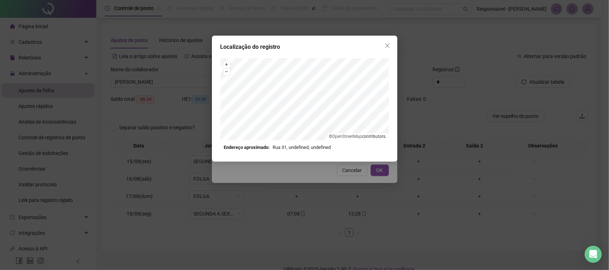
click at [325, 175] on div "Localização do registro + – ⇧ › © OpenStreetMap contributors. Endereço aproxima…" at bounding box center [304, 135] width 609 height 270
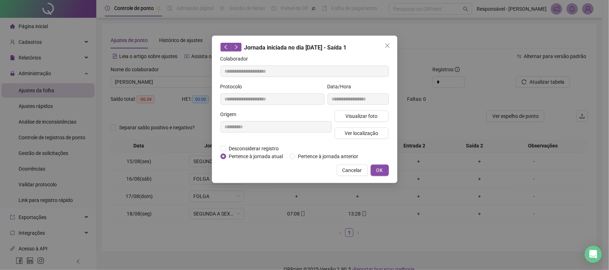
click at [348, 175] on button "Cancelar" at bounding box center [352, 170] width 31 height 11
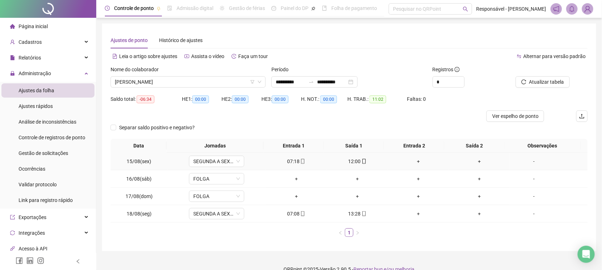
click at [356, 162] on div "12:00" at bounding box center [357, 162] width 55 height 8
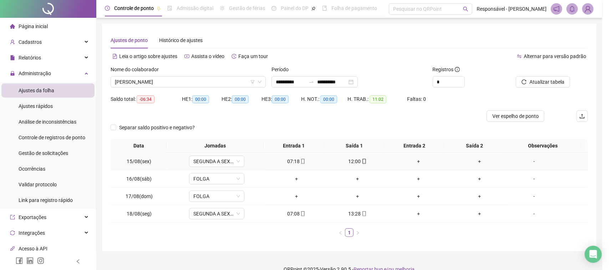
type input "**********"
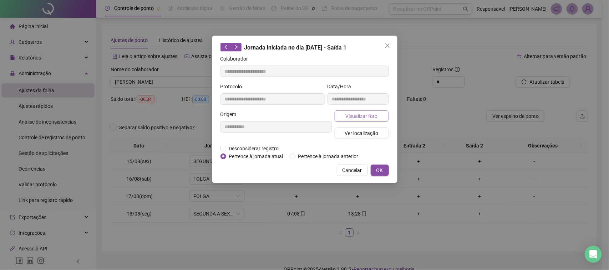
click at [367, 116] on span "Visualizar foto" at bounding box center [361, 116] width 32 height 8
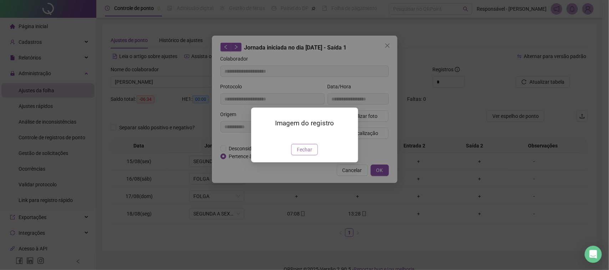
click at [311, 154] on span "Fechar" at bounding box center [304, 150] width 15 height 8
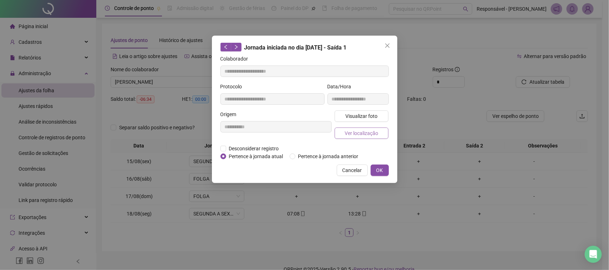
click at [364, 138] on button "Ver localização" at bounding box center [361, 133] width 54 height 11
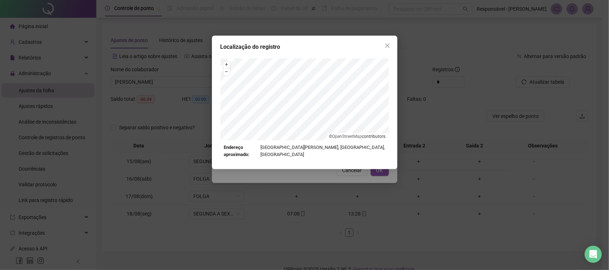
click at [380, 182] on div "Localização do registro + – ⇧ › © OpenStreetMap contributors. Endereço aproxima…" at bounding box center [304, 135] width 609 height 270
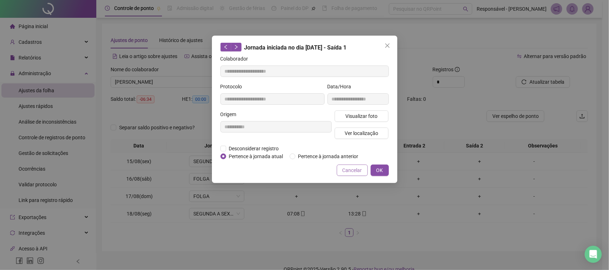
click at [348, 175] on button "Cancelar" at bounding box center [352, 170] width 31 height 11
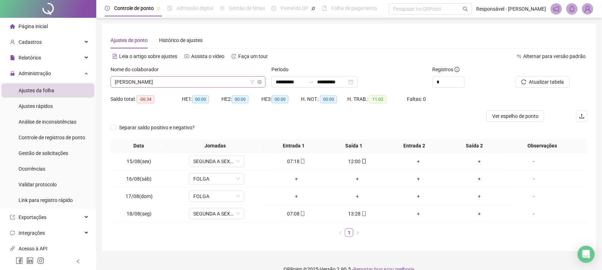
click at [186, 81] on span "[PERSON_NAME]" at bounding box center [188, 82] width 147 height 11
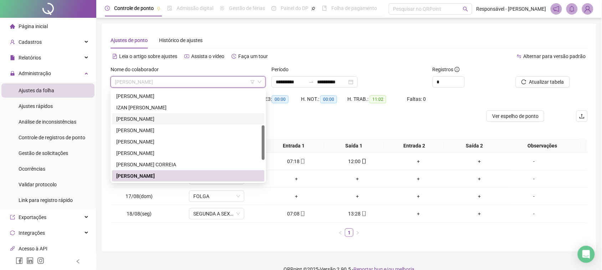
scroll to position [136, 0]
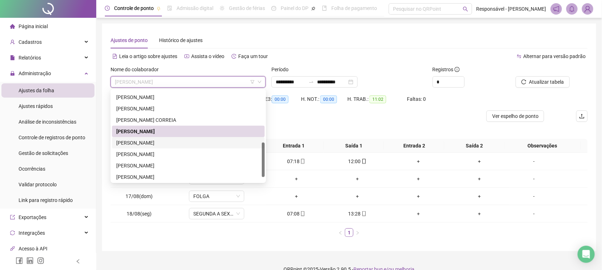
click at [157, 140] on div "[PERSON_NAME]" at bounding box center [188, 143] width 144 height 8
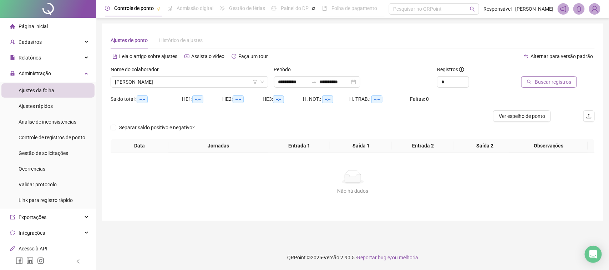
drag, startPoint x: 531, startPoint y: 74, endPoint x: 534, endPoint y: 78, distance: 4.4
click at [532, 74] on div at bounding box center [547, 71] width 58 height 11
click at [534, 78] on button "Buscar registros" at bounding box center [549, 81] width 56 height 11
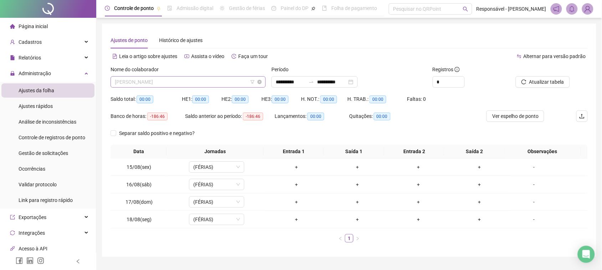
click at [200, 85] on span "[PERSON_NAME]" at bounding box center [188, 82] width 147 height 11
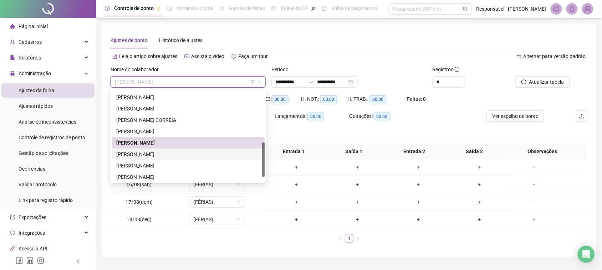
click at [150, 158] on div "[PERSON_NAME]" at bounding box center [188, 154] width 144 height 8
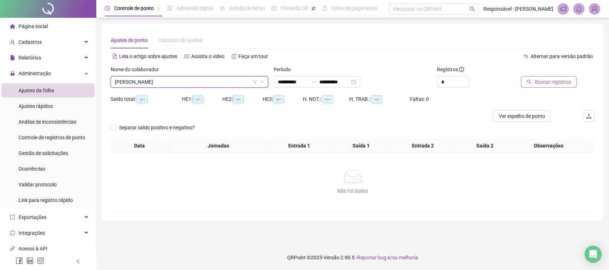
click at [557, 85] on span "Buscar registros" at bounding box center [552, 82] width 36 height 8
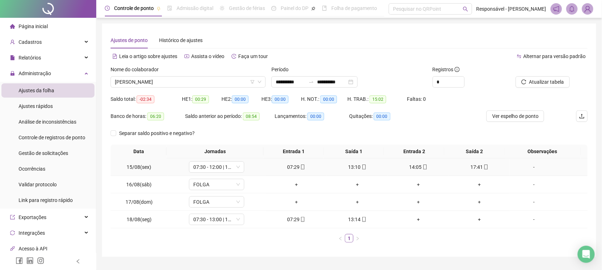
click at [295, 168] on div "07:29" at bounding box center [295, 167] width 55 height 8
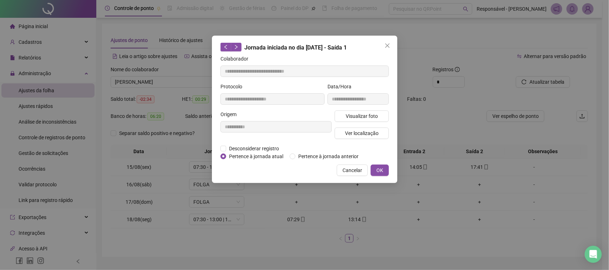
type input "**********"
click at [361, 121] on button "Visualizar foto" at bounding box center [361, 116] width 54 height 11
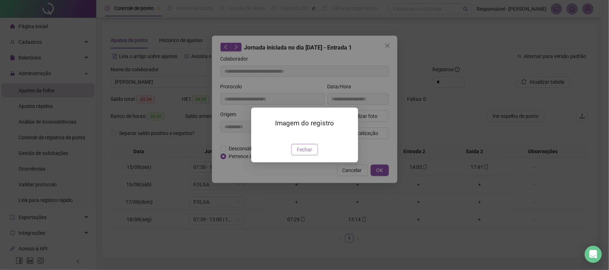
click at [304, 154] on span "Fechar" at bounding box center [304, 150] width 15 height 8
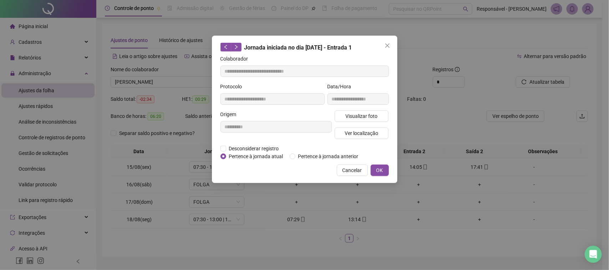
click at [364, 127] on div "Visualizar foto Ver localização" at bounding box center [361, 128] width 57 height 34
click at [365, 129] on span "Ver localização" at bounding box center [361, 133] width 34 height 8
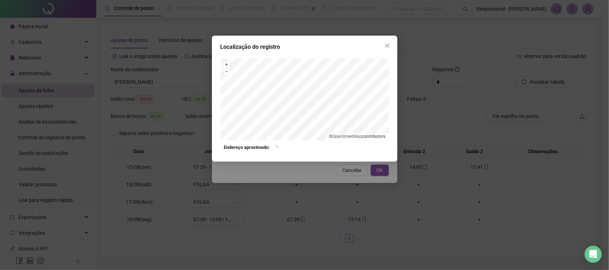
click at [347, 188] on div "Localização do registro + – ⇧ › © OpenStreetMap contributors. Endereço aproxima…" at bounding box center [304, 135] width 609 height 270
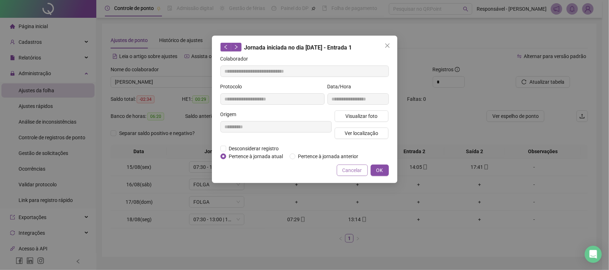
click at [352, 168] on span "Cancelar" at bounding box center [352, 171] width 20 height 8
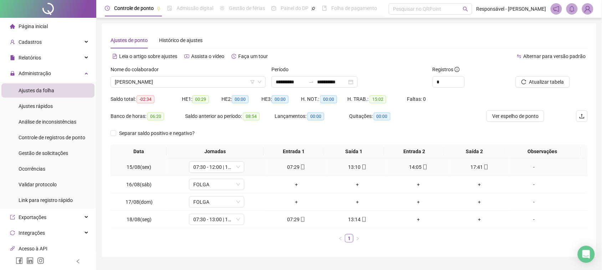
click at [354, 167] on div "13:10" at bounding box center [357, 167] width 55 height 8
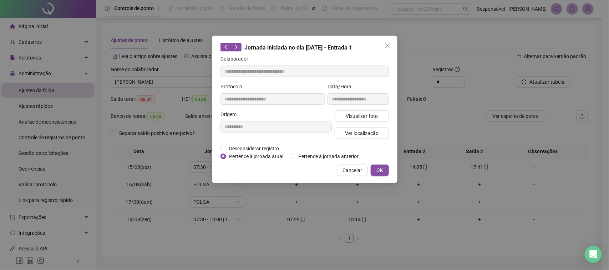
type input "**********"
click at [368, 114] on span "Visualizar foto" at bounding box center [361, 116] width 32 height 8
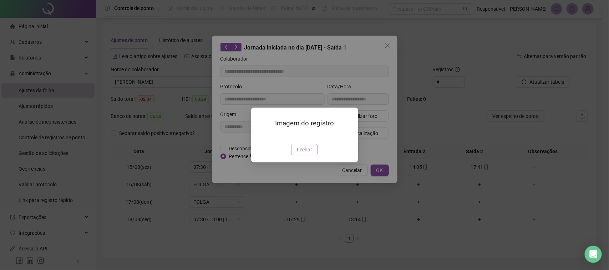
click at [309, 155] on button "Fechar" at bounding box center [304, 149] width 27 height 11
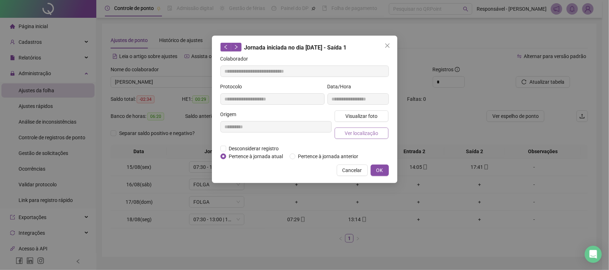
click at [368, 137] on span "Ver localização" at bounding box center [361, 133] width 34 height 8
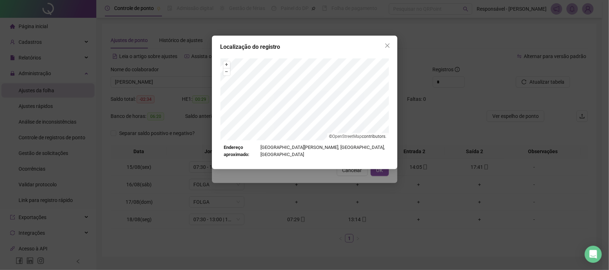
click at [344, 186] on div "Localização do registro + – ⇧ › © OpenStreetMap contributors. Endereço aproxima…" at bounding box center [304, 135] width 609 height 270
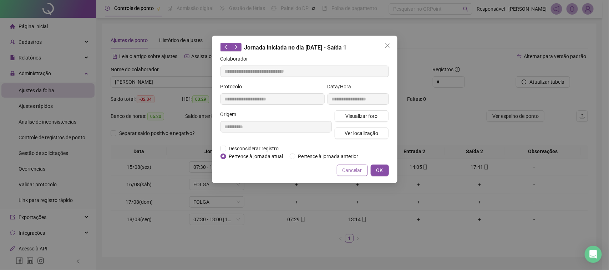
click at [348, 172] on span "Cancelar" at bounding box center [352, 171] width 20 height 8
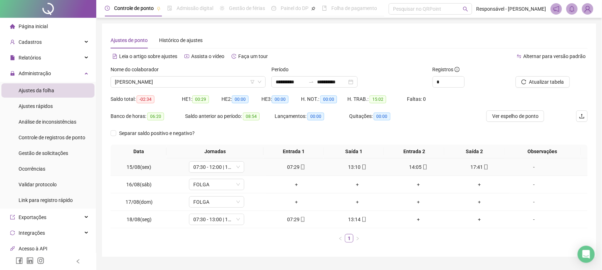
click at [415, 167] on div "14:05" at bounding box center [418, 167] width 55 height 8
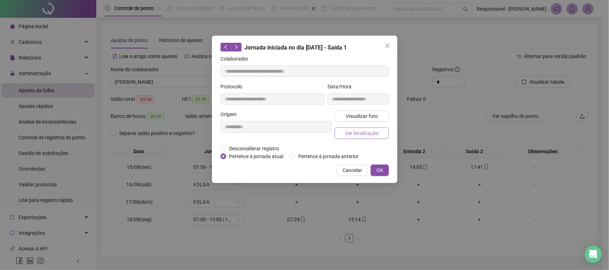
type input "**********"
click at [357, 107] on div "**********" at bounding box center [358, 97] width 64 height 28
click at [362, 109] on div "**********" at bounding box center [358, 97] width 64 height 28
click at [362, 111] on button "Visualizar foto" at bounding box center [361, 116] width 54 height 11
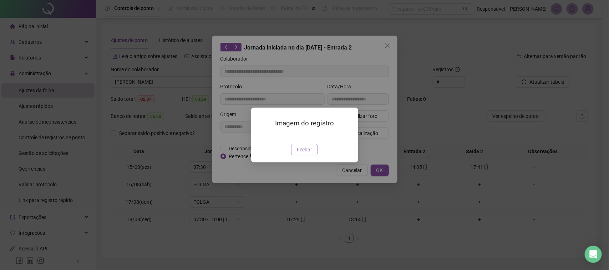
click at [303, 154] on span "Fechar" at bounding box center [304, 150] width 15 height 8
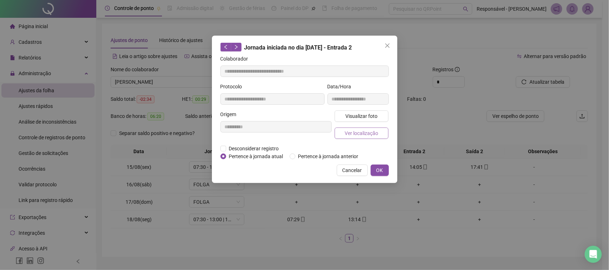
click at [350, 129] on span "Ver localização" at bounding box center [361, 133] width 34 height 8
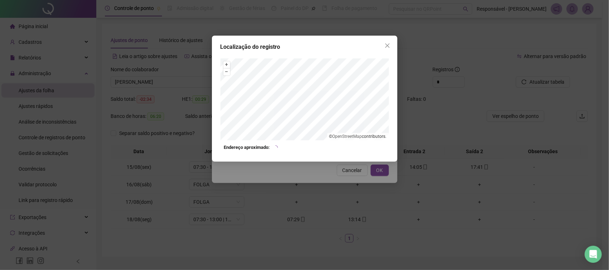
click at [348, 181] on div "Localização do registro + – ⇧ › © OpenStreetMap contributors. Endereço aproxima…" at bounding box center [304, 135] width 609 height 270
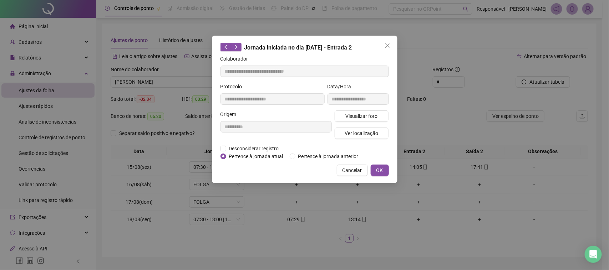
click at [353, 172] on span "Cancelar" at bounding box center [352, 171] width 20 height 8
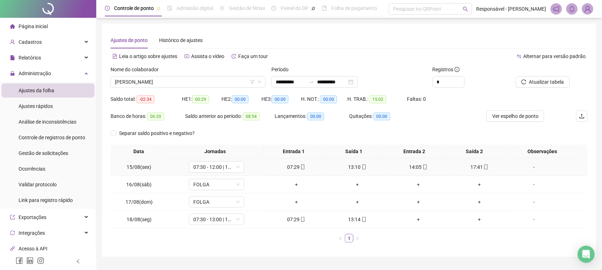
click at [473, 165] on div "17:41" at bounding box center [479, 167] width 55 height 8
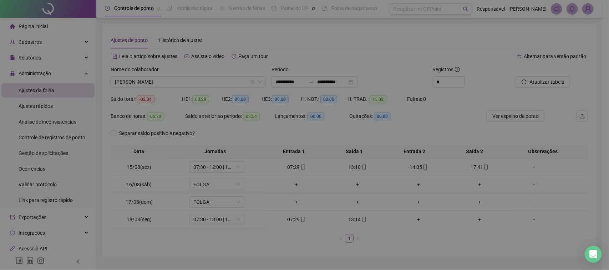
type input "**********"
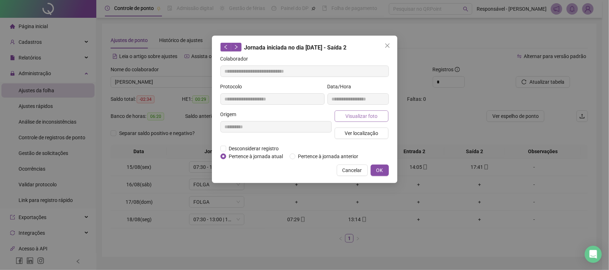
click at [372, 121] on button "Visualizar foto" at bounding box center [361, 116] width 54 height 11
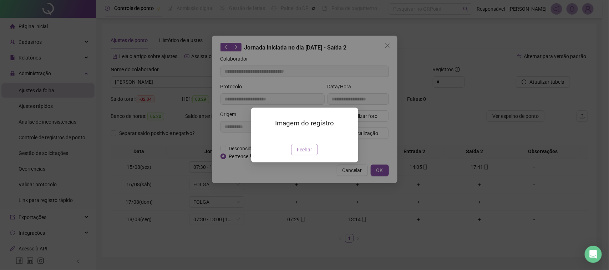
click at [309, 154] on span "Fechar" at bounding box center [304, 150] width 15 height 8
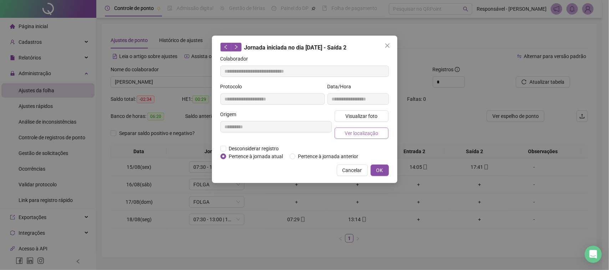
click at [364, 132] on span "Ver localização" at bounding box center [361, 133] width 34 height 8
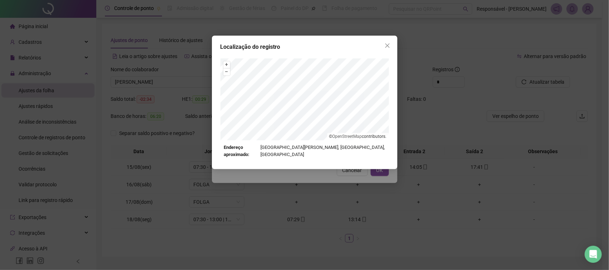
drag, startPoint x: 306, startPoint y: 206, endPoint x: 327, endPoint y: 180, distance: 33.1
click at [306, 206] on div "Localização do registro + – ⇧ › © OpenStreetMap contributors. Endereço aproxima…" at bounding box center [304, 135] width 609 height 270
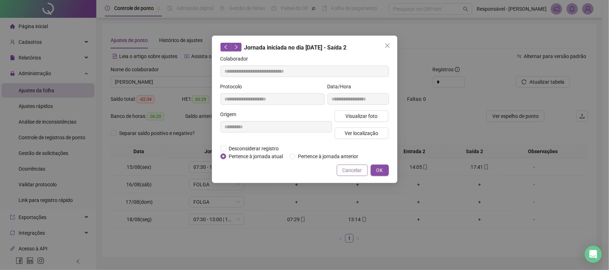
click at [357, 167] on span "Cancelar" at bounding box center [352, 171] width 20 height 8
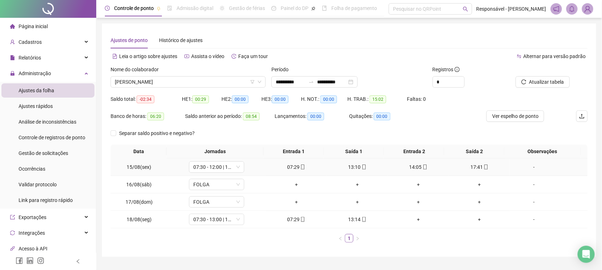
click at [300, 167] on icon "mobile" at bounding box center [302, 167] width 5 height 5
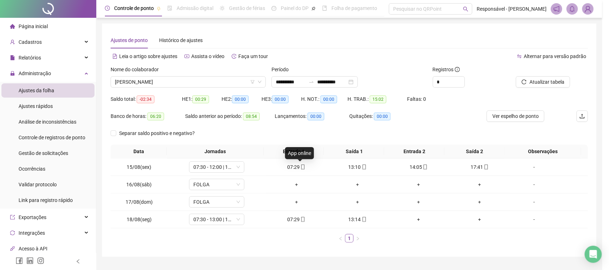
type input "**********"
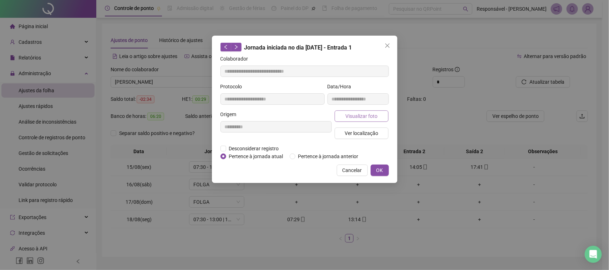
click at [362, 119] on span "Visualizar foto" at bounding box center [361, 116] width 32 height 8
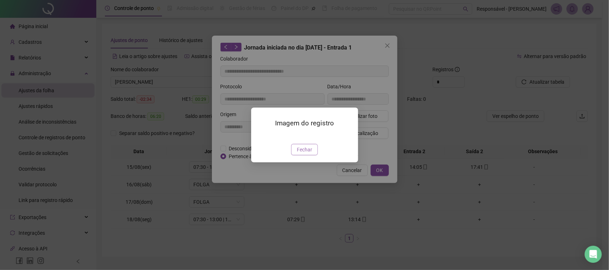
click at [307, 155] on button "Fechar" at bounding box center [304, 149] width 27 height 11
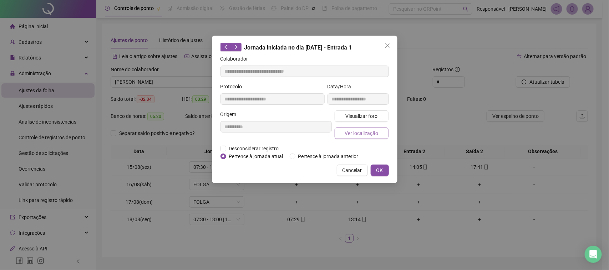
click at [377, 135] on span "Ver localização" at bounding box center [361, 133] width 34 height 8
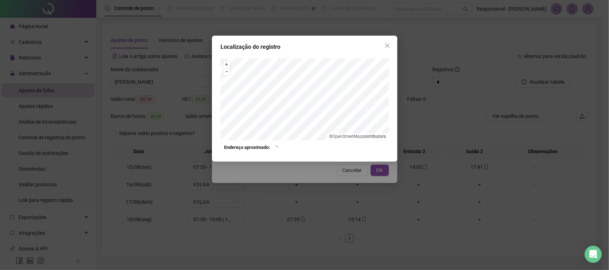
click at [348, 181] on div "Localização do registro + – ⇧ › © OpenStreetMap contributors. Endereço aproxima…" at bounding box center [304, 135] width 609 height 270
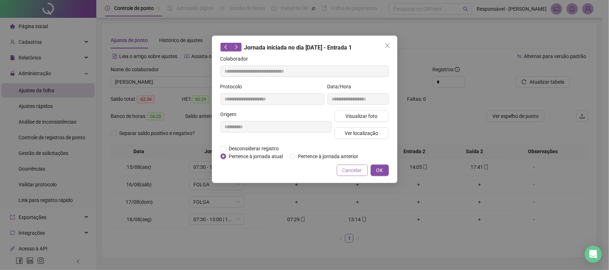
click at [357, 173] on span "Cancelar" at bounding box center [352, 171] width 20 height 8
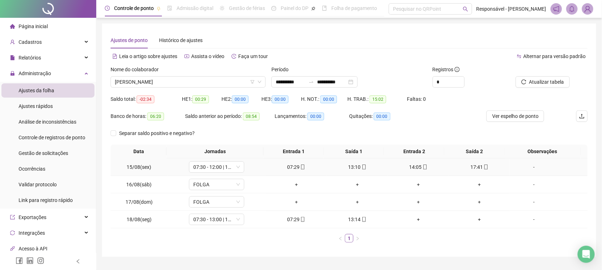
click at [362, 172] on td "13:10" at bounding box center [357, 167] width 61 height 17
click at [362, 168] on icon "mobile" at bounding box center [364, 167] width 5 height 5
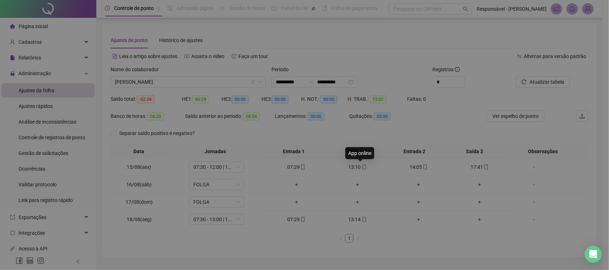
type input "**********"
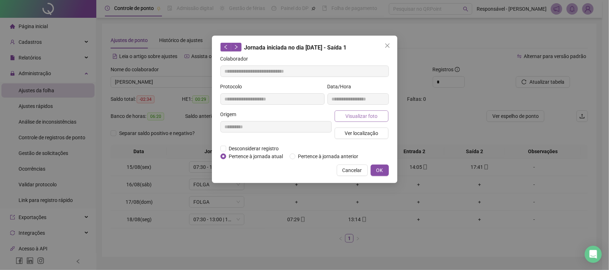
click at [366, 120] on button "Visualizar foto" at bounding box center [361, 116] width 54 height 11
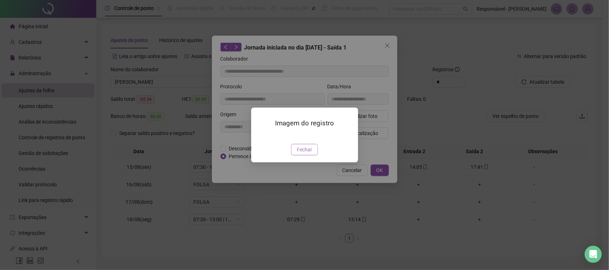
click at [315, 155] on button "Fechar" at bounding box center [304, 149] width 27 height 11
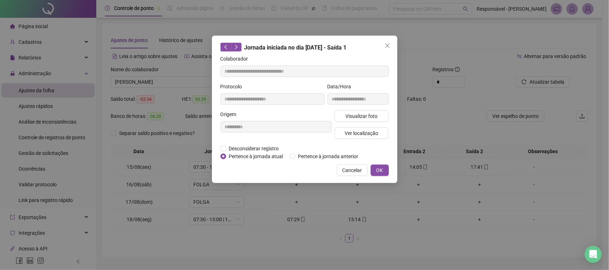
click at [367, 129] on span "Ver localização" at bounding box center [361, 133] width 34 height 8
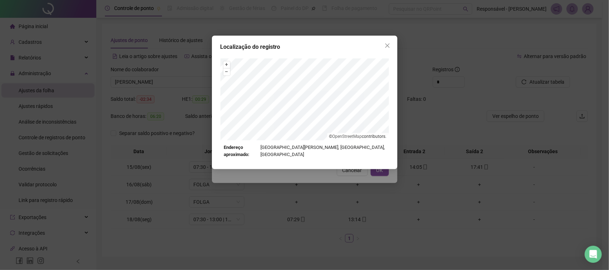
click at [358, 181] on div "Localização do registro + – ⇧ › © OpenStreetMap contributors. Endereço aproxima…" at bounding box center [304, 135] width 609 height 270
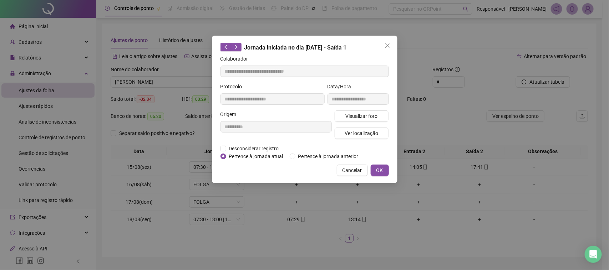
click at [357, 169] on span "Cancelar" at bounding box center [352, 171] width 20 height 8
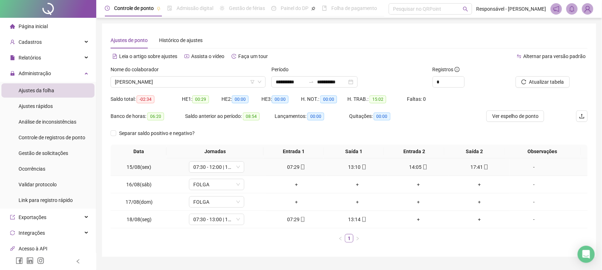
click at [423, 165] on icon "mobile" at bounding box center [425, 167] width 5 height 5
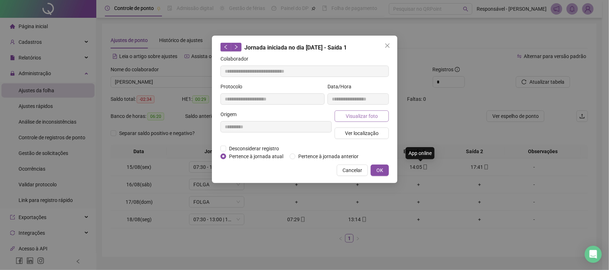
type input "**********"
click at [345, 113] on span "Visualizar foto" at bounding box center [361, 116] width 32 height 8
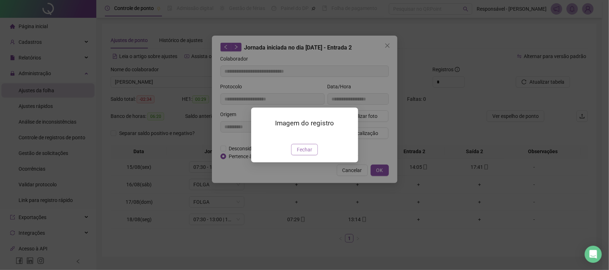
click at [309, 154] on span "Fechar" at bounding box center [304, 150] width 15 height 8
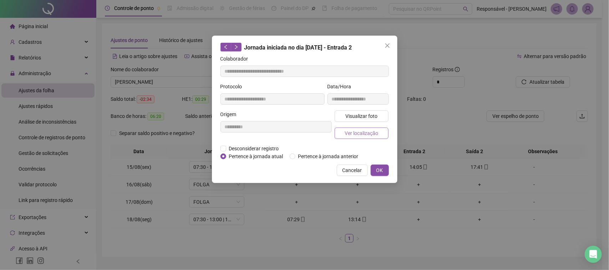
click at [351, 136] on span "Ver localização" at bounding box center [361, 133] width 34 height 8
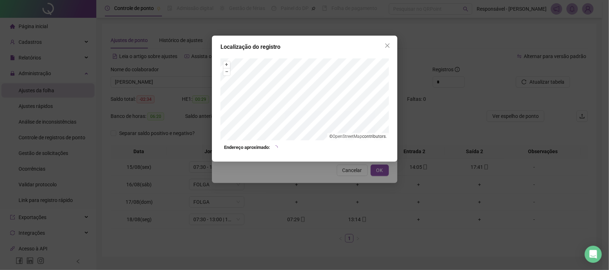
click at [322, 180] on div "Localização do registro + – ⇧ › © OpenStreetMap contributors. Endereço aproxima…" at bounding box center [304, 135] width 609 height 270
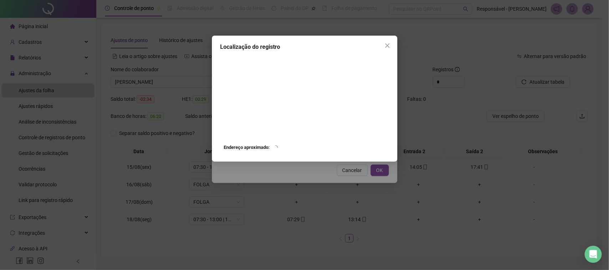
click at [347, 173] on div "Localização do registro Endereço aproximado: *OBS Os registros de ponto executa…" at bounding box center [304, 135] width 609 height 270
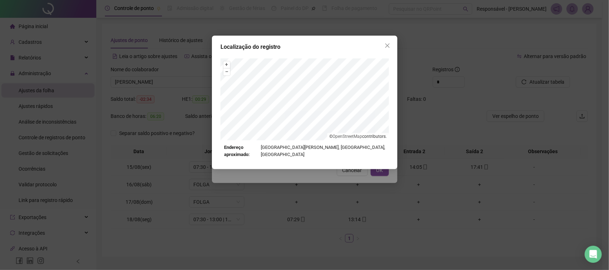
click at [352, 172] on div "Localização do registro + – ⇧ › © OpenStreetMap contributors. Endereço aproxima…" at bounding box center [304, 135] width 609 height 270
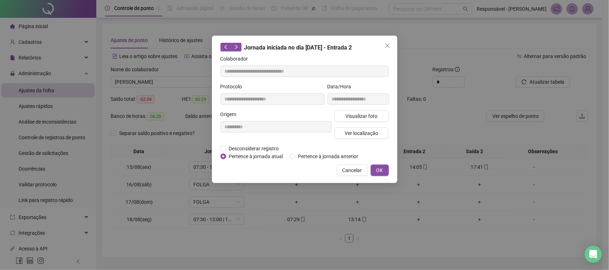
drag, startPoint x: 354, startPoint y: 170, endPoint x: 421, endPoint y: 170, distance: 67.0
click at [354, 171] on span "Cancelar" at bounding box center [352, 171] width 20 height 8
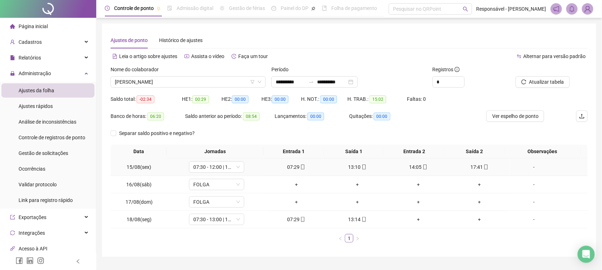
click at [484, 166] on icon "mobile" at bounding box center [486, 167] width 5 height 5
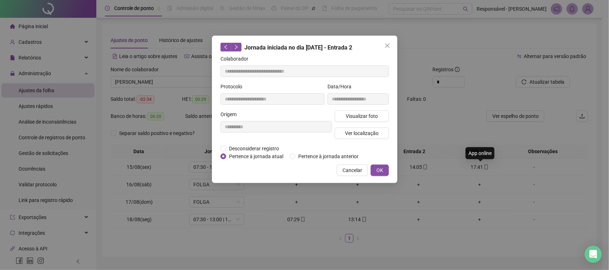
type input "**********"
click at [365, 122] on div "Visualizar foto Ver localização" at bounding box center [361, 128] width 57 height 34
click at [366, 122] on div "Visualizar foto Ver localização" at bounding box center [361, 128] width 57 height 34
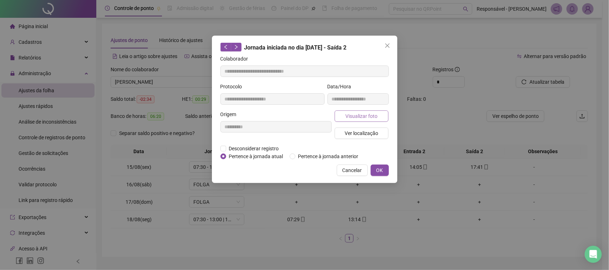
click at [369, 121] on button "Visualizar foto" at bounding box center [361, 116] width 54 height 11
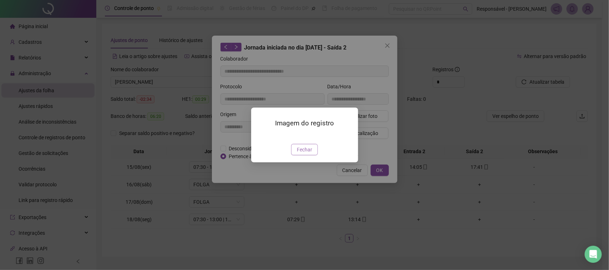
click at [314, 155] on button "Fechar" at bounding box center [304, 149] width 27 height 11
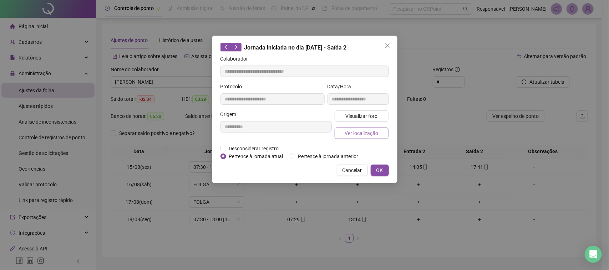
click at [357, 130] on span "Ver localização" at bounding box center [361, 133] width 34 height 8
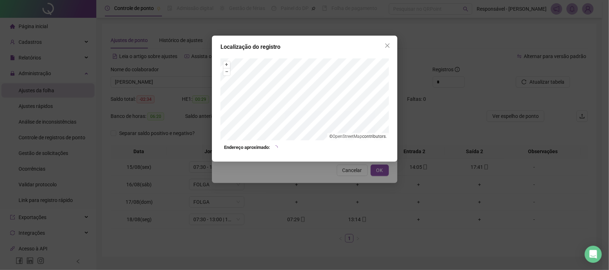
click at [343, 183] on div "Localização do registro + – ⇧ › © OpenStreetMap contributors. Endereço aproxima…" at bounding box center [304, 135] width 609 height 270
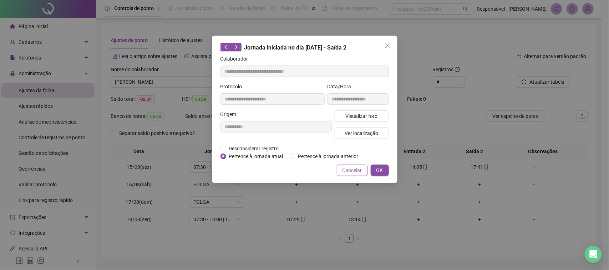
click at [352, 170] on span "Cancelar" at bounding box center [352, 171] width 20 height 8
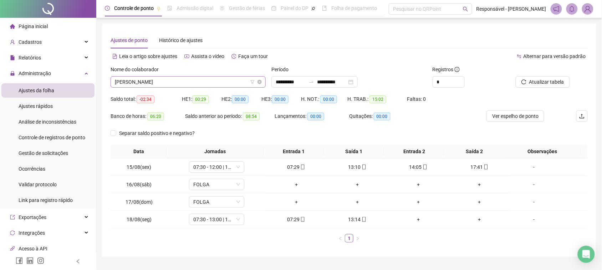
click at [235, 86] on span "[PERSON_NAME]" at bounding box center [188, 82] width 147 height 11
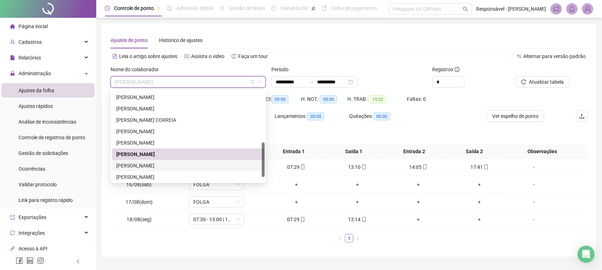
click at [169, 167] on div "[PERSON_NAME]" at bounding box center [188, 166] width 144 height 8
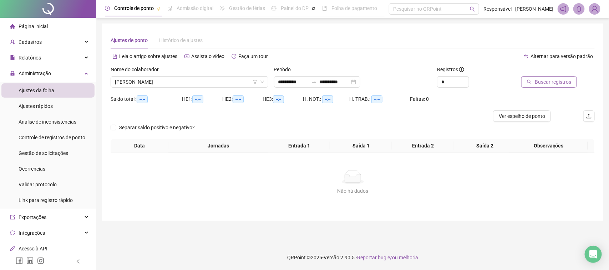
click at [556, 84] on span "Buscar registros" at bounding box center [552, 82] width 36 height 8
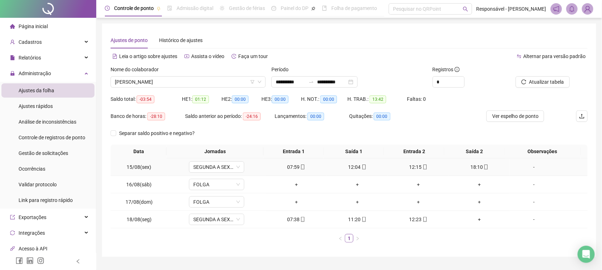
click at [286, 167] on div "07:59" at bounding box center [295, 167] width 55 height 8
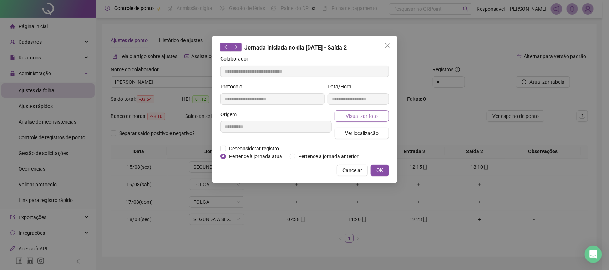
type input "**********"
click at [354, 120] on button "Visualizar foto" at bounding box center [361, 116] width 54 height 11
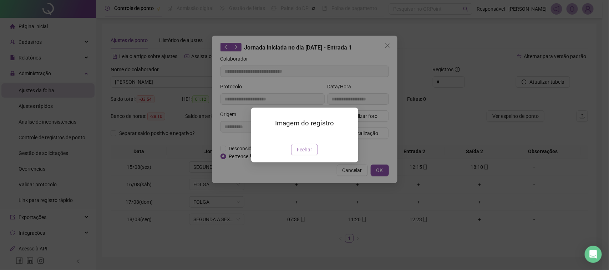
click at [316, 155] on button "Fechar" at bounding box center [304, 149] width 27 height 11
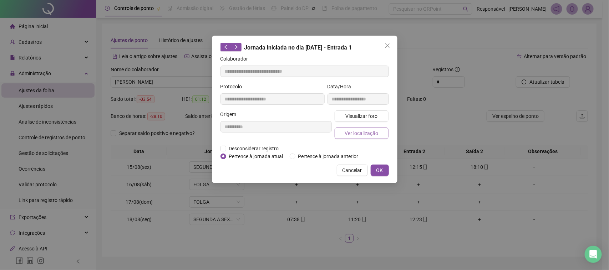
click at [361, 138] on button "Ver localização" at bounding box center [361, 133] width 54 height 11
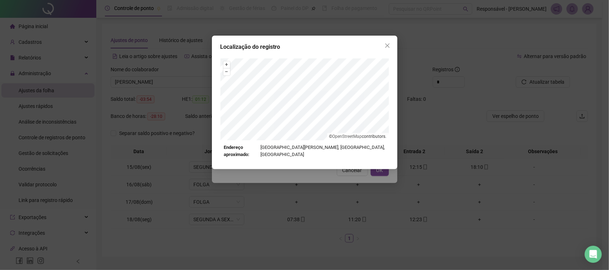
click at [347, 178] on div "Localização do registro + – ⇧ › © OpenStreetMap contributors. Endereço aproxima…" at bounding box center [304, 135] width 609 height 270
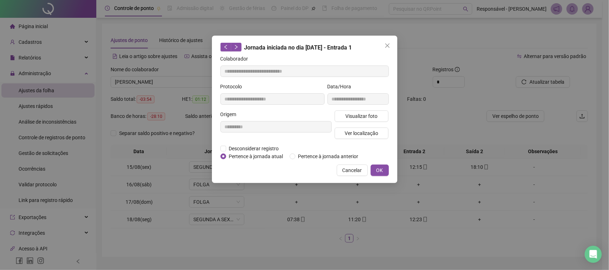
click at [348, 170] on span "Cancelar" at bounding box center [352, 171] width 20 height 8
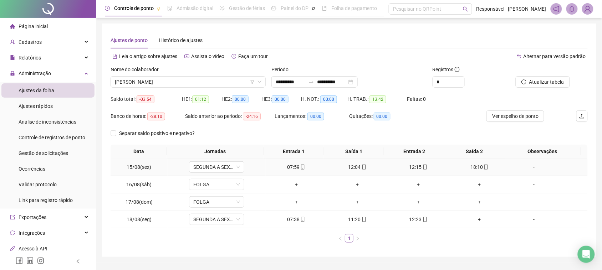
click at [355, 166] on div "12:04" at bounding box center [357, 167] width 55 height 8
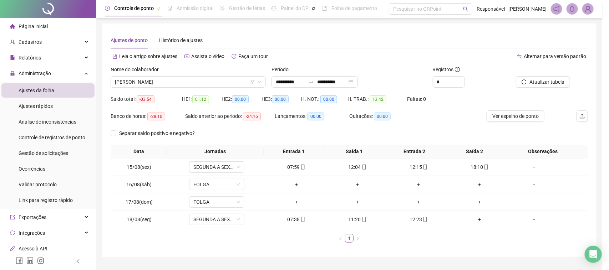
type input "**********"
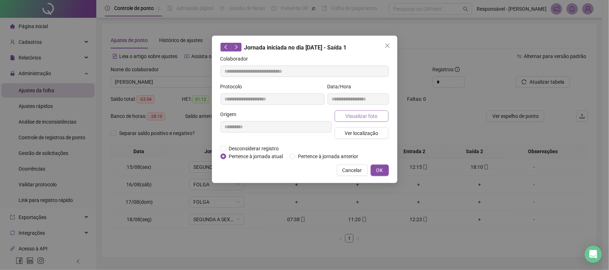
click at [357, 117] on span "Visualizar foto" at bounding box center [361, 116] width 32 height 8
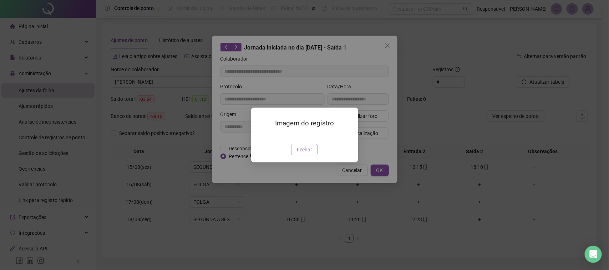
click at [303, 154] on span "Fechar" at bounding box center [304, 150] width 15 height 8
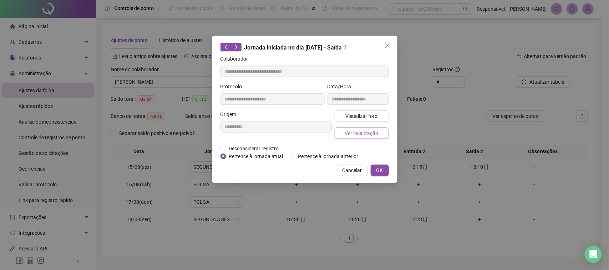
click at [352, 131] on span "Ver localização" at bounding box center [361, 133] width 34 height 8
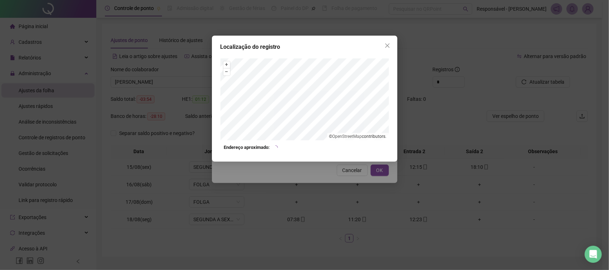
click at [343, 186] on div "Localização do registro + – ⇧ › © OpenStreetMap contributors. Endereço aproxima…" at bounding box center [304, 135] width 609 height 270
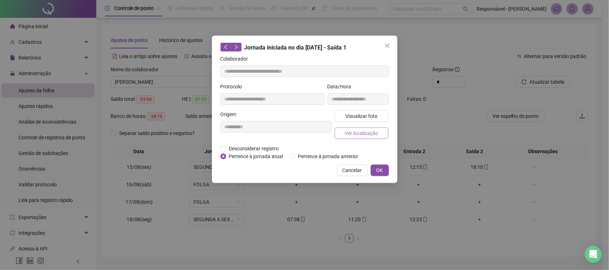
click at [357, 132] on span "Ver localização" at bounding box center [361, 133] width 34 height 8
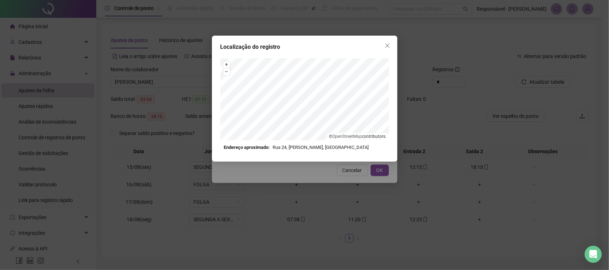
click at [343, 188] on div "Localização do registro + – ⇧ › © OpenStreetMap contributors. Endereço aproxima…" at bounding box center [304, 135] width 609 height 270
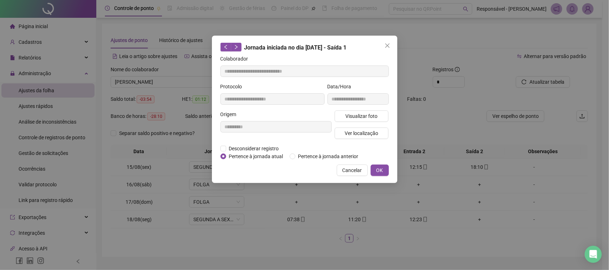
click at [346, 174] on button "Cancelar" at bounding box center [352, 170] width 31 height 11
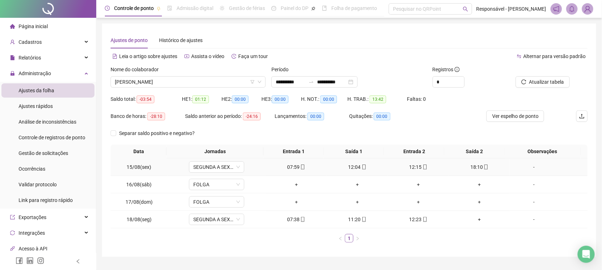
click at [408, 169] on div "12:15" at bounding box center [418, 167] width 55 height 8
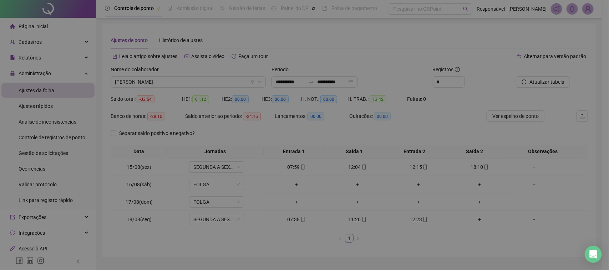
type input "**********"
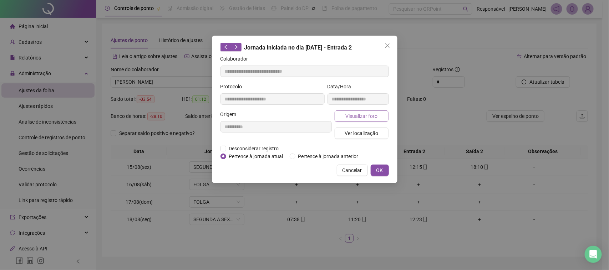
click at [351, 118] on span "Visualizar foto" at bounding box center [361, 116] width 32 height 8
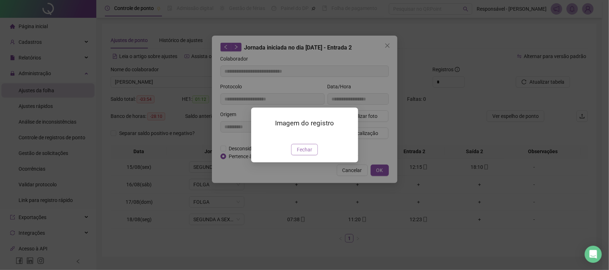
click at [302, 154] on span "Fechar" at bounding box center [304, 150] width 15 height 8
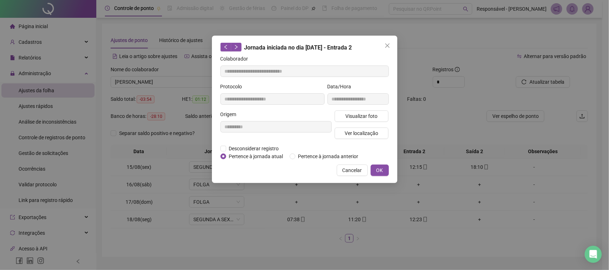
click at [343, 142] on div "Visualizar foto Ver localização" at bounding box center [361, 128] width 57 height 34
click at [346, 140] on div "Visualizar foto Ver localização" at bounding box center [361, 128] width 57 height 34
click at [347, 138] on button "Ver localização" at bounding box center [361, 133] width 54 height 11
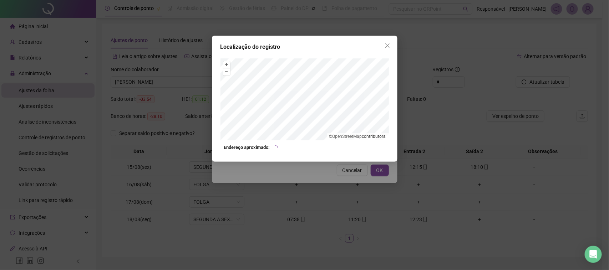
click at [334, 164] on div "Localização do registro + – ⇧ › © OpenStreetMap contributors. Endereço aproxima…" at bounding box center [304, 135] width 609 height 270
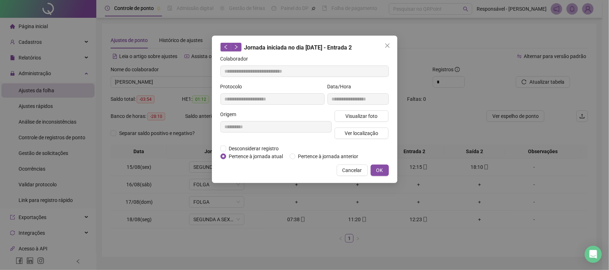
click at [345, 162] on div "**********" at bounding box center [304, 110] width 185 height 148
click at [346, 167] on span "Cancelar" at bounding box center [352, 171] width 20 height 8
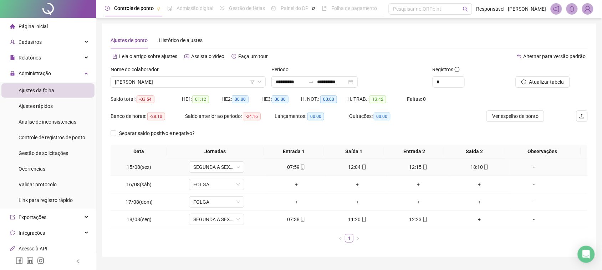
click at [462, 168] on div "18:10" at bounding box center [479, 167] width 55 height 8
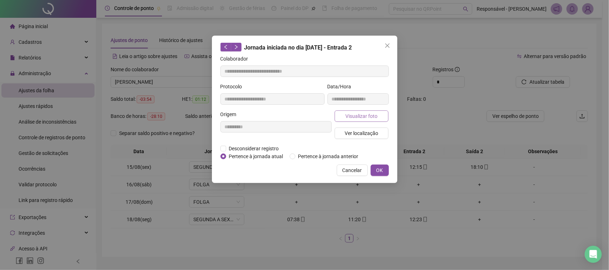
click at [380, 121] on button "Visualizar foto" at bounding box center [361, 116] width 54 height 11
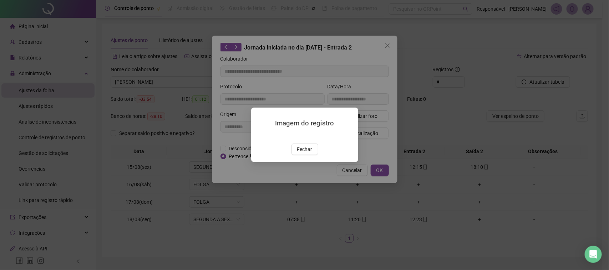
type input "**********"
click at [312, 155] on button "Fechar" at bounding box center [304, 149] width 27 height 11
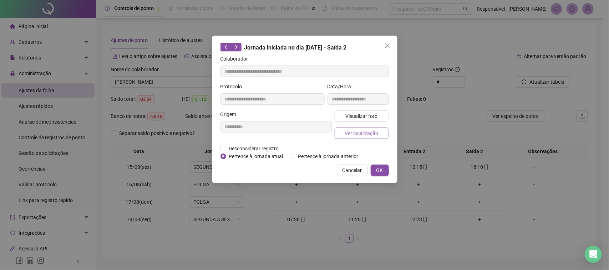
drag, startPoint x: 362, startPoint y: 143, endPoint x: 368, endPoint y: 135, distance: 10.3
click at [362, 143] on div "Visualizar foto Ver localização" at bounding box center [361, 128] width 57 height 34
click at [368, 135] on span "Ver localização" at bounding box center [361, 133] width 34 height 8
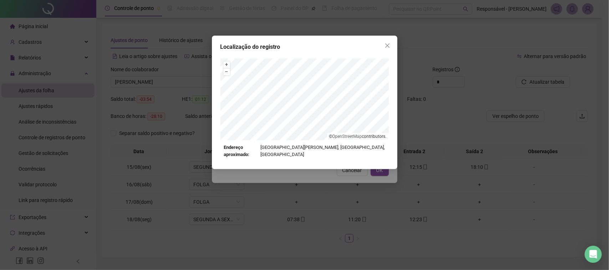
click at [349, 188] on div "Localização do registro + – ⇧ › © OpenStreetMap contributors. Endereço aproxima…" at bounding box center [304, 135] width 609 height 270
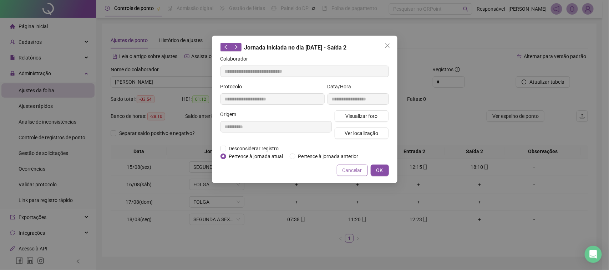
click at [353, 169] on span "Cancelar" at bounding box center [352, 171] width 20 height 8
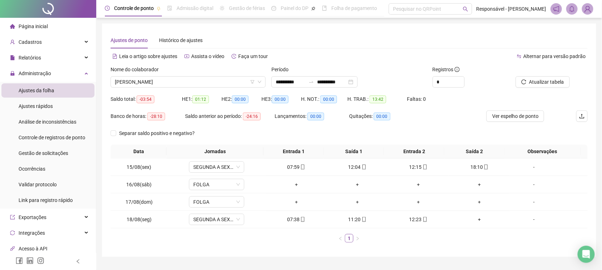
click at [194, 77] on span "[PERSON_NAME]" at bounding box center [188, 82] width 147 height 11
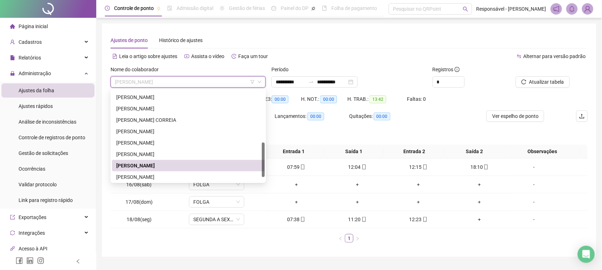
scroll to position [148, 0]
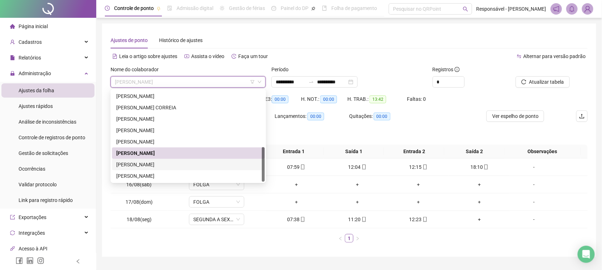
click at [164, 164] on div "[PERSON_NAME]" at bounding box center [188, 165] width 144 height 8
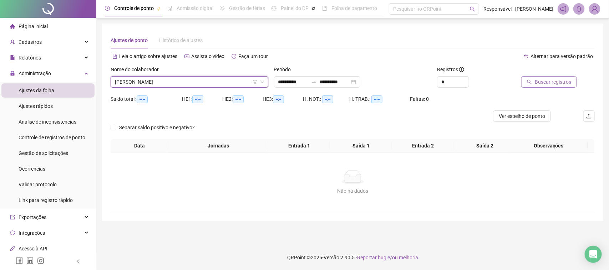
click at [553, 85] on span "Buscar registros" at bounding box center [552, 82] width 36 height 8
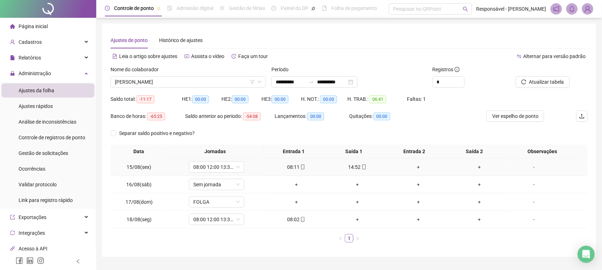
click at [303, 168] on div "08:11" at bounding box center [295, 167] width 55 height 8
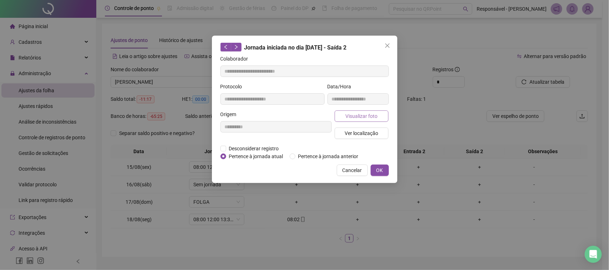
click at [360, 113] on span "Visualizar foto" at bounding box center [361, 116] width 32 height 8
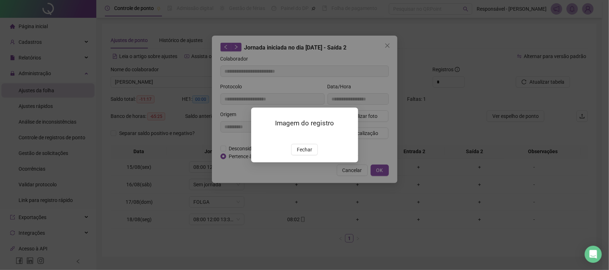
type input "**********"
drag, startPoint x: 305, startPoint y: 194, endPoint x: 302, endPoint y: 179, distance: 15.9
click at [304, 154] on span "Fechar" at bounding box center [304, 150] width 15 height 8
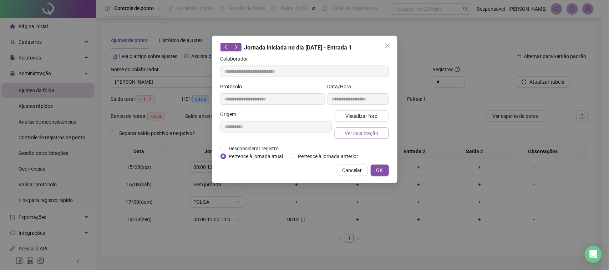
click at [339, 138] on button "Ver localização" at bounding box center [361, 133] width 54 height 11
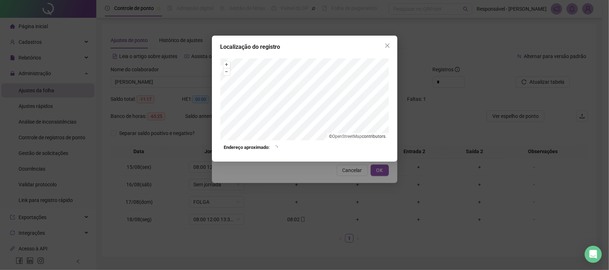
click at [318, 250] on div "Localização do registro + – ⇧ › © OpenStreetMap contributors. Endereço aproxima…" at bounding box center [304, 135] width 609 height 270
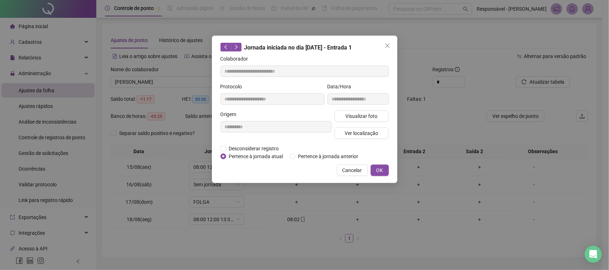
click at [341, 170] on button "Cancelar" at bounding box center [352, 170] width 31 height 11
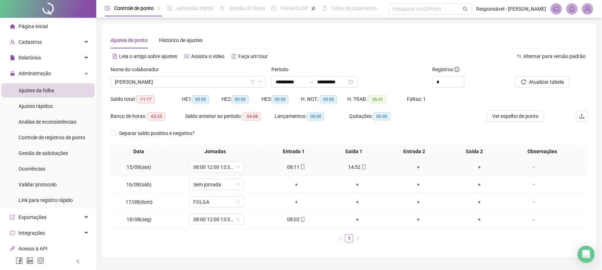
click at [356, 168] on div "14:52" at bounding box center [357, 167] width 55 height 8
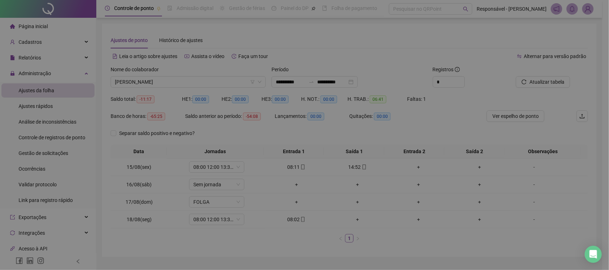
type input "**********"
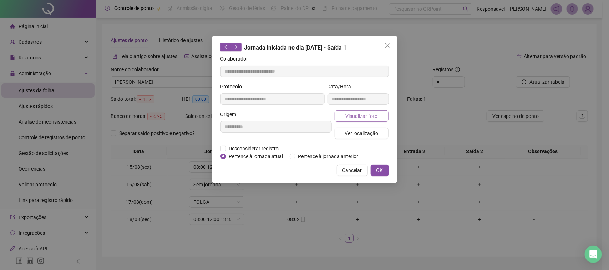
click at [370, 116] on span "Visualizar foto" at bounding box center [361, 116] width 32 height 8
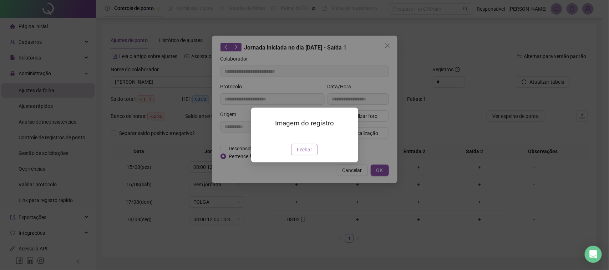
click at [299, 154] on span "Fechar" at bounding box center [304, 150] width 15 height 8
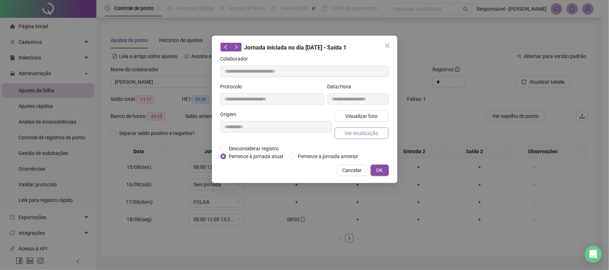
click at [361, 132] on span "Ver localização" at bounding box center [361, 133] width 34 height 8
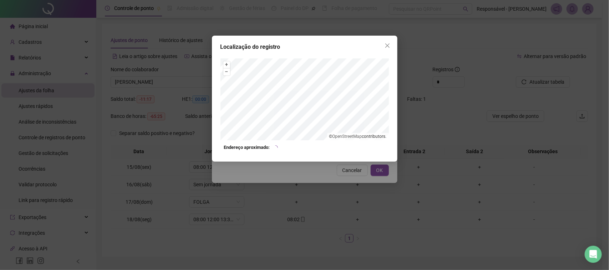
click at [342, 202] on div "Localização do registro + – ⇧ › © OpenStreetMap contributors. Endereço aproxima…" at bounding box center [304, 135] width 609 height 270
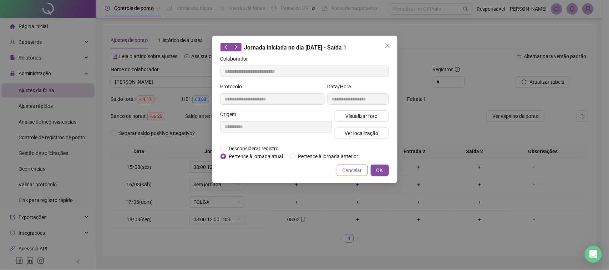
click at [355, 170] on span "Cancelar" at bounding box center [352, 171] width 20 height 8
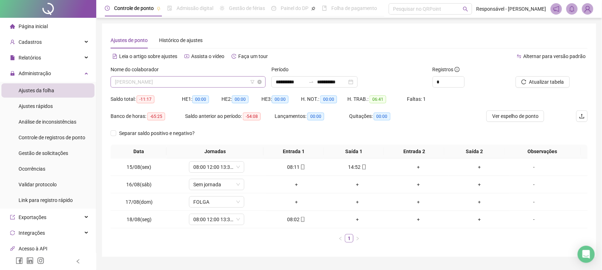
click at [208, 83] on span "[PERSON_NAME]" at bounding box center [188, 82] width 147 height 11
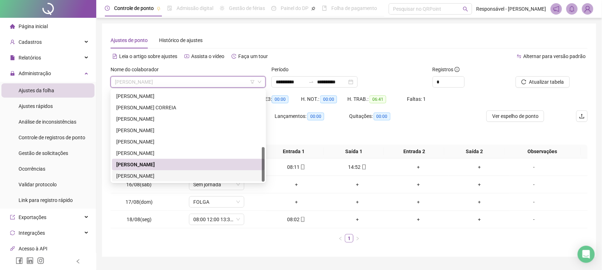
click at [141, 177] on div "[PERSON_NAME]" at bounding box center [188, 176] width 144 height 8
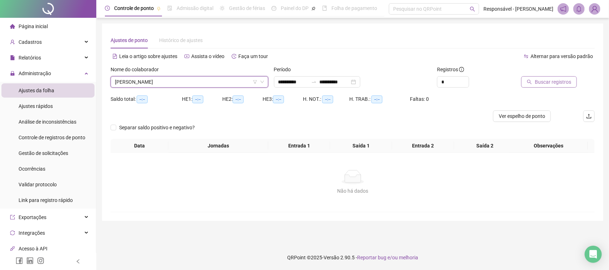
click at [544, 81] on span "Buscar registros" at bounding box center [552, 82] width 36 height 8
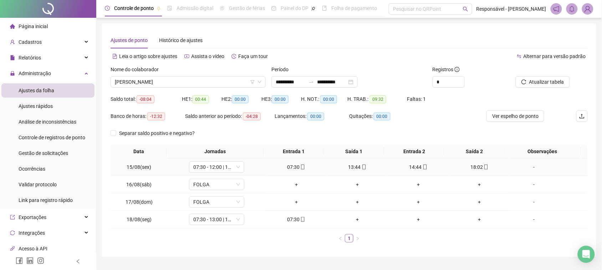
click at [295, 172] on td "07:30" at bounding box center [296, 167] width 61 height 17
click at [296, 170] on div "07:30" at bounding box center [295, 167] width 55 height 8
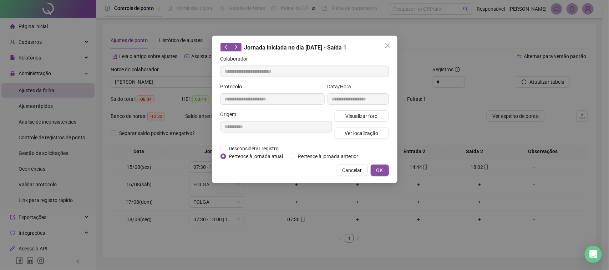
type input "**********"
click at [367, 119] on span "Visualizar foto" at bounding box center [361, 116] width 32 height 8
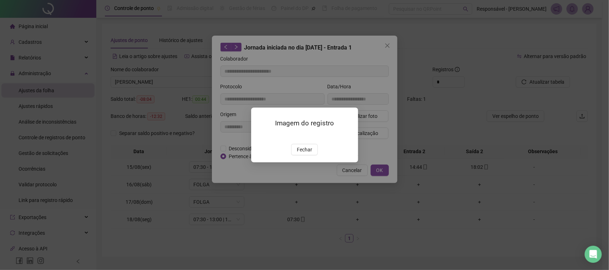
click at [309, 162] on div "Imagem do registro Fechar" at bounding box center [304, 135] width 107 height 55
click at [300, 154] on span "Fechar" at bounding box center [304, 150] width 15 height 8
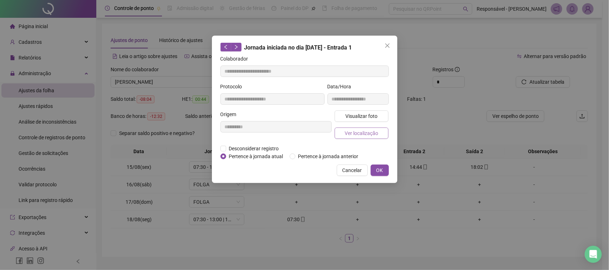
click at [370, 133] on span "Ver localização" at bounding box center [361, 133] width 34 height 8
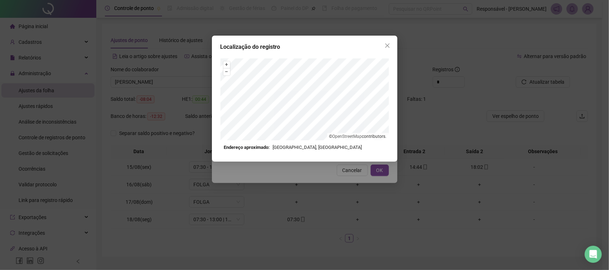
click at [334, 180] on div "Localização do registro + – ⇧ › © OpenStreetMap contributors. Endereço aproxima…" at bounding box center [304, 135] width 609 height 270
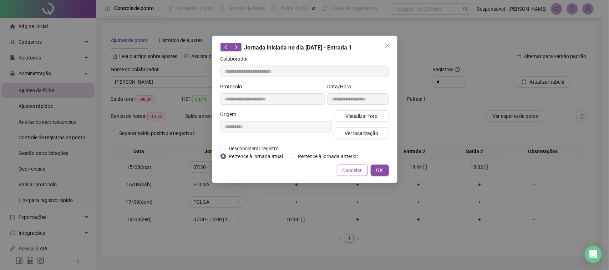
click at [348, 170] on span "Cancelar" at bounding box center [352, 171] width 20 height 8
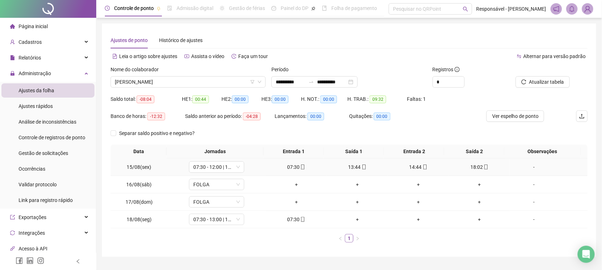
click at [355, 168] on div "13:44" at bounding box center [357, 167] width 55 height 8
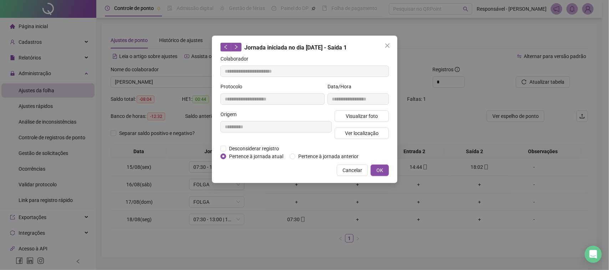
type input "**********"
click at [355, 115] on span "Visualizar foto" at bounding box center [361, 116] width 32 height 8
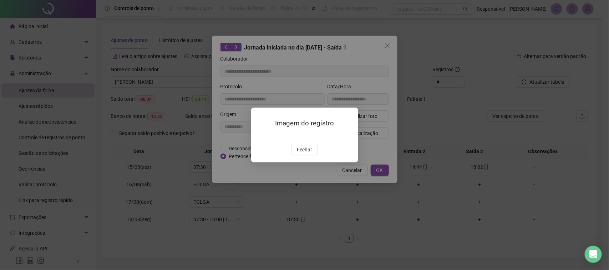
click at [305, 162] on div "Imagem do registro Fechar" at bounding box center [304, 135] width 107 height 55
click at [309, 154] on span "Fechar" at bounding box center [304, 150] width 15 height 8
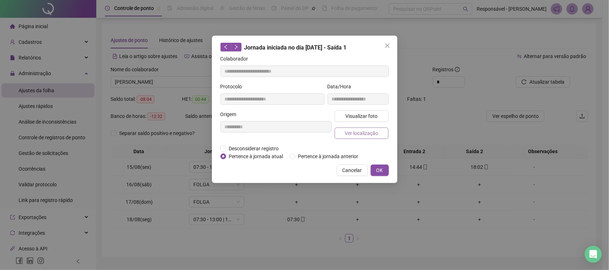
click at [365, 132] on span "Ver localização" at bounding box center [361, 133] width 34 height 8
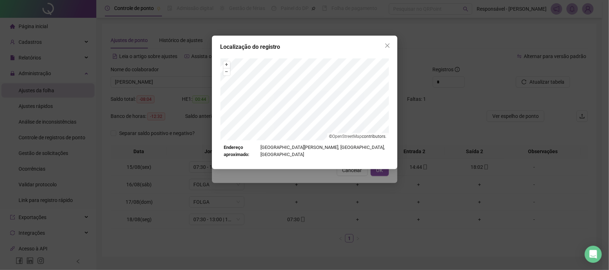
click at [344, 171] on div "Localização do registro + – ⇧ › © OpenStreetMap contributors. Endereço aproxima…" at bounding box center [304, 135] width 609 height 270
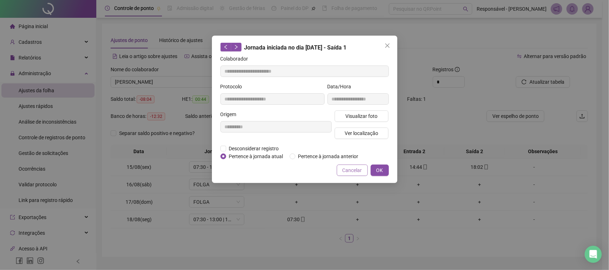
click at [349, 173] on span "Cancelar" at bounding box center [352, 171] width 20 height 8
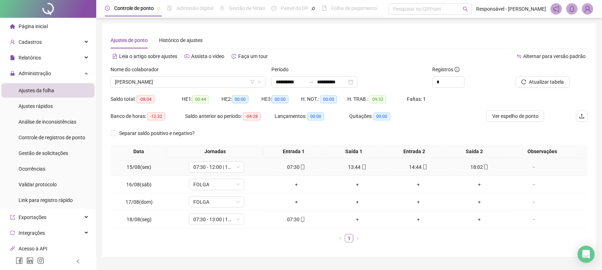
click at [414, 172] on td "14:44" at bounding box center [418, 167] width 61 height 17
click at [413, 170] on div "14:44" at bounding box center [418, 167] width 55 height 8
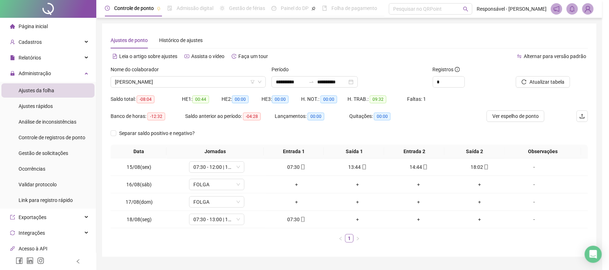
type input "**********"
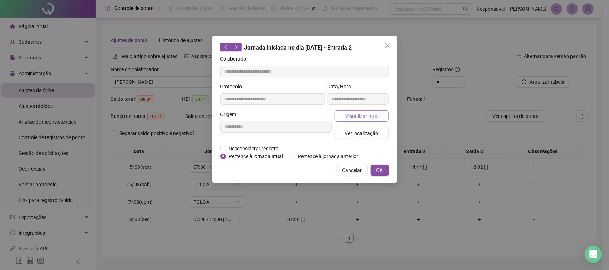
click at [359, 114] on span "Visualizar foto" at bounding box center [361, 116] width 32 height 8
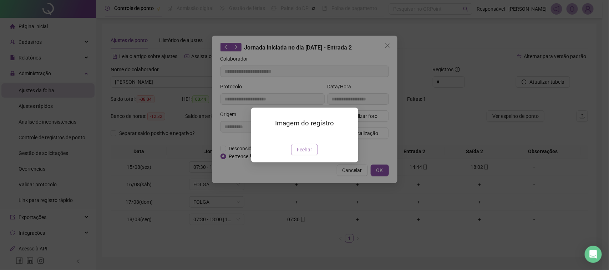
click at [312, 155] on button "Fechar" at bounding box center [304, 149] width 27 height 11
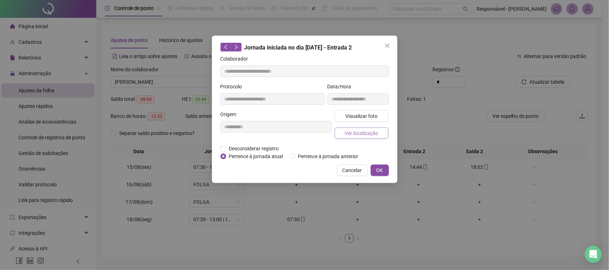
click at [363, 134] on span "Ver localização" at bounding box center [361, 133] width 34 height 8
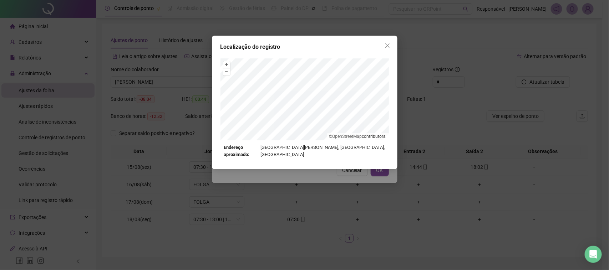
click at [348, 180] on div "Localização do registro + – ⇧ › © OpenStreetMap contributors. Endereço aproxima…" at bounding box center [304, 135] width 609 height 270
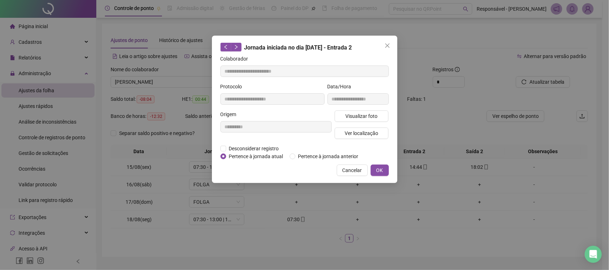
click at [348, 168] on span "Cancelar" at bounding box center [352, 171] width 20 height 8
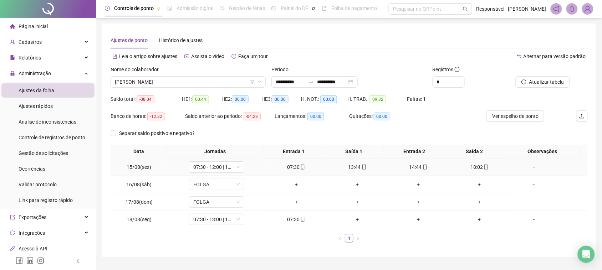
click at [466, 168] on div "18:02" at bounding box center [479, 167] width 55 height 8
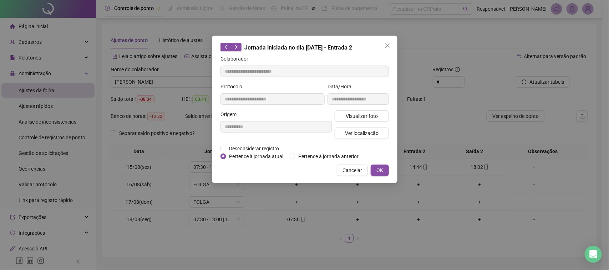
type input "**********"
drag, startPoint x: 382, startPoint y: 119, endPoint x: 378, endPoint y: 120, distance: 4.2
click at [381, 119] on button "Visualizar foto" at bounding box center [361, 116] width 54 height 11
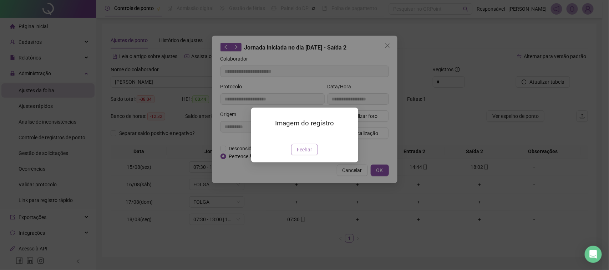
click at [304, 154] on span "Fechar" at bounding box center [304, 150] width 15 height 8
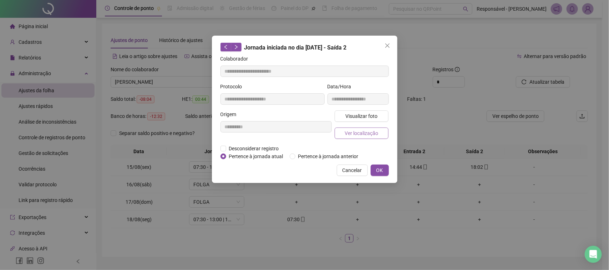
click at [368, 131] on span "Ver localização" at bounding box center [361, 133] width 34 height 8
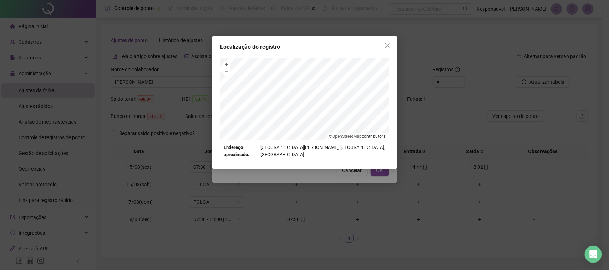
click at [346, 178] on div "Localização do registro + – ⇧ › © OpenStreetMap contributors. Endereço aproxima…" at bounding box center [304, 135] width 609 height 270
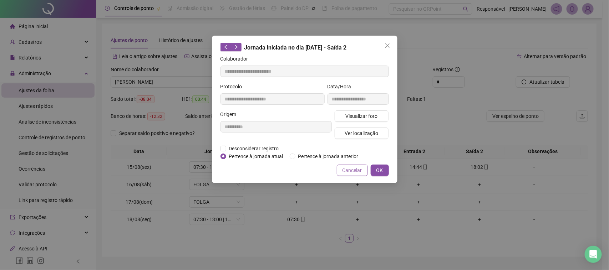
click at [348, 172] on span "Cancelar" at bounding box center [352, 171] width 20 height 8
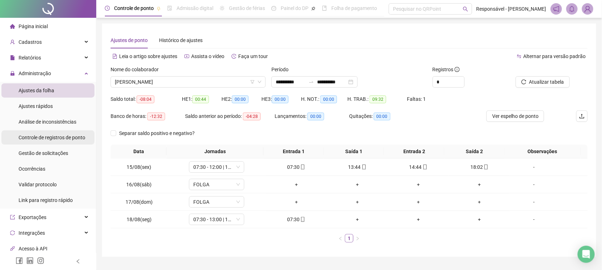
click at [75, 141] on div "Controle de registros de ponto" at bounding box center [52, 138] width 67 height 14
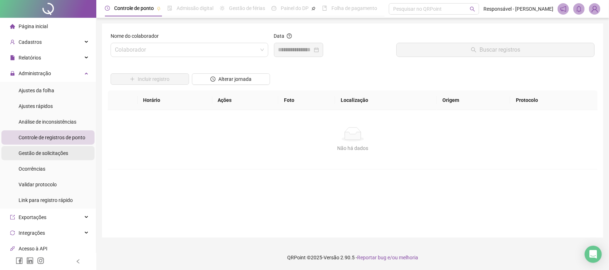
click at [54, 151] on span "Gestão de solicitações" at bounding box center [44, 153] width 50 height 6
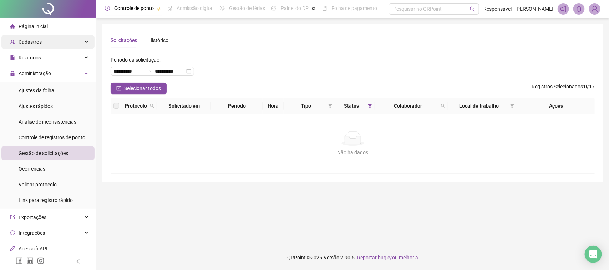
click at [63, 45] on div "Cadastros" at bounding box center [47, 42] width 93 height 14
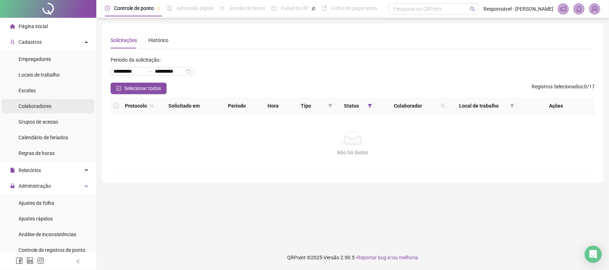
click at [52, 105] on li "Colaboradores" at bounding box center [47, 106] width 93 height 14
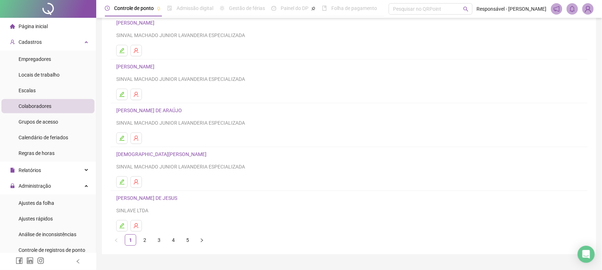
scroll to position [31, 0]
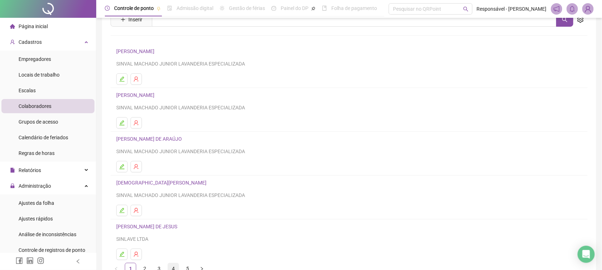
click at [173, 268] on link "4" at bounding box center [173, 269] width 11 height 11
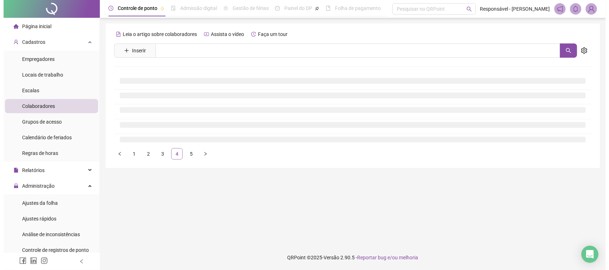
scroll to position [0, 0]
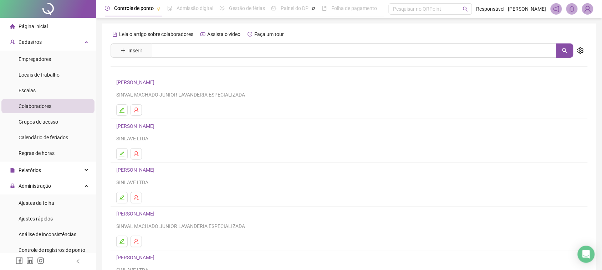
click at [156, 83] on link "[PERSON_NAME]" at bounding box center [136, 83] width 40 height 6
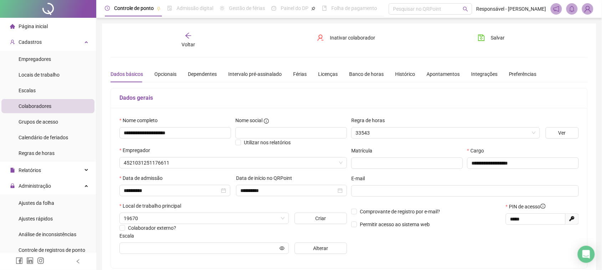
type input "**********"
click at [40, 205] on span "Ajustes da folha" at bounding box center [37, 203] width 36 height 6
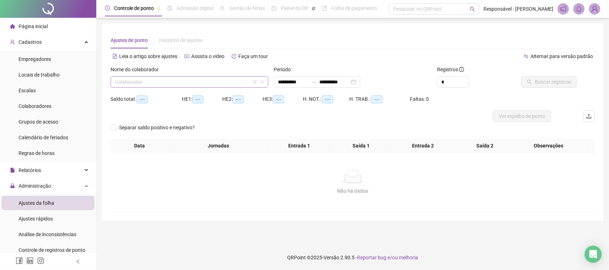
click at [133, 81] on input "search" at bounding box center [186, 82] width 143 height 11
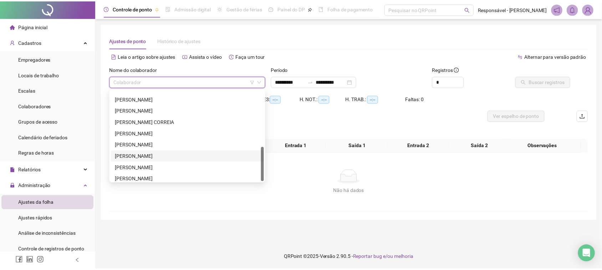
scroll to position [148, 0]
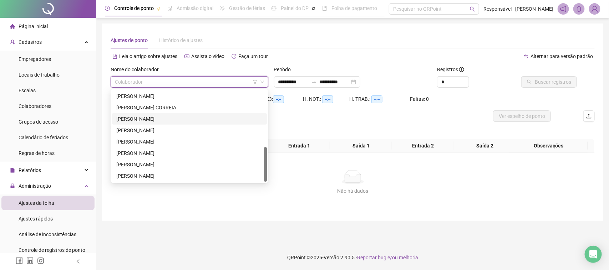
click at [145, 119] on div "[PERSON_NAME]" at bounding box center [189, 119] width 146 height 8
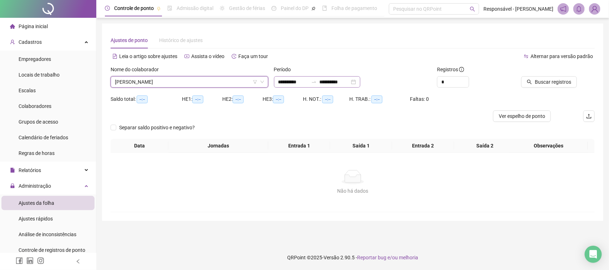
click at [302, 77] on div "**********" at bounding box center [317, 81] width 86 height 11
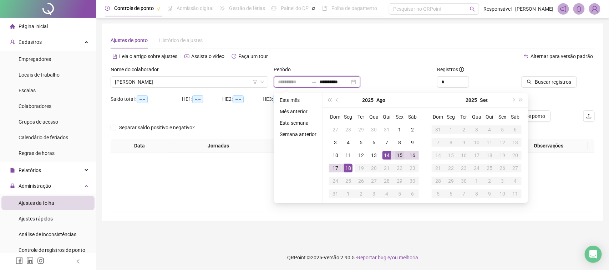
type input "**********"
drag, startPoint x: 396, startPoint y: 154, endPoint x: 392, endPoint y: 156, distance: 4.6
click at [396, 155] on div "15" at bounding box center [399, 155] width 9 height 9
type input "**********"
click at [348, 172] on div "18" at bounding box center [348, 168] width 9 height 9
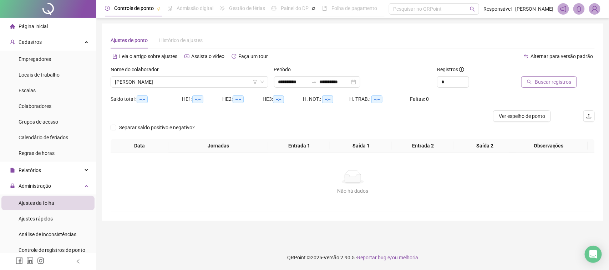
click at [546, 81] on span "Buscar registros" at bounding box center [552, 82] width 36 height 8
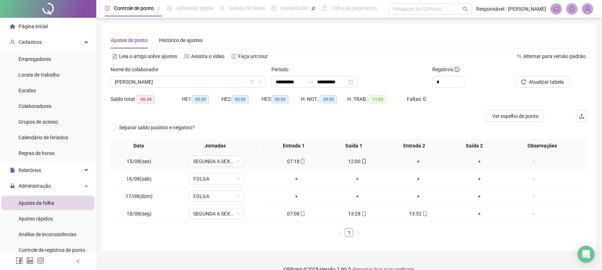
click at [529, 159] on div "-" at bounding box center [534, 162] width 42 height 8
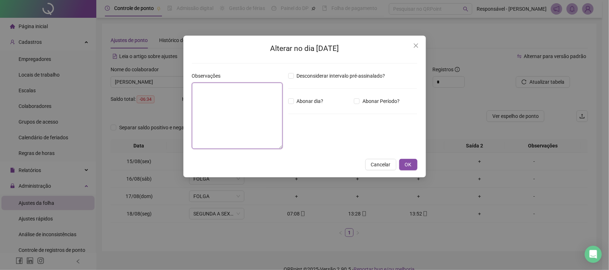
click at [268, 116] on textarea at bounding box center [237, 116] width 91 height 66
click at [215, 88] on textarea "**********" at bounding box center [237, 116] width 91 height 66
type textarea "**********"
click at [405, 162] on span "OK" at bounding box center [408, 165] width 7 height 8
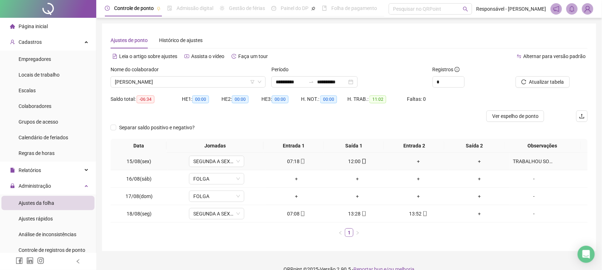
click at [520, 164] on div "TRABALHOU SOMENTE ATE 12H" at bounding box center [534, 162] width 42 height 8
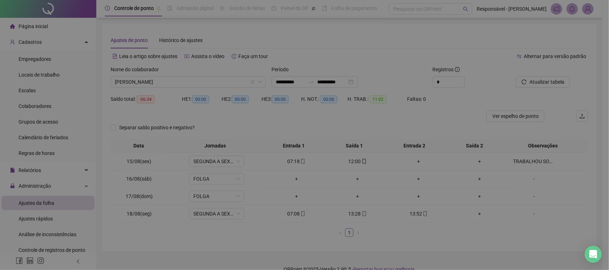
type textarea "**********"
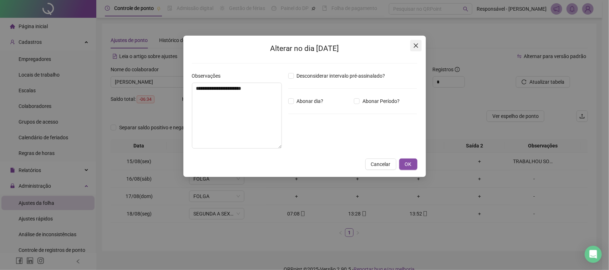
click at [414, 43] on icon "close" at bounding box center [416, 46] width 6 height 6
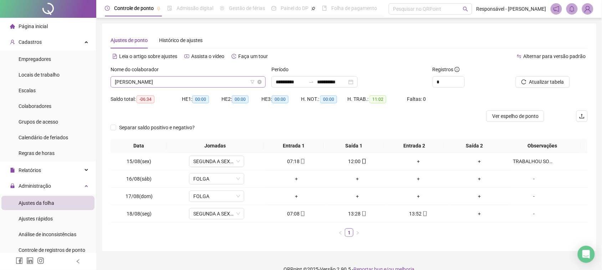
click at [182, 85] on span "[PERSON_NAME]" at bounding box center [188, 82] width 147 height 11
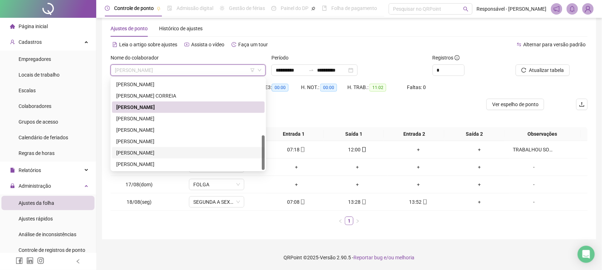
click at [165, 151] on div "[PERSON_NAME]" at bounding box center [188, 153] width 144 height 8
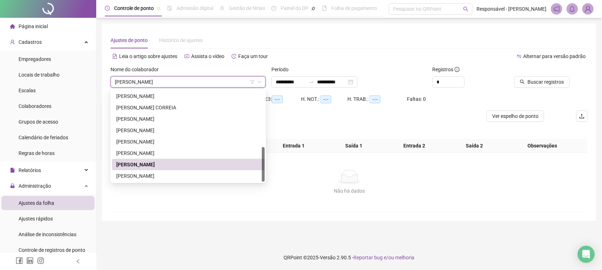
scroll to position [0, 0]
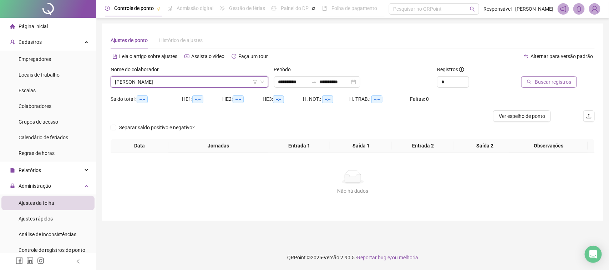
click at [549, 84] on span "Buscar registros" at bounding box center [552, 82] width 36 height 8
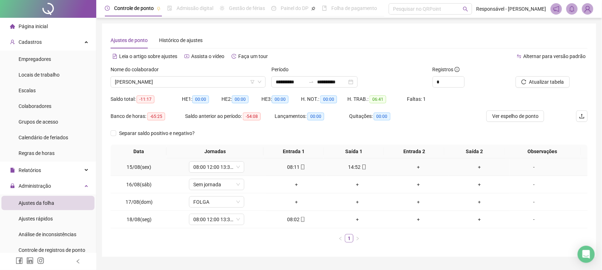
click at [531, 166] on div "-" at bounding box center [534, 167] width 42 height 8
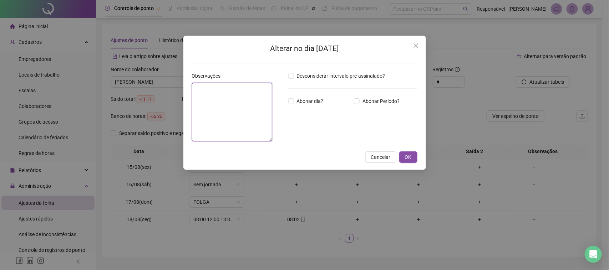
click at [240, 103] on textarea at bounding box center [232, 112] width 81 height 59
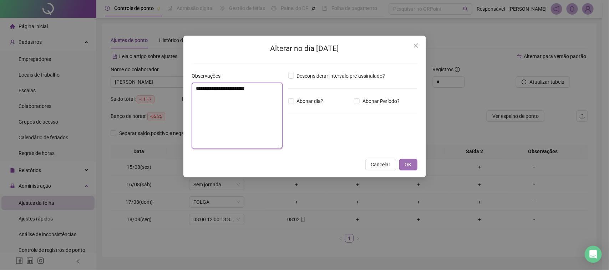
type textarea "**********"
click at [403, 165] on button "OK" at bounding box center [408, 164] width 18 height 11
